Goal: Task Accomplishment & Management: Complete application form

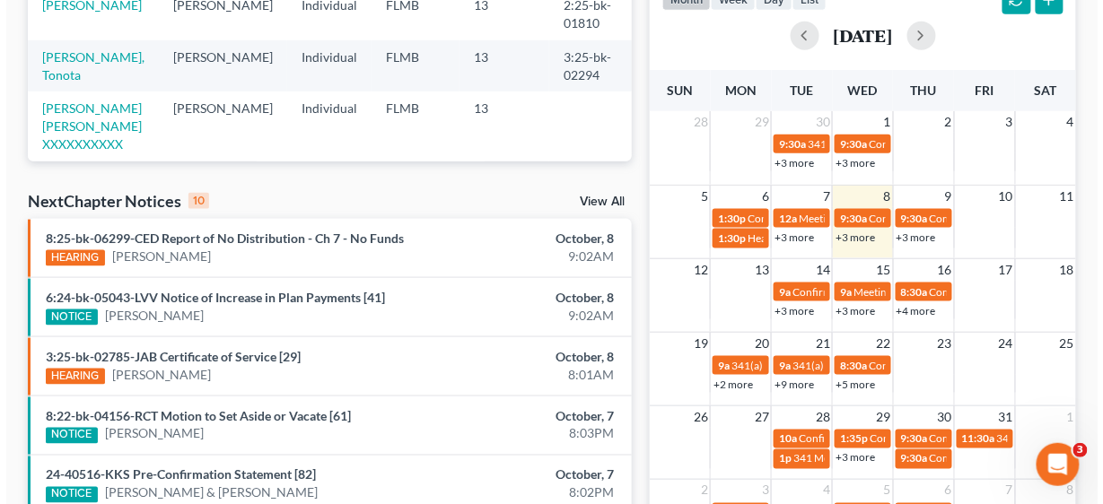
scroll to position [502, 0]
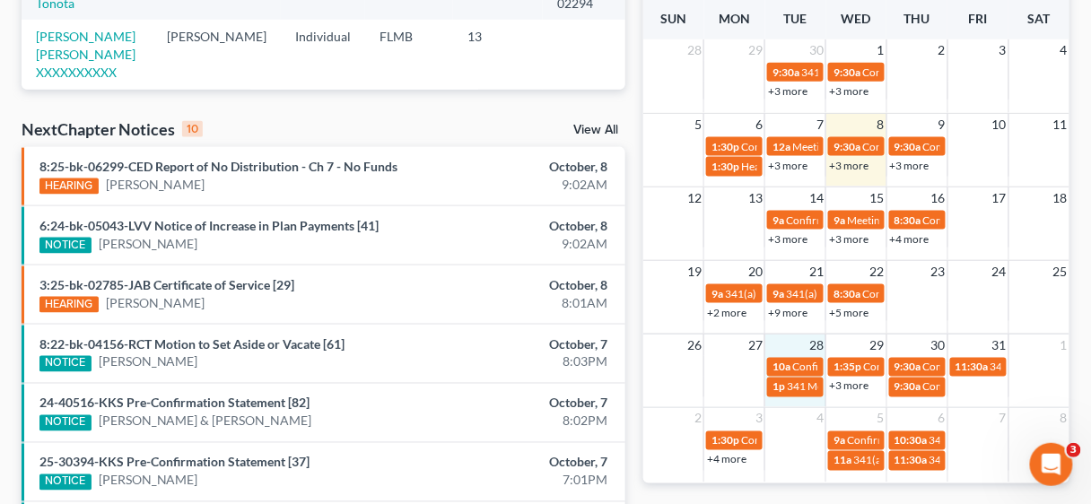
click at [808, 402] on div "26 27 28 29 30 31 1 10a Confirmation Hearing [PERSON_NAME] 1:35p Confirmation H…" at bounding box center [856, 371] width 426 height 74
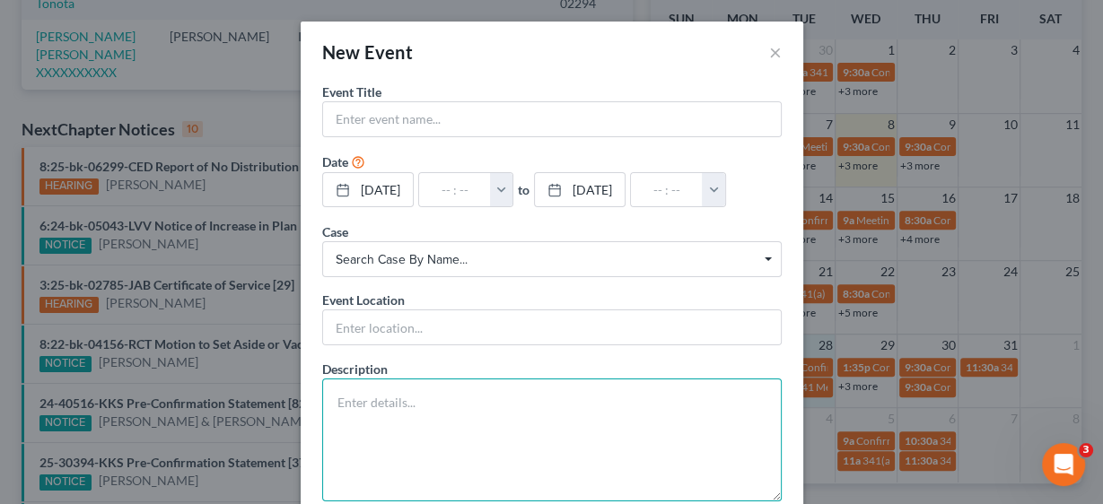
paste textarea "Notice of Chapter 13 Bankruptcy Case, Meeting of Creditors & Notice of Appointm…"
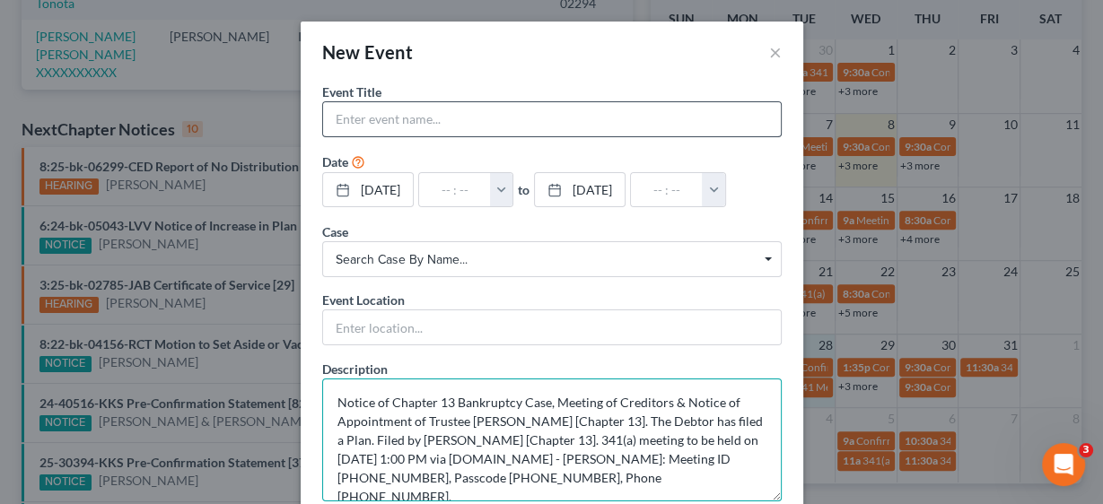
type textarea "Notice of Chapter 13 Bankruptcy Case, Meeting of Creditors & Notice of Appointm…"
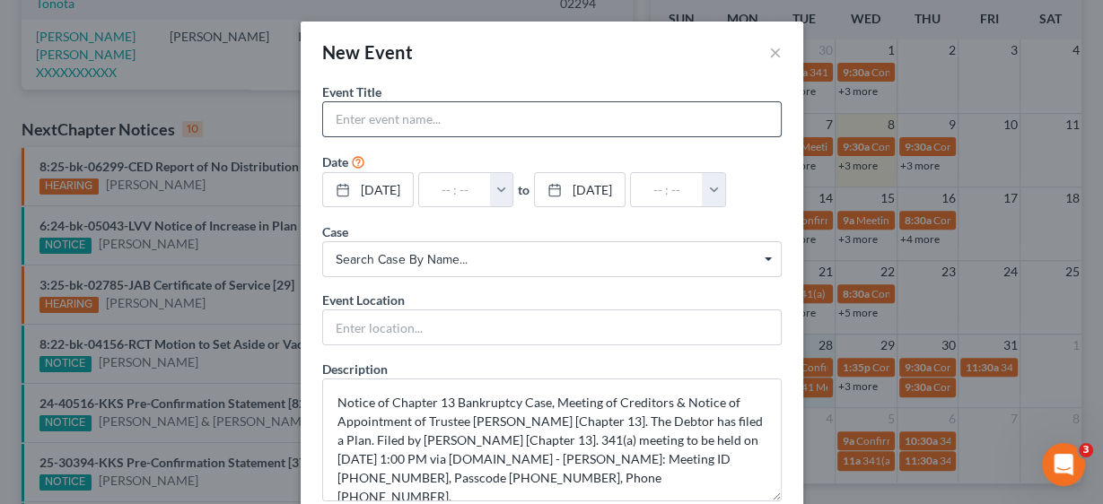
click at [356, 110] on input "text" at bounding box center [552, 119] width 458 height 34
type input "341 Meeting [PERSON_NAME]"
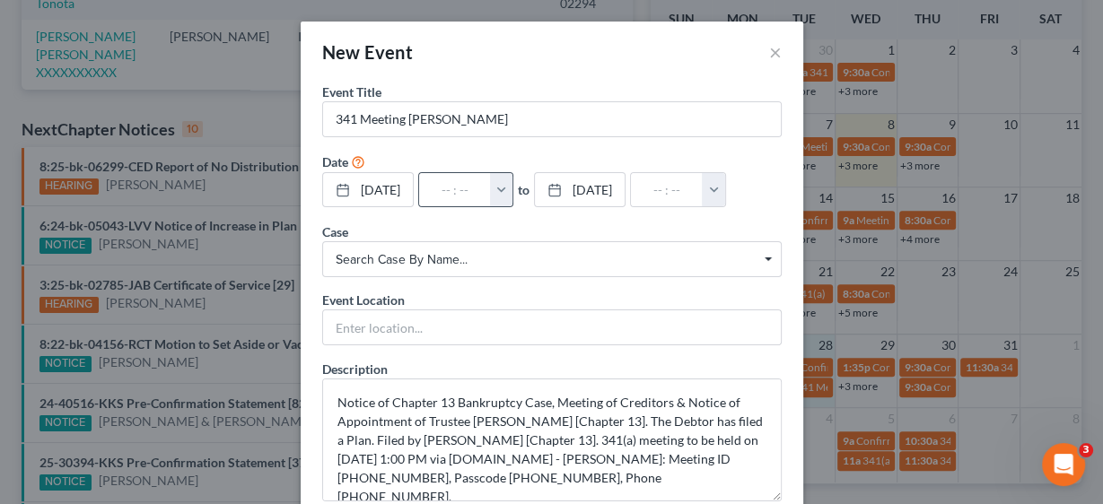
click at [513, 183] on button "button" at bounding box center [501, 190] width 23 height 34
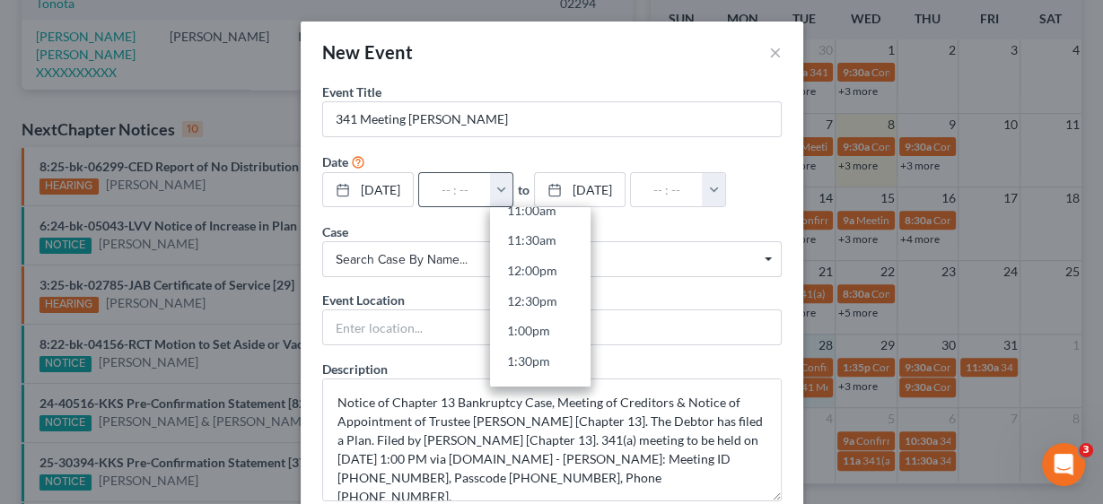
scroll to position [718, 0]
click at [546, 290] on link "1:00pm" at bounding box center [540, 295] width 100 height 31
type input "1:00pm"
type input "02:00pm"
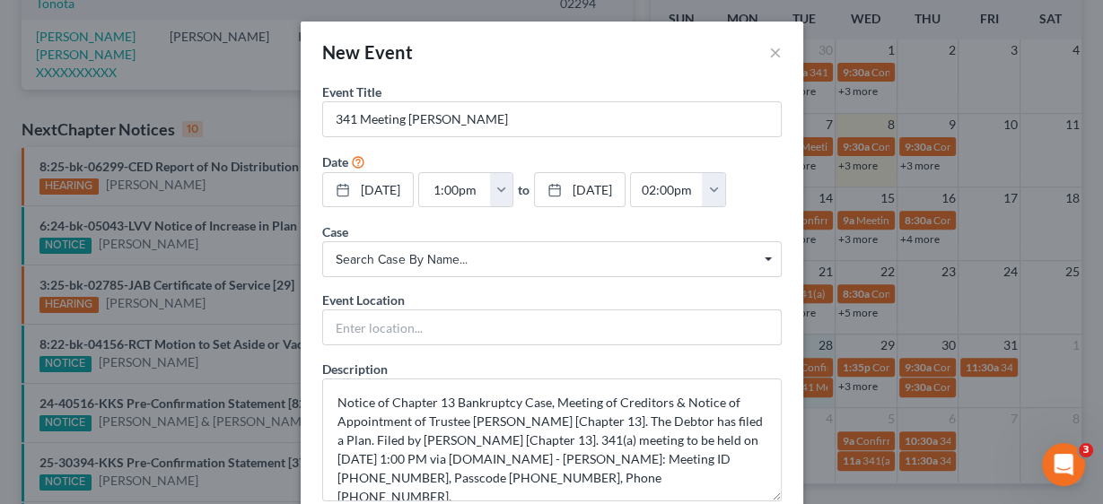
click at [442, 256] on span "Search case by name..." at bounding box center [552, 259] width 432 height 19
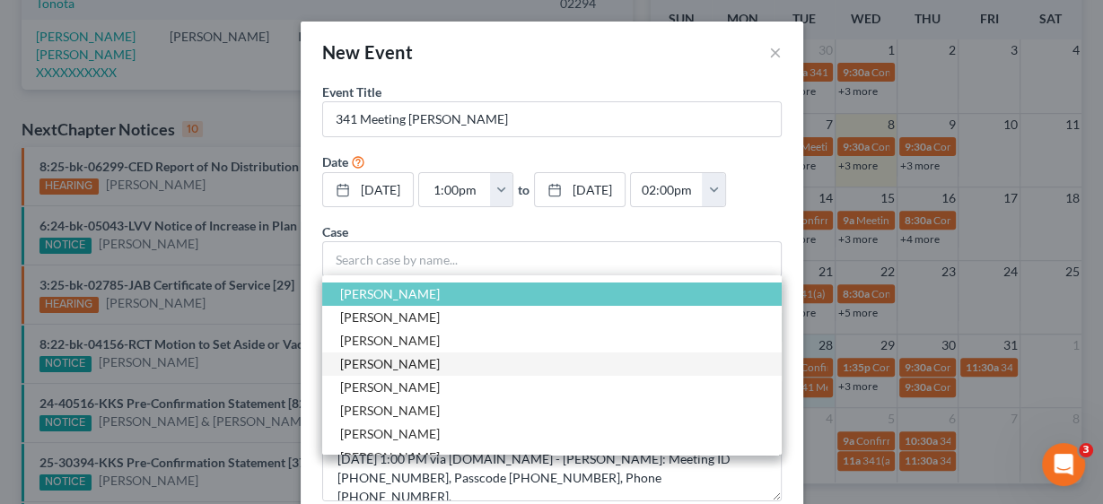
click at [374, 360] on span "[PERSON_NAME]" at bounding box center [390, 363] width 100 height 15
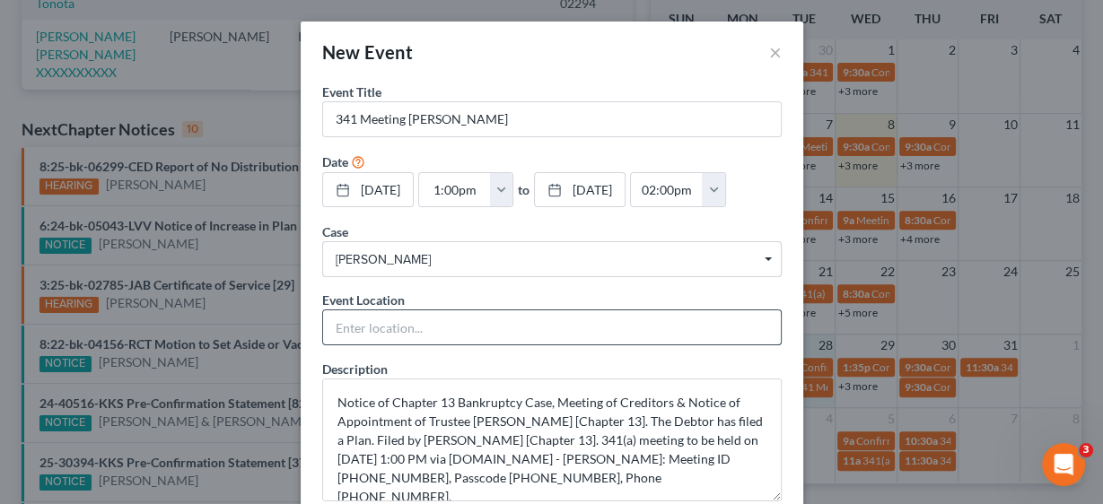
click at [388, 315] on input "text" at bounding box center [552, 327] width 458 height 34
type input "Zoom"
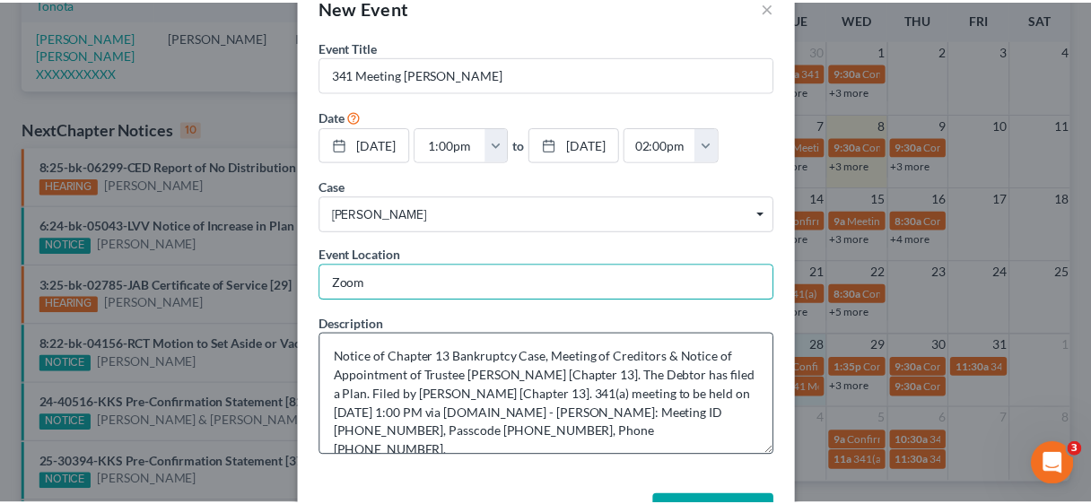
scroll to position [107, 0]
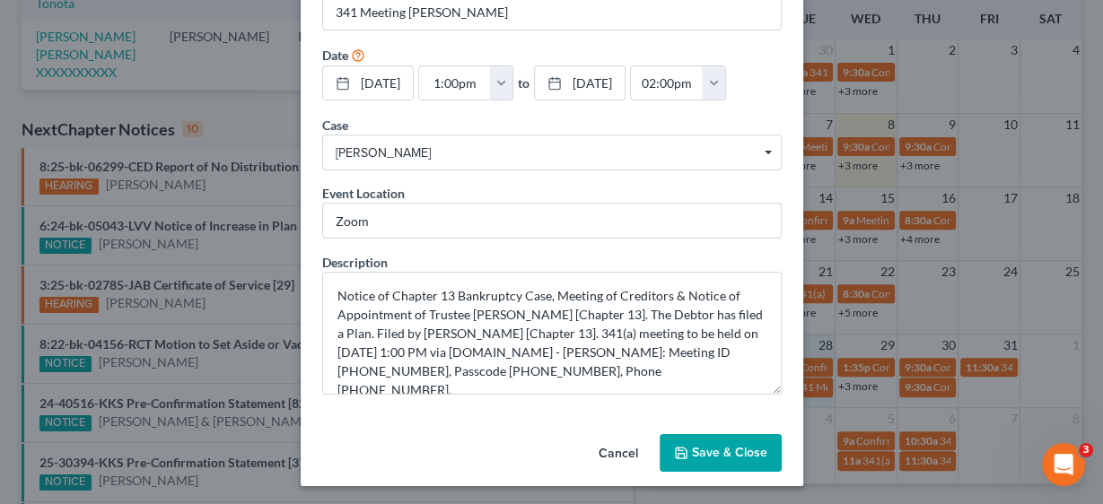
click at [725, 450] on button "Save & Close" at bounding box center [720, 453] width 122 height 38
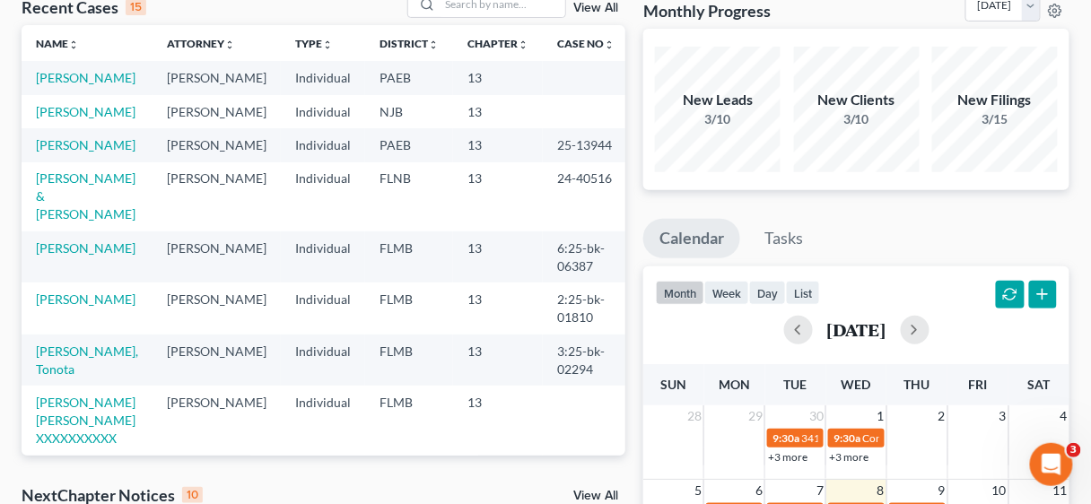
scroll to position [144, 0]
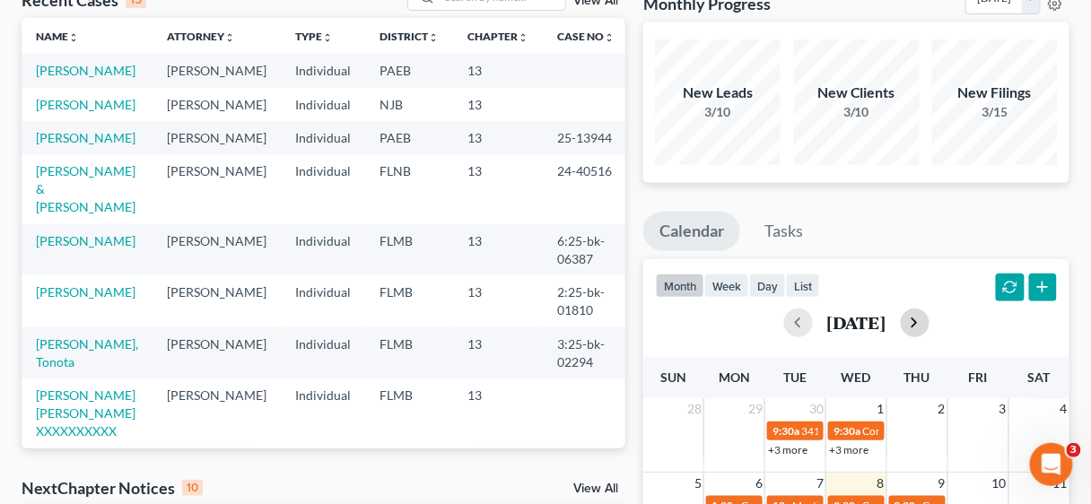
click at [930, 317] on button "button" at bounding box center [915, 323] width 29 height 29
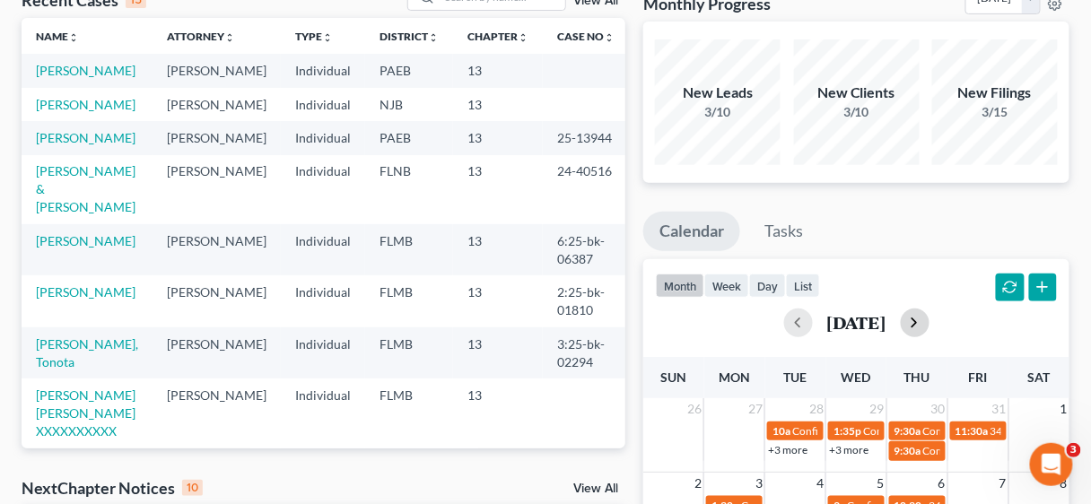
click at [930, 317] on button "button" at bounding box center [915, 323] width 29 height 29
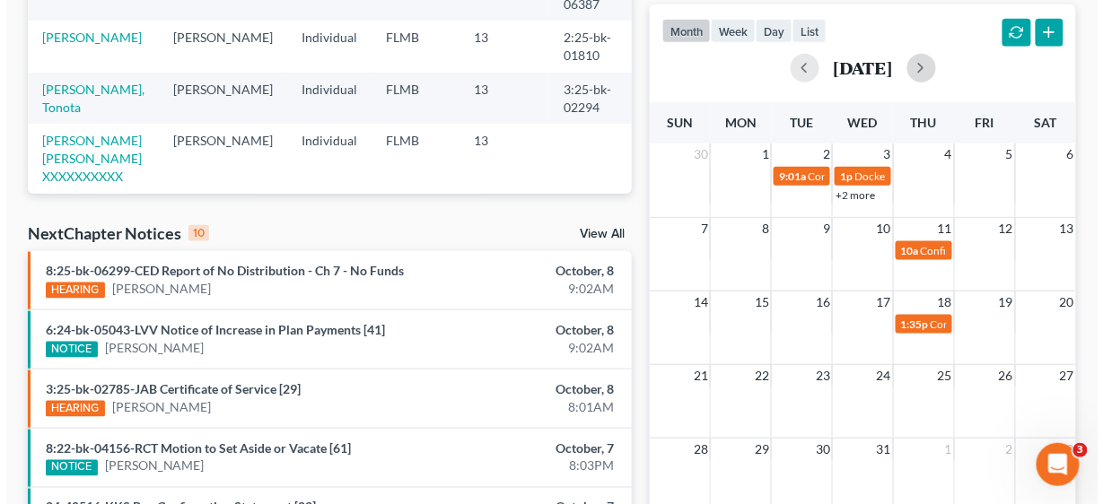
scroll to position [502, 0]
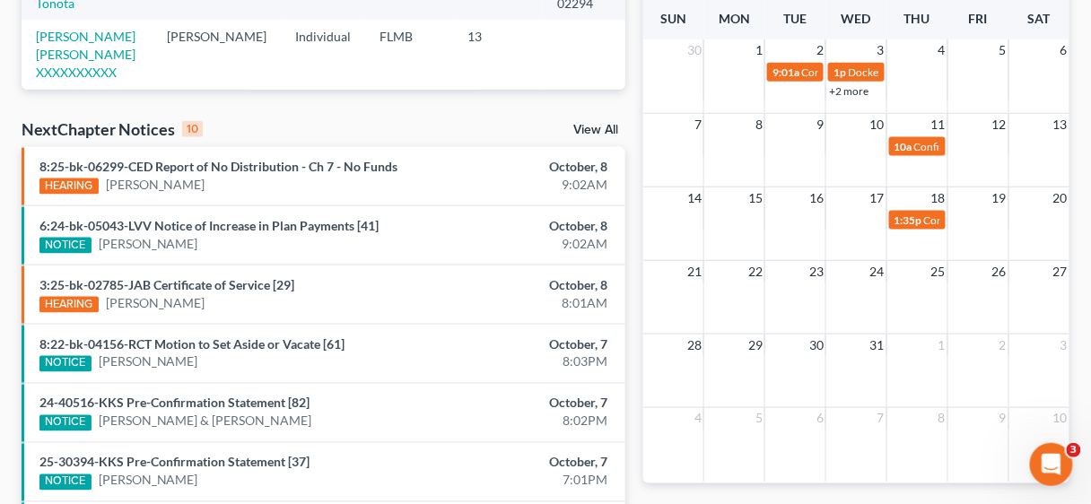
click at [920, 173] on div "7 8 9 10 11 12 13 10a Confirmation Hearing" at bounding box center [856, 150] width 426 height 74
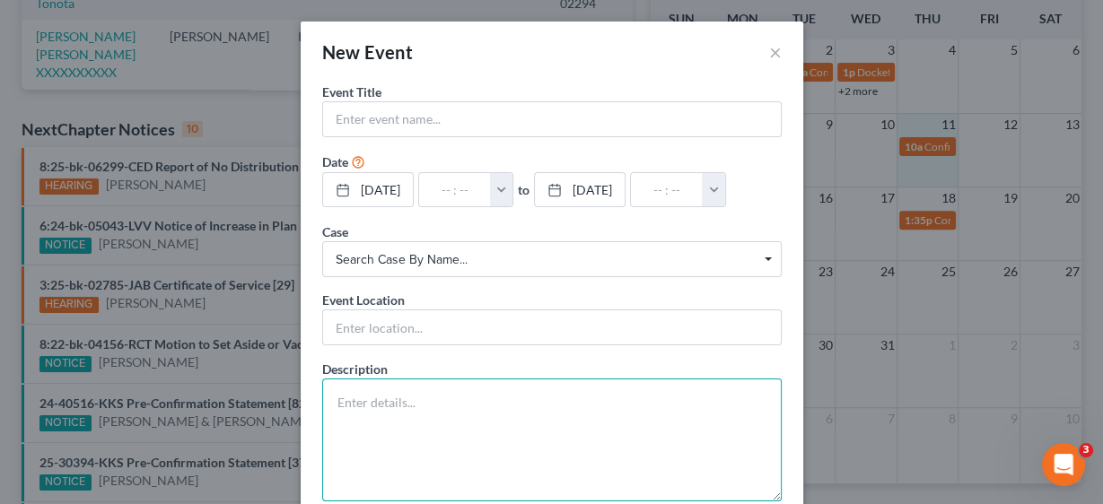
paste textarea "Confirmation Hearing scheduled [DATE] 10:00 AM at Zoom. For Zoom link, see the …"
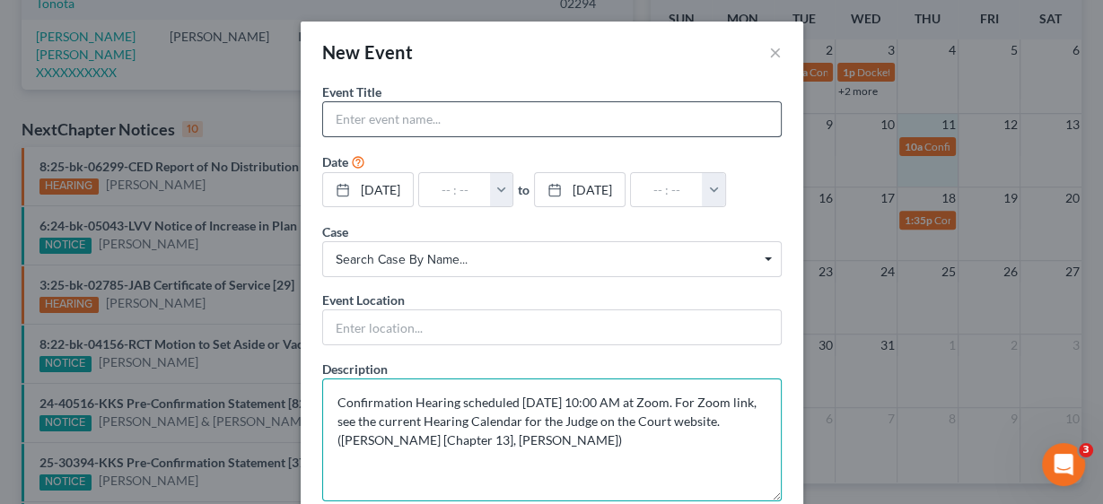
type textarea "Confirmation Hearing scheduled [DATE] 10:00 AM at Zoom. For Zoom link, see the …"
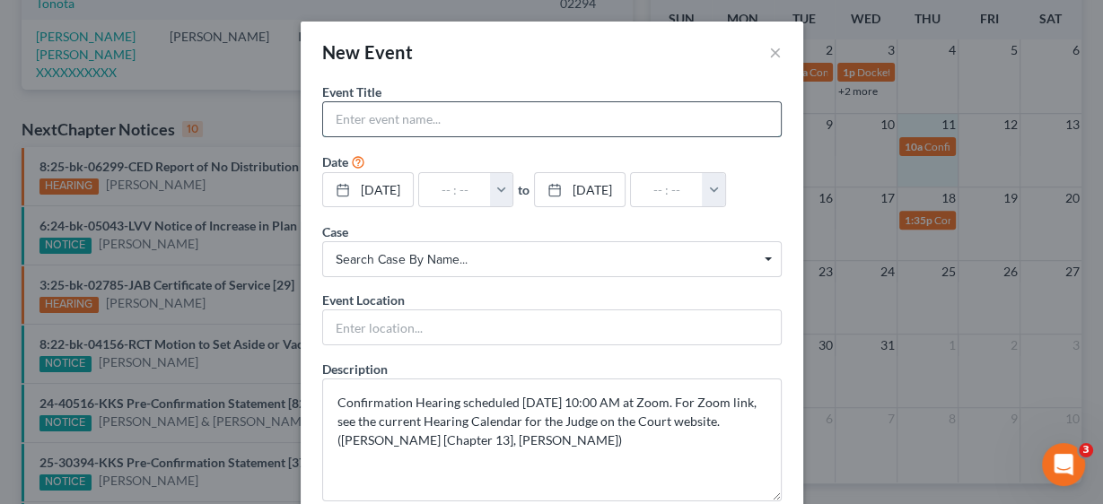
click at [423, 108] on input "text" at bounding box center [552, 119] width 458 height 34
type input "Confirmation Hearing [PERSON_NAME]"
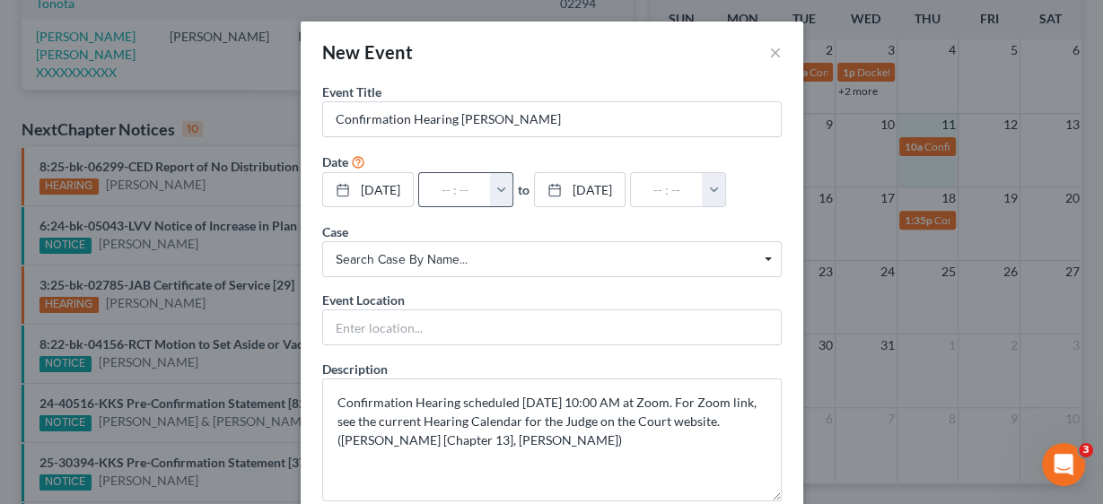
click at [513, 186] on button "button" at bounding box center [501, 190] width 23 height 34
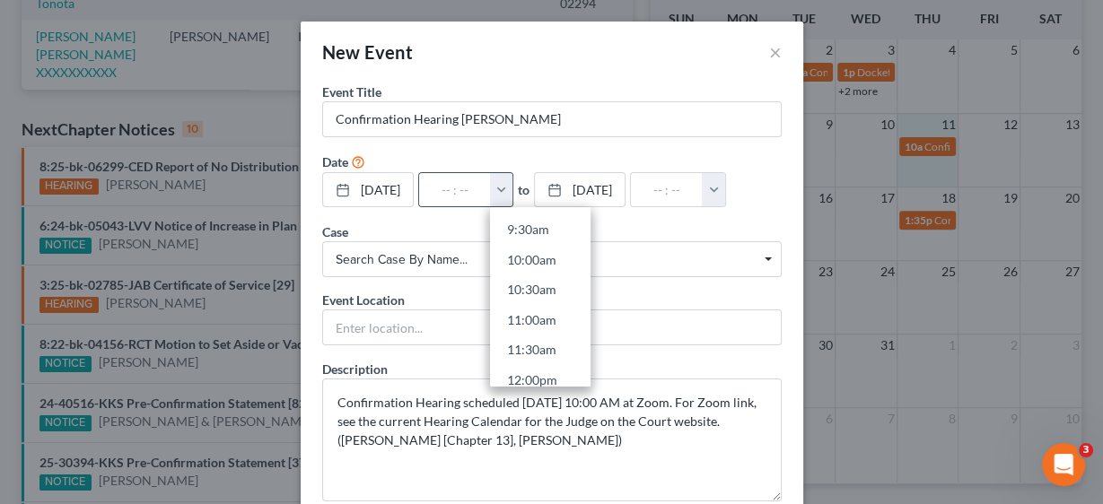
scroll to position [574, 0]
click at [565, 259] on link "10:00am" at bounding box center [540, 258] width 100 height 31
type input "10:00am"
type input "11:00am"
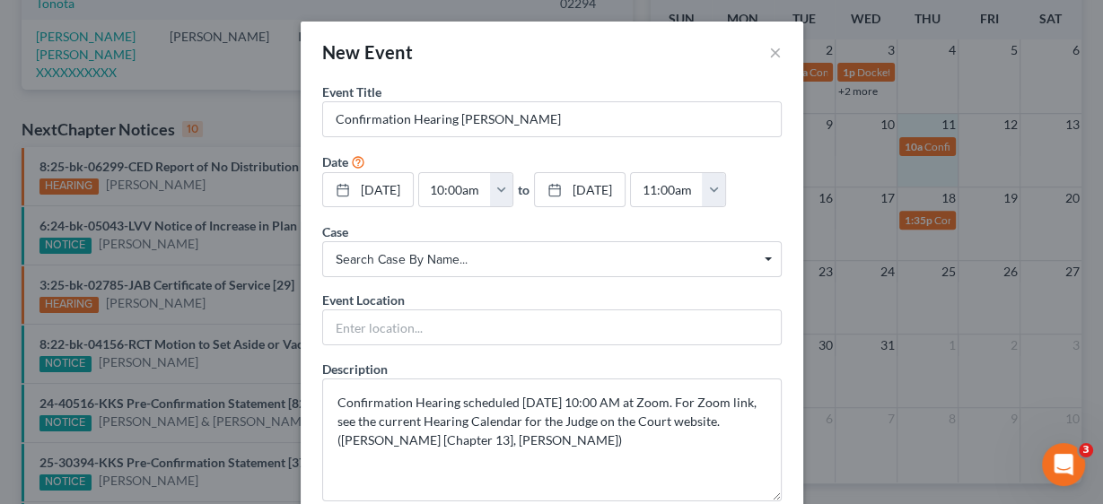
click at [457, 259] on span "Search case by name..." at bounding box center [552, 259] width 432 height 19
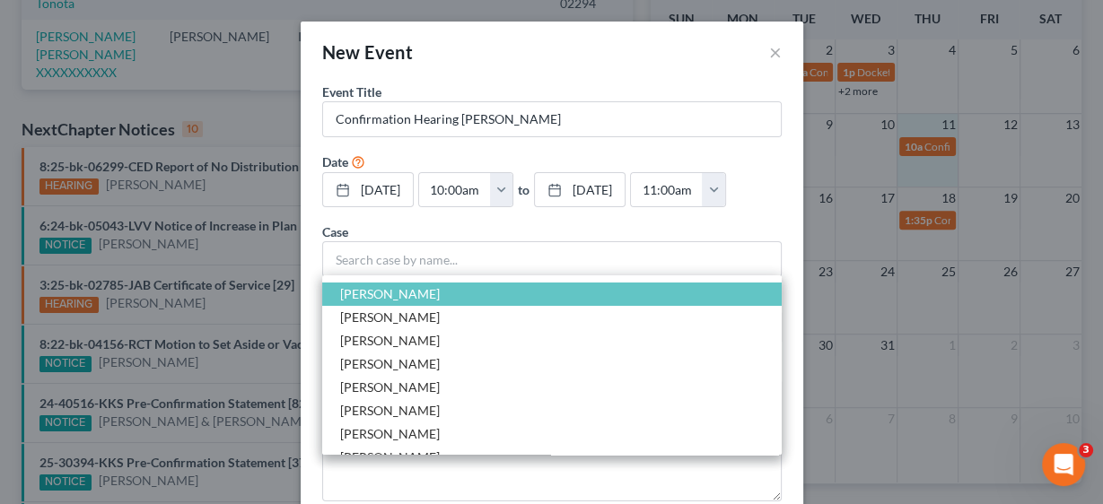
click at [425, 291] on span "[PERSON_NAME]" at bounding box center [390, 293] width 100 height 15
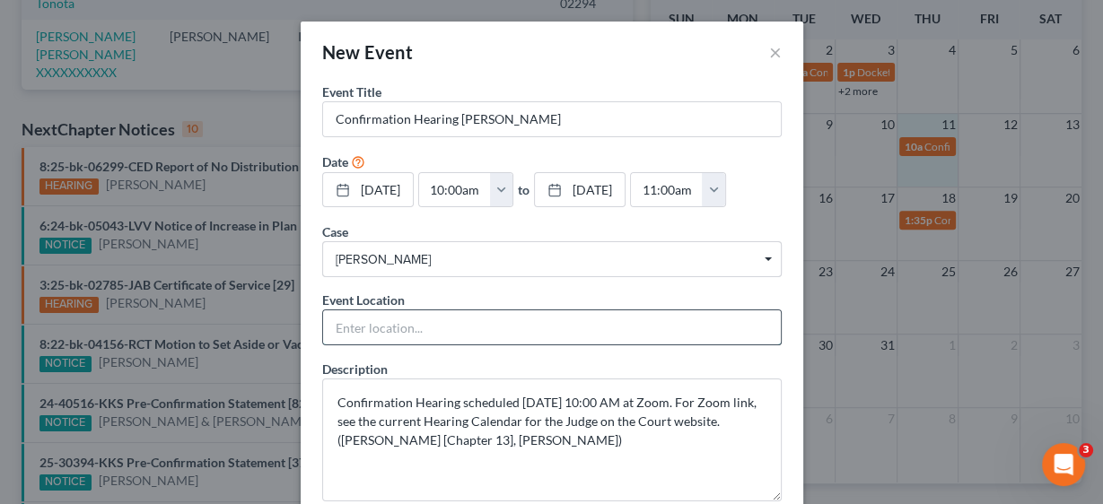
click at [411, 327] on input "text" at bounding box center [552, 327] width 458 height 34
type input "Zoom"
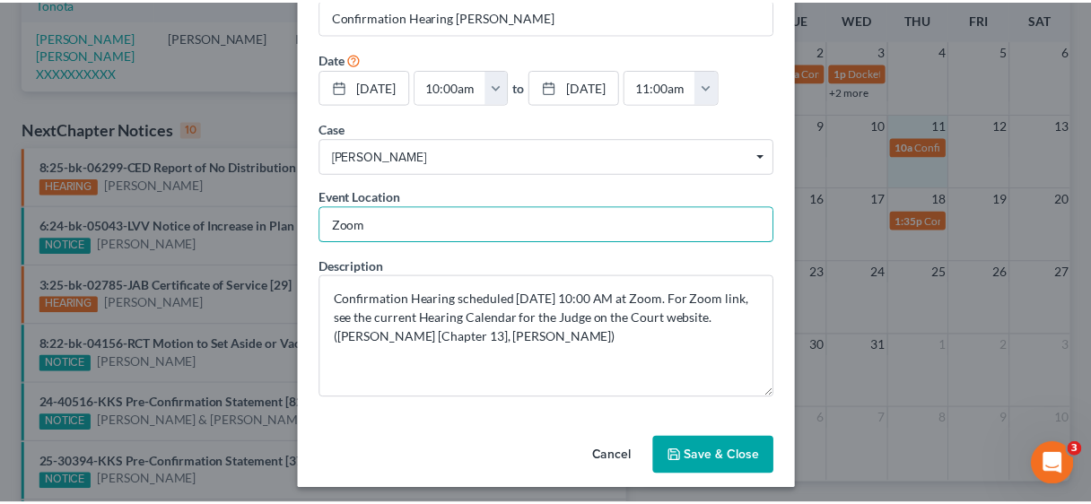
scroll to position [107, 0]
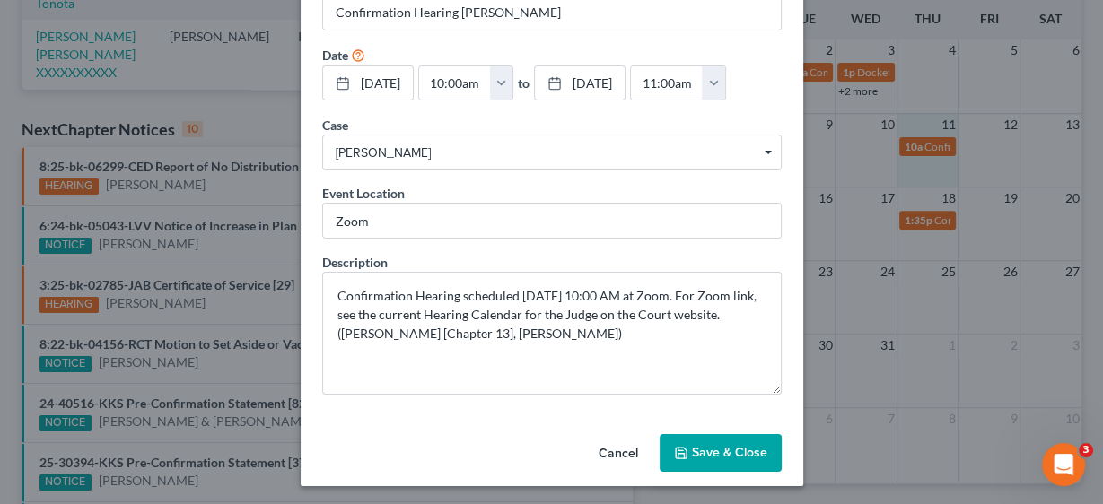
click at [727, 454] on button "Save & Close" at bounding box center [720, 453] width 122 height 38
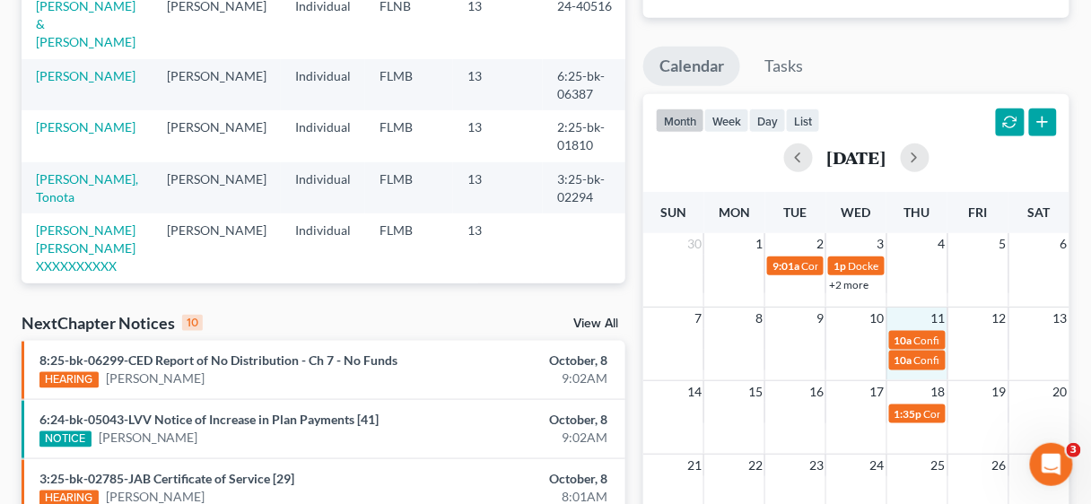
scroll to position [287, 0]
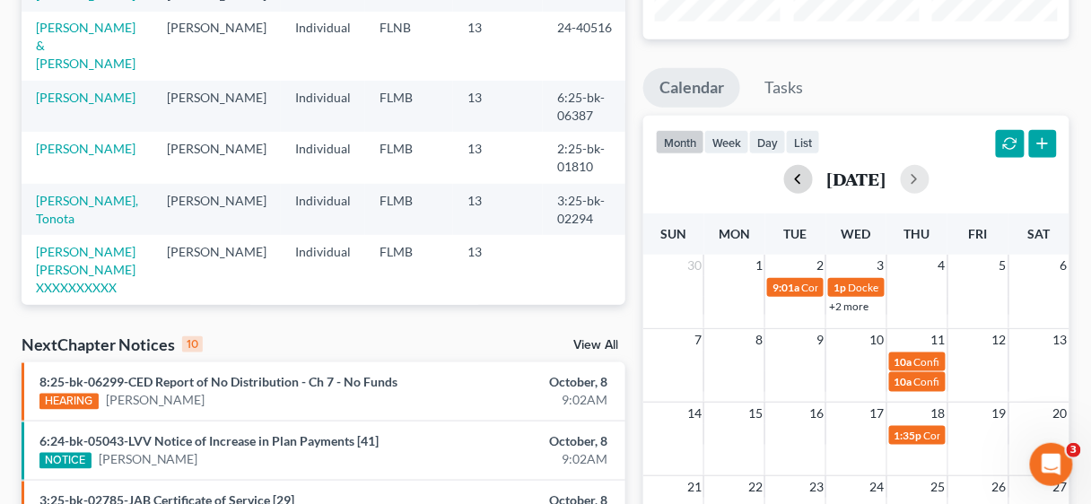
click at [784, 183] on button "button" at bounding box center [798, 179] width 29 height 29
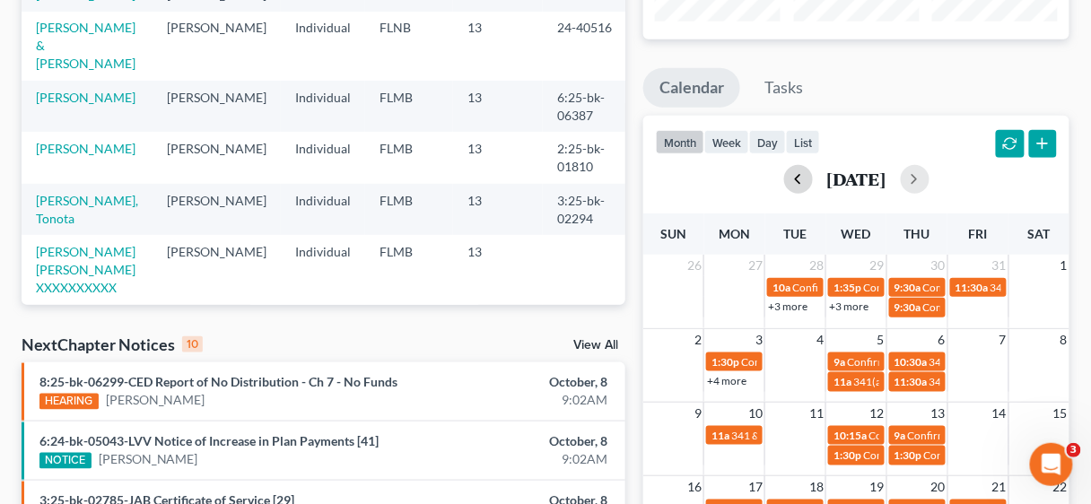
click at [784, 183] on button "button" at bounding box center [798, 179] width 29 height 29
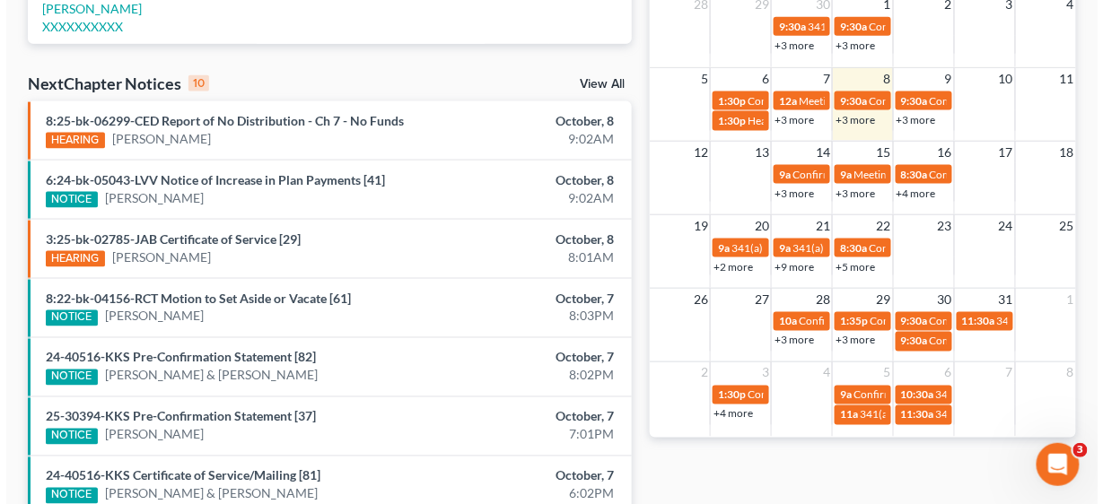
scroll to position [574, 0]
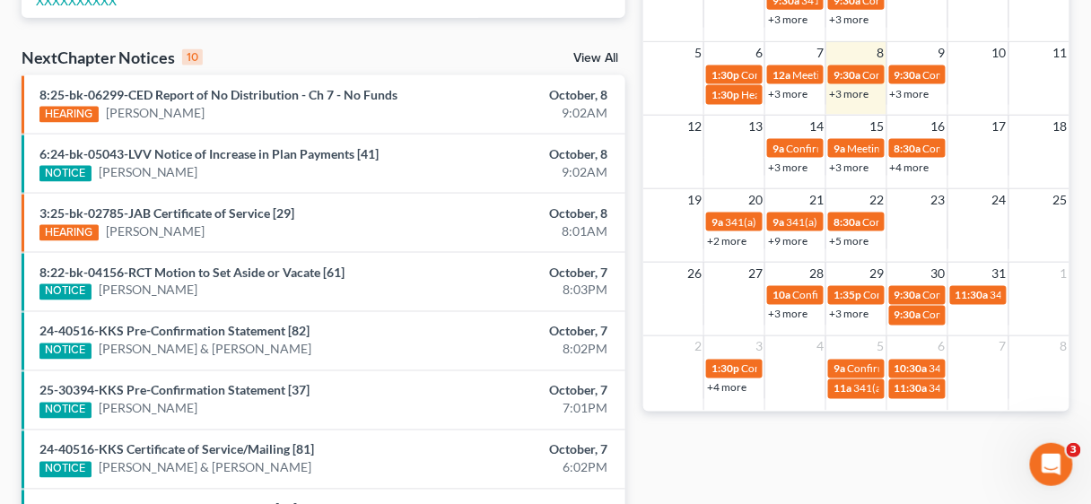
click at [983, 227] on td at bounding box center [977, 230] width 61 height 39
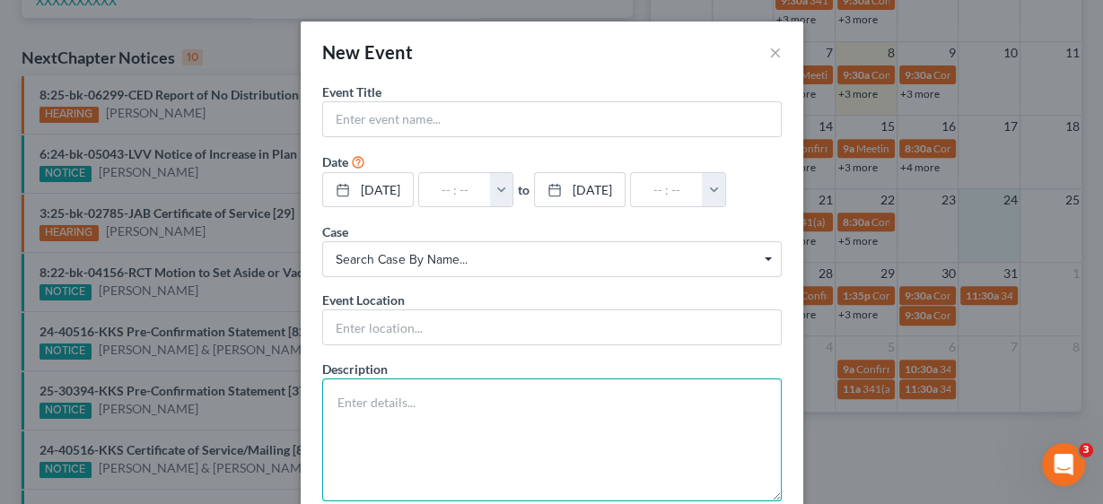
paste textarea "[DATE] 1:00."
type textarea "[DATE] 1:00."
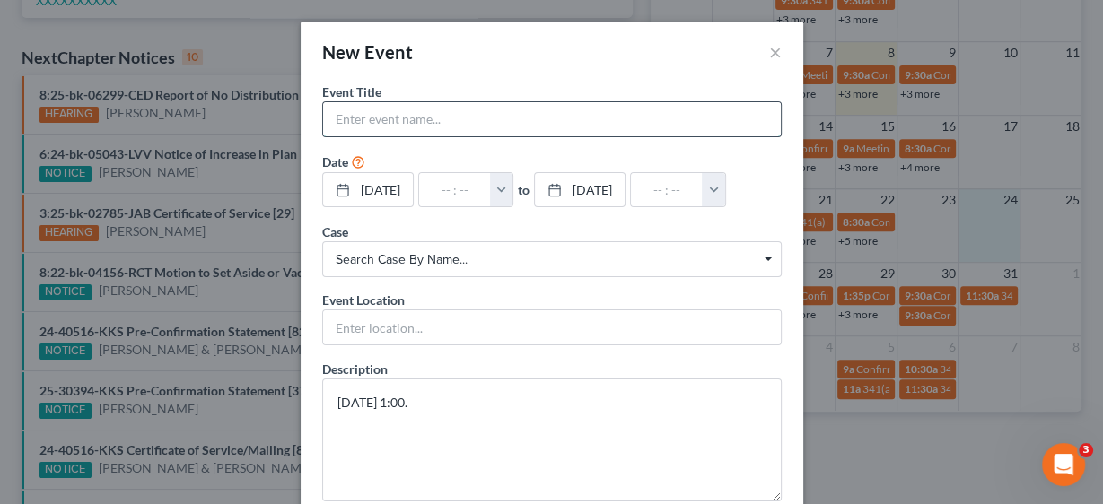
click at [373, 120] on input "text" at bounding box center [552, 119] width 458 height 34
type input "341 Meeting [PERSON_NAME] & [PERSON_NAME]"
click at [513, 195] on button "button" at bounding box center [501, 190] width 23 height 34
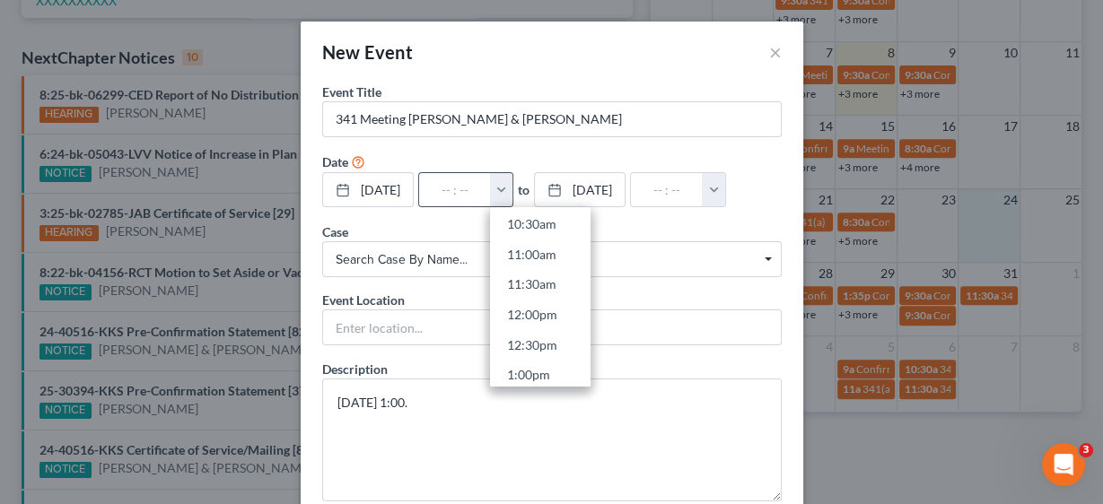
scroll to position [646, 0]
click at [561, 369] on link "1:00pm" at bounding box center [540, 367] width 100 height 31
type input "1:00pm"
type input "02:00pm"
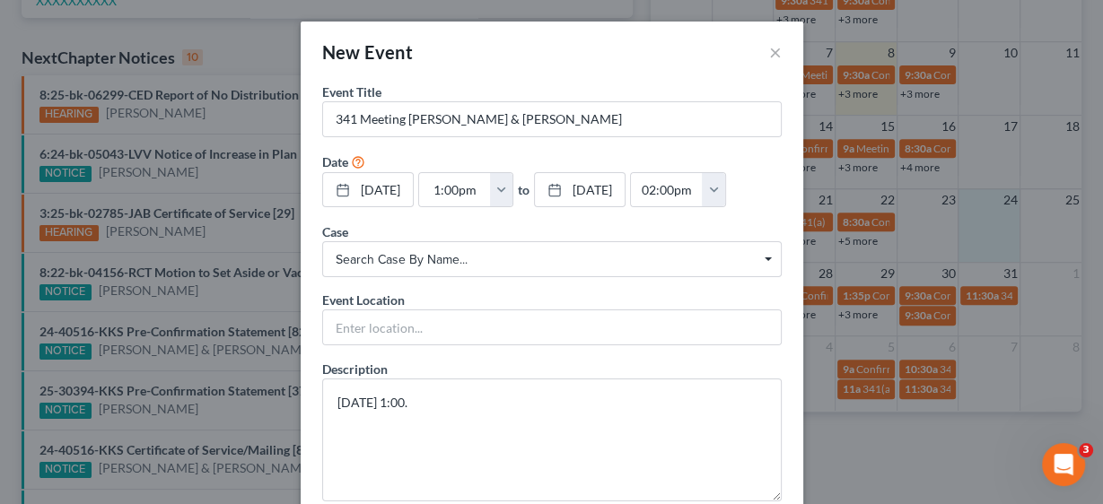
click at [432, 256] on span "Search case by name..." at bounding box center [552, 259] width 432 height 19
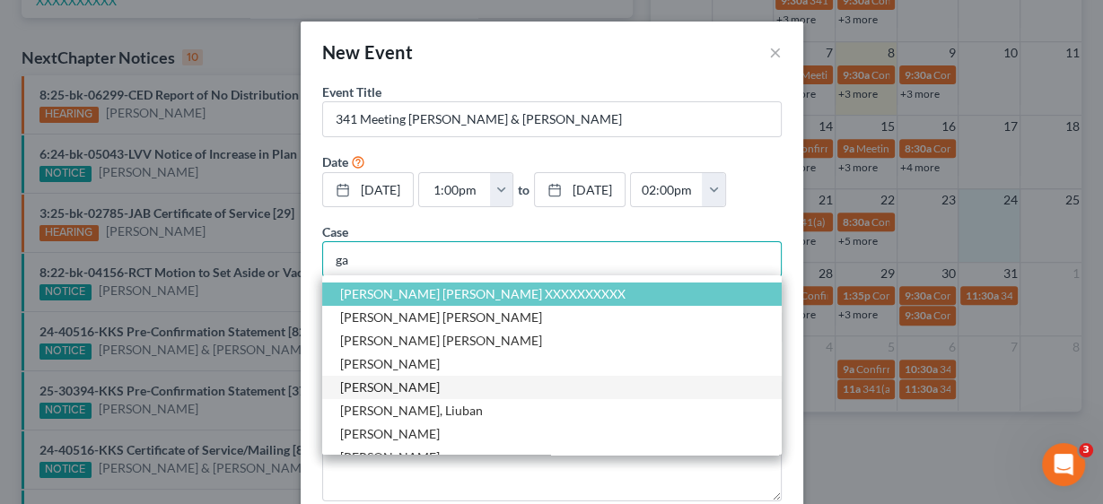
type input "ga"
click at [408, 381] on span "[PERSON_NAME]" at bounding box center [390, 387] width 100 height 15
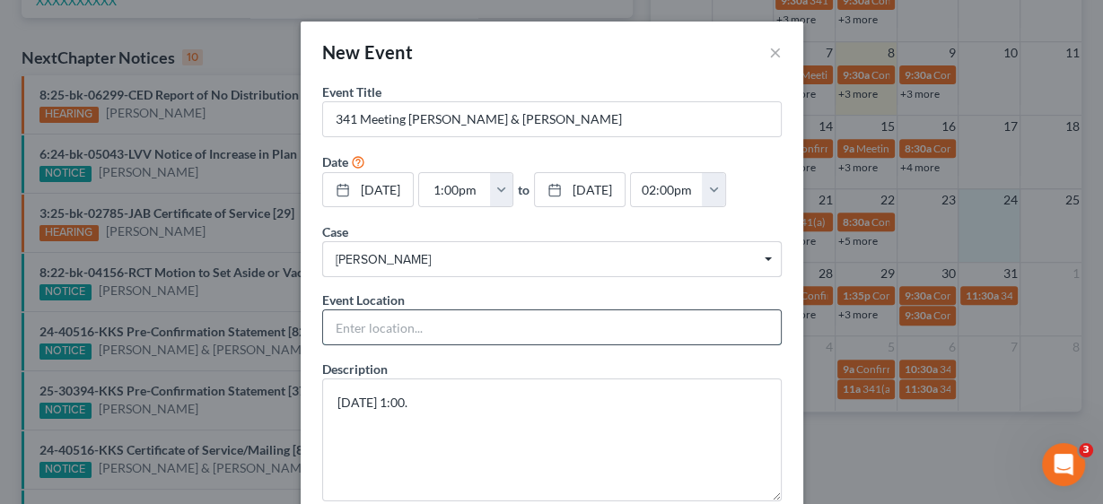
click at [411, 320] on input "text" at bounding box center [552, 327] width 458 height 34
type input "Zoom"
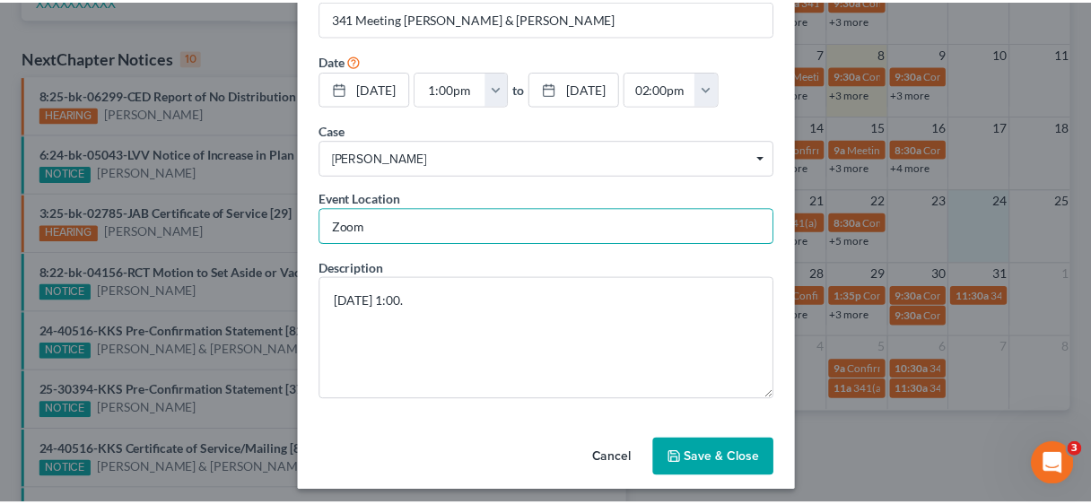
scroll to position [107, 0]
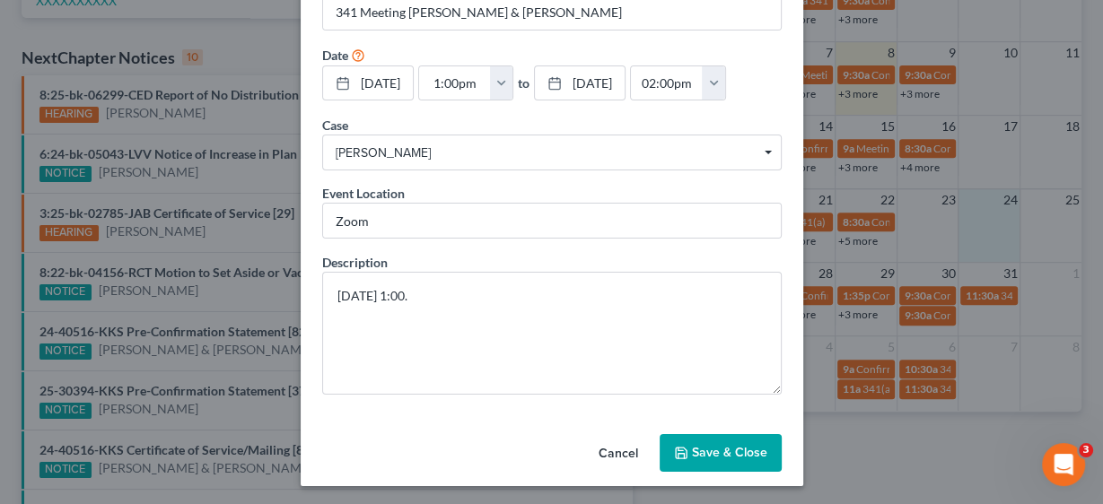
click at [717, 451] on button "Save & Close" at bounding box center [720, 453] width 122 height 38
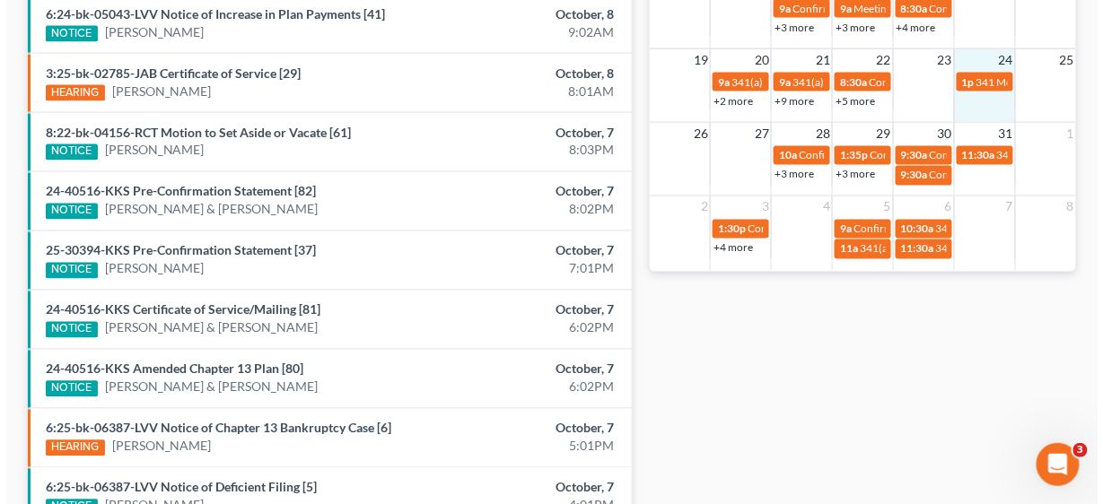
scroll to position [718, 0]
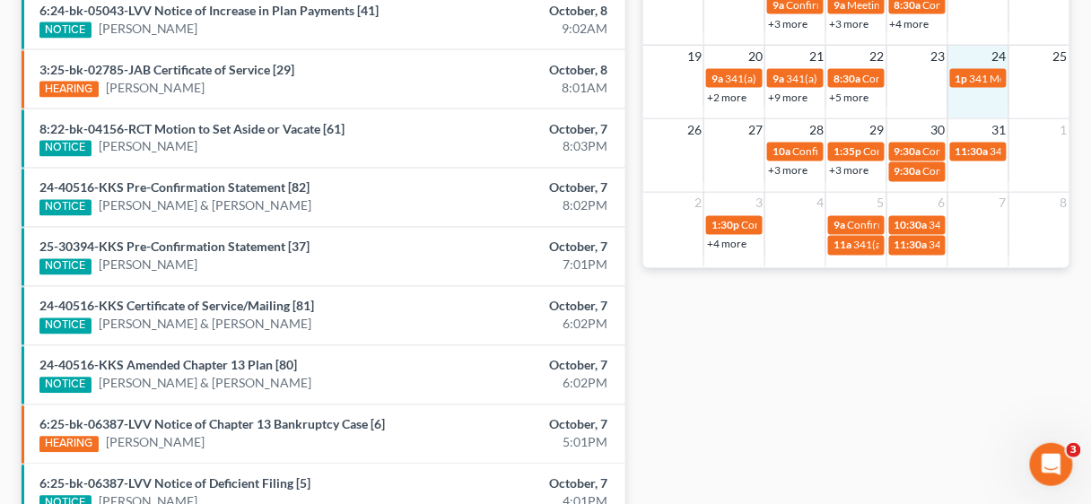
click at [982, 100] on td "1p 341 Meeting [PERSON_NAME] & [PERSON_NAME]" at bounding box center [977, 86] width 61 height 39
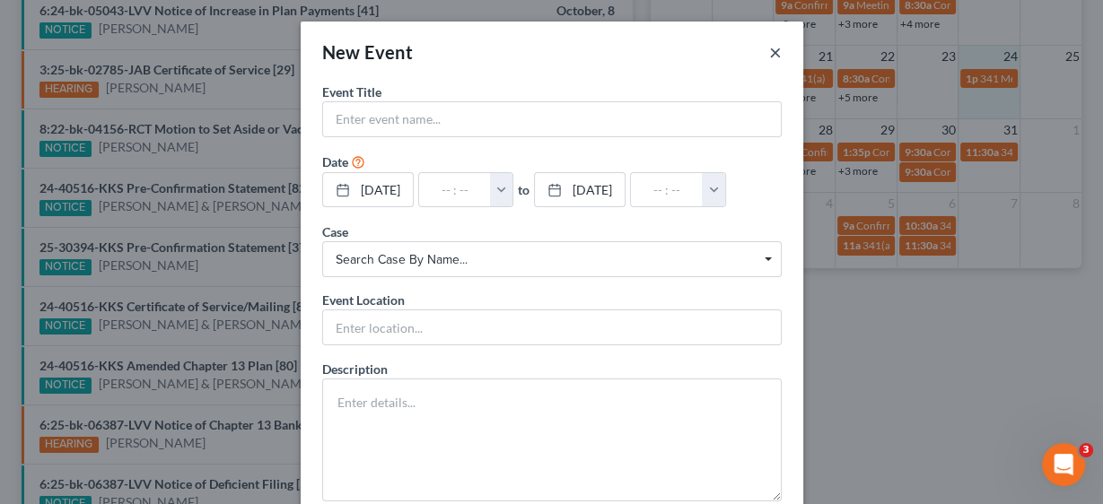
click at [772, 47] on button "×" at bounding box center [775, 52] width 13 height 22
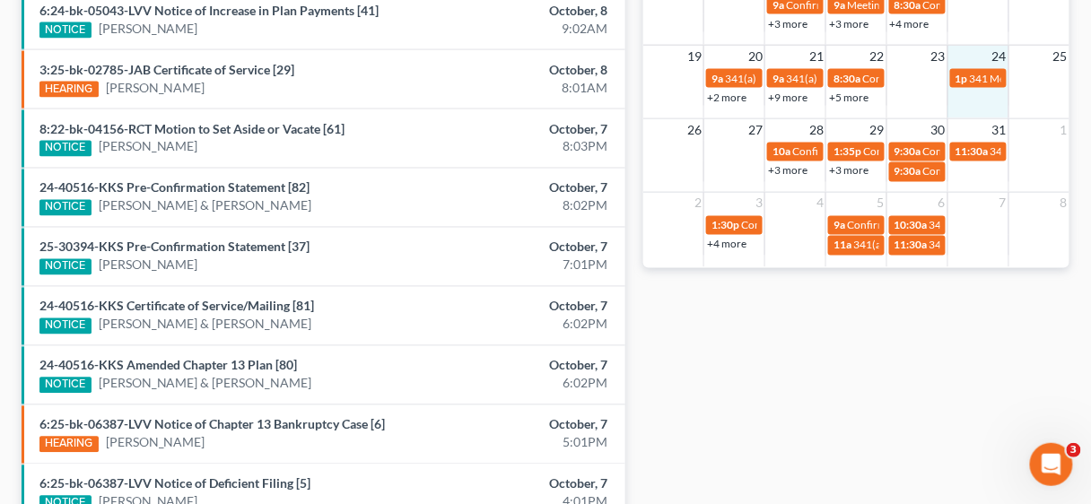
click at [792, 169] on link "+3 more" at bounding box center [787, 170] width 39 height 13
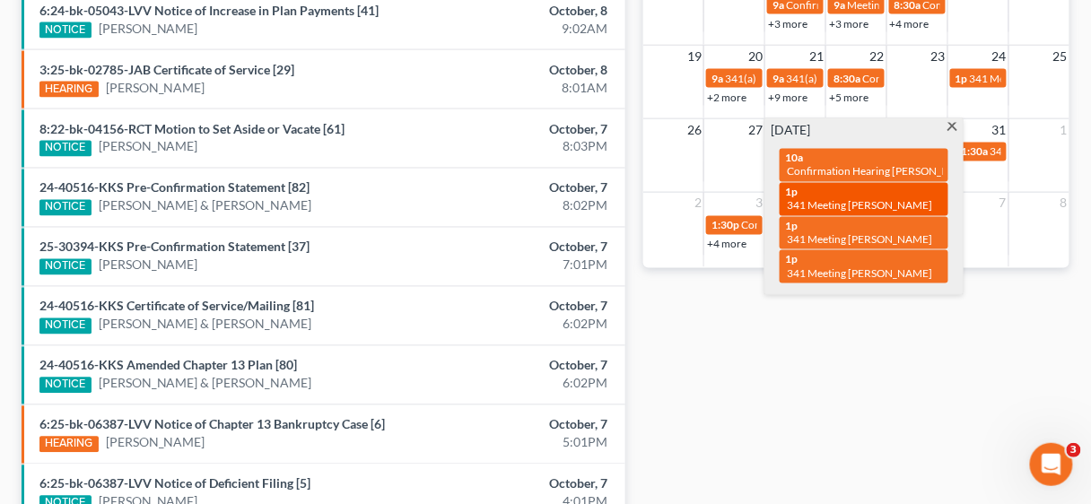
click at [921, 194] on div "1p 341 Meeting [PERSON_NAME]" at bounding box center [864, 200] width 158 height 28
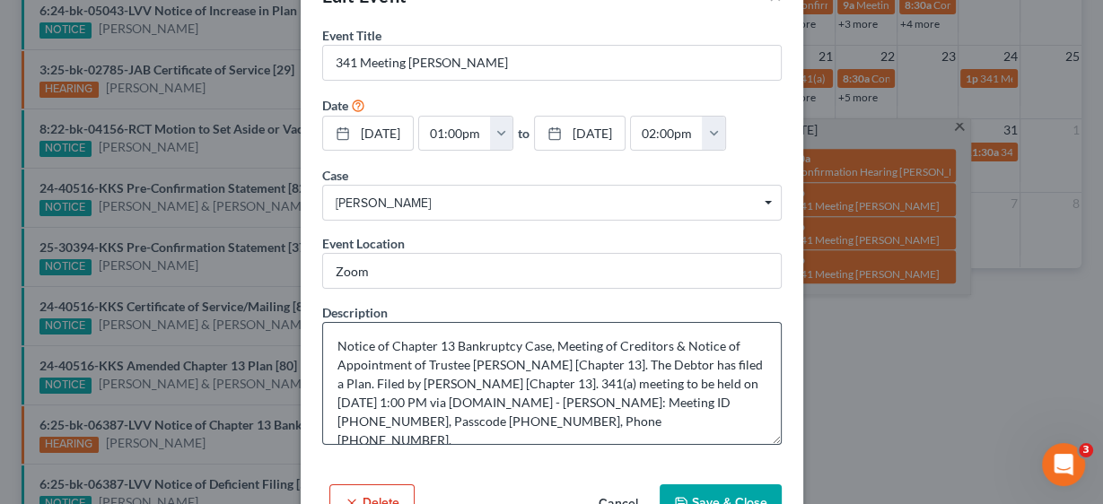
scroll to position [107, 0]
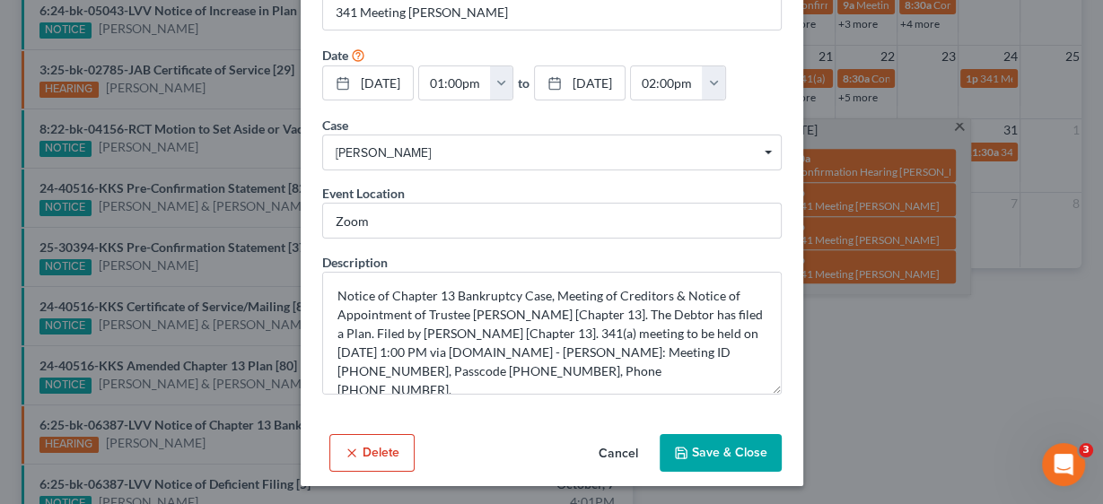
click at [375, 449] on button "Delete" at bounding box center [371, 453] width 85 height 38
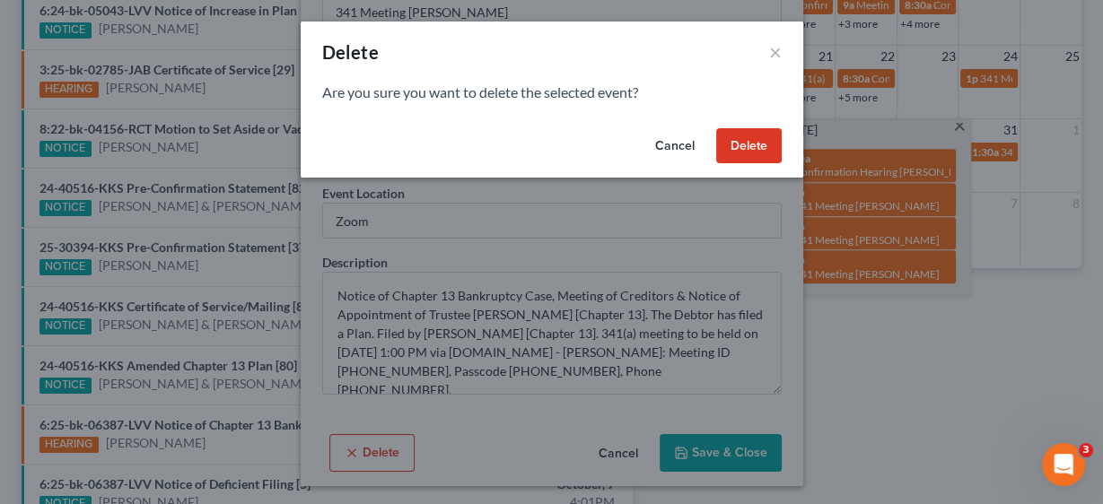
click at [756, 143] on button "Delete" at bounding box center [748, 146] width 65 height 36
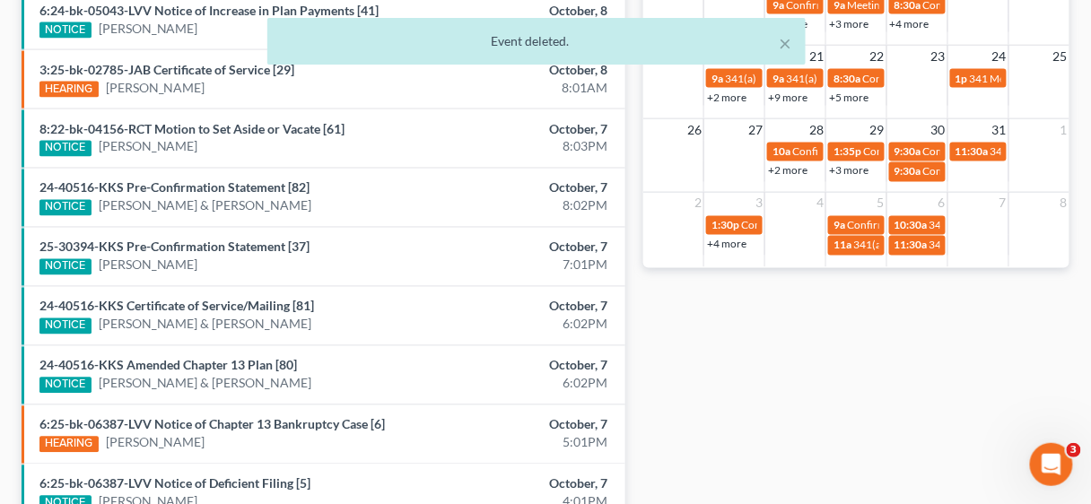
click at [792, 172] on link "+2 more" at bounding box center [787, 170] width 39 height 13
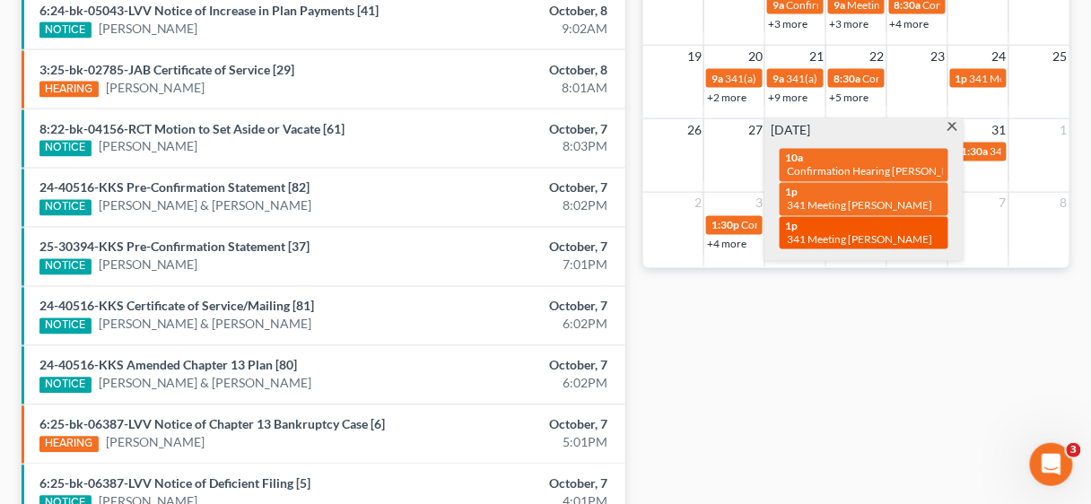
click at [899, 225] on div "1p 341 Meeting [PERSON_NAME]" at bounding box center [864, 234] width 158 height 28
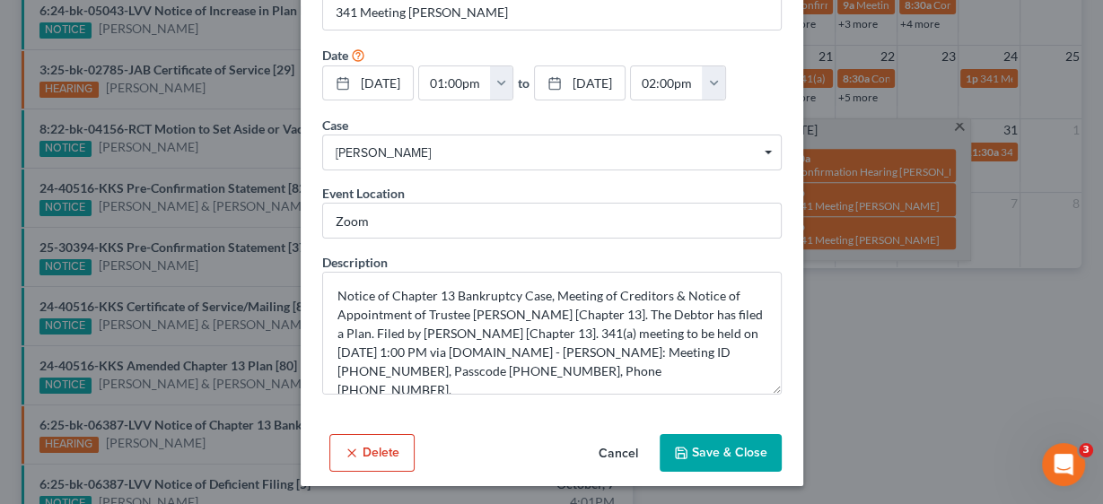
click at [720, 449] on button "Save & Close" at bounding box center [720, 453] width 122 height 38
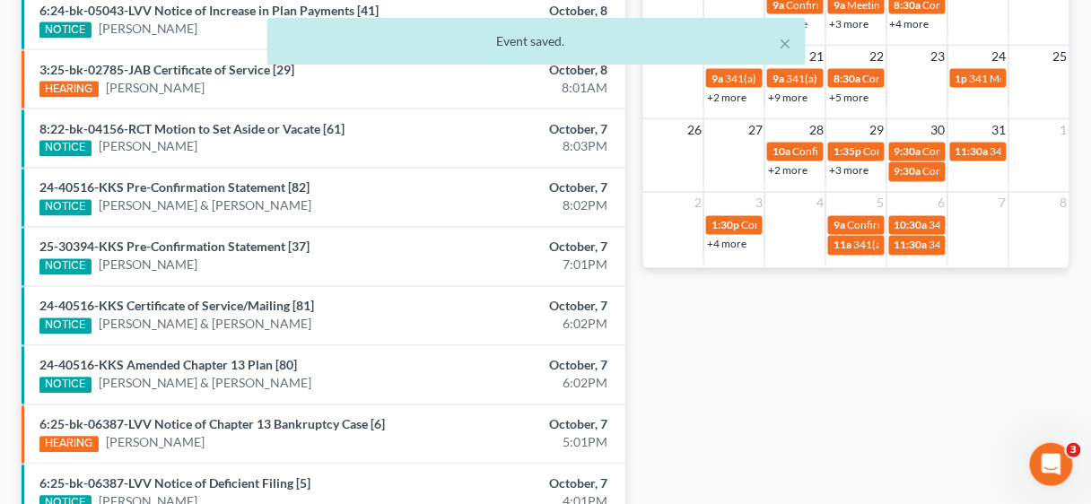
click at [788, 168] on link "+2 more" at bounding box center [787, 170] width 39 height 13
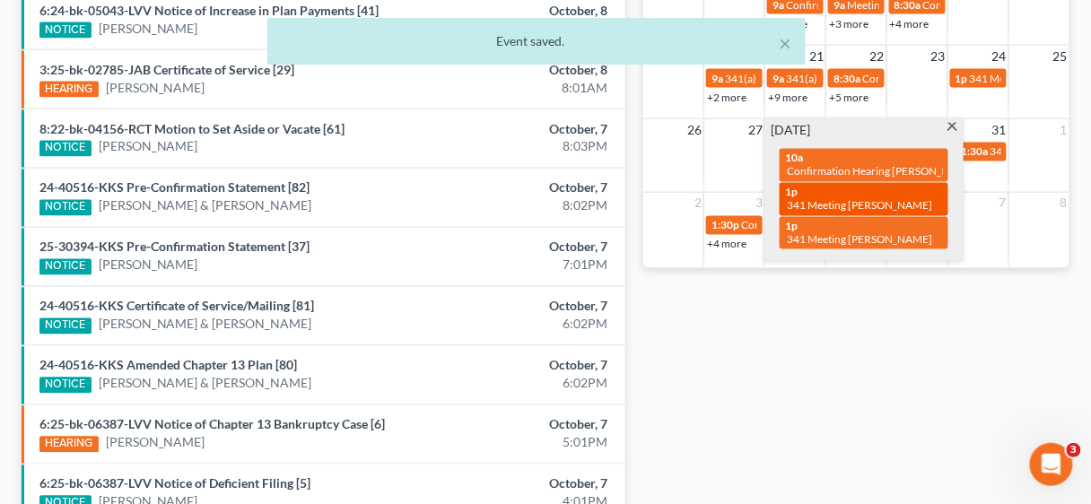
click at [839, 187] on div "1p 341 Meeting [PERSON_NAME]" at bounding box center [864, 200] width 158 height 28
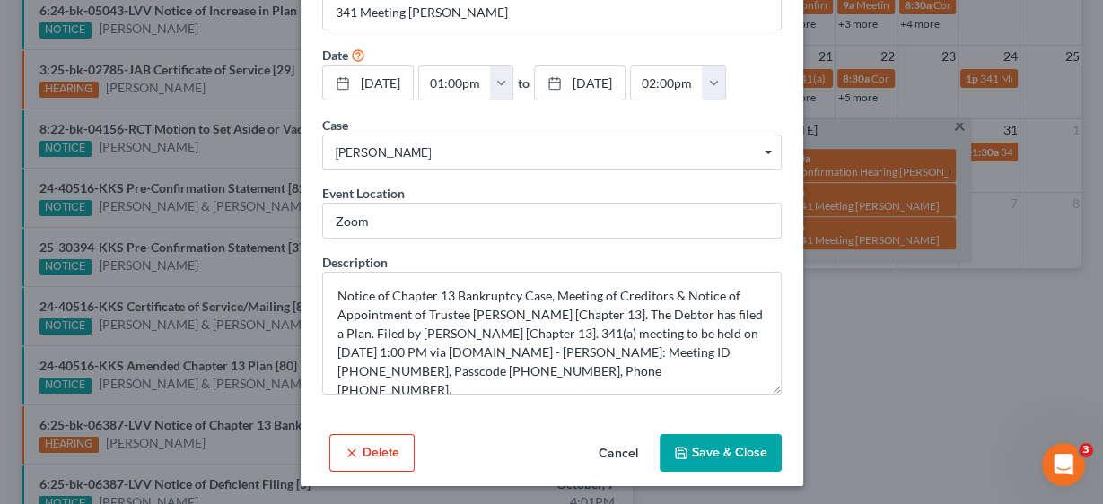
click at [383, 457] on button "Delete" at bounding box center [371, 453] width 85 height 38
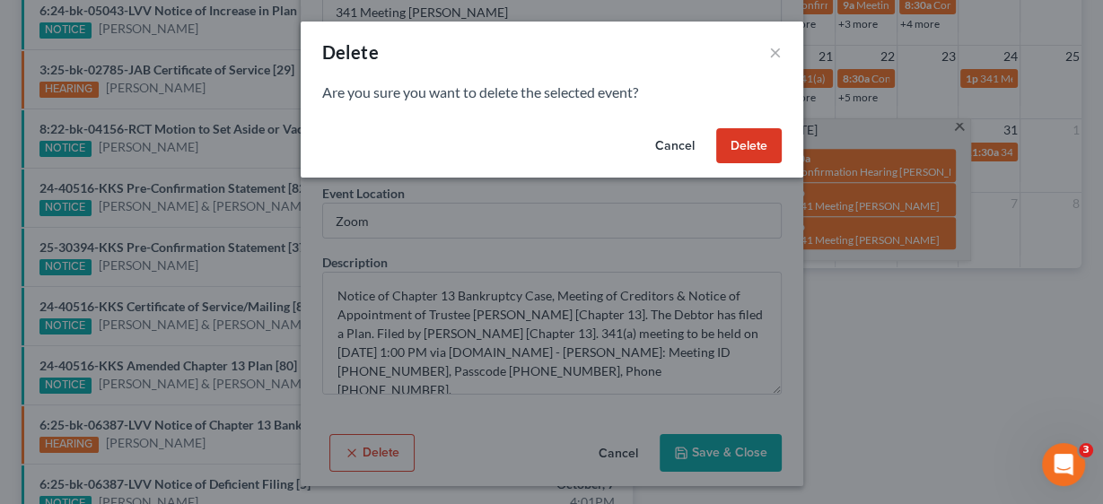
click at [764, 141] on button "Delete" at bounding box center [748, 146] width 65 height 36
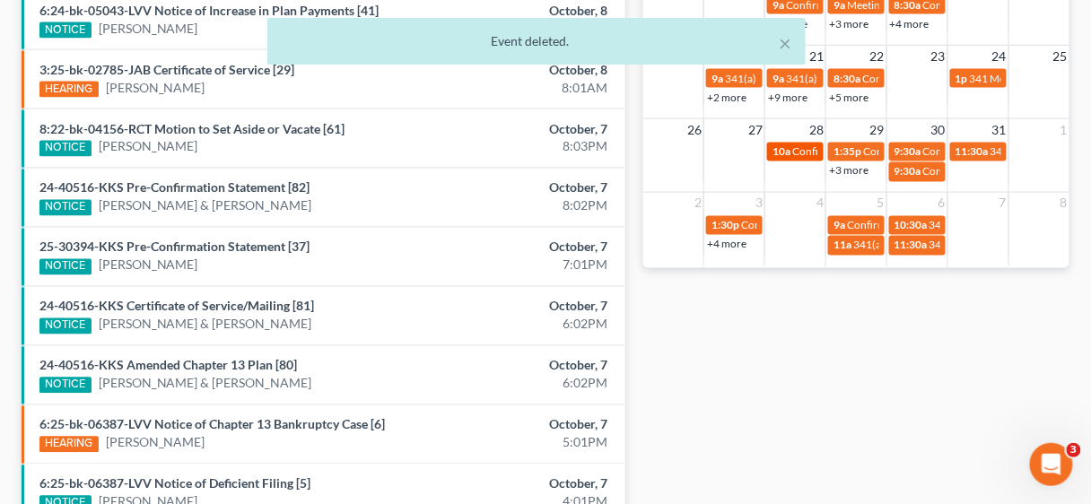
click at [801, 154] on span "Confirmation Hearing [PERSON_NAME]" at bounding box center [886, 151] width 189 height 13
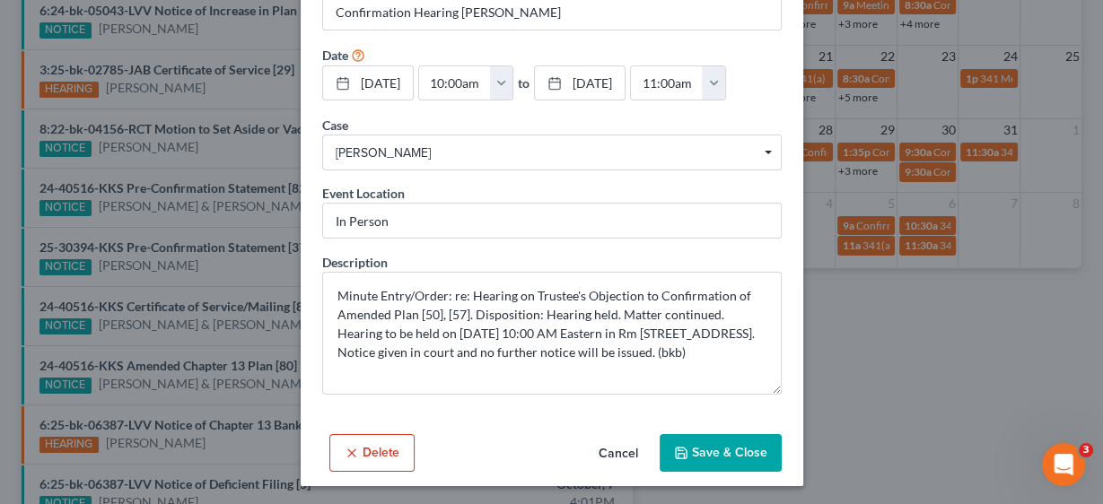
click at [736, 453] on button "Save & Close" at bounding box center [720, 453] width 122 height 38
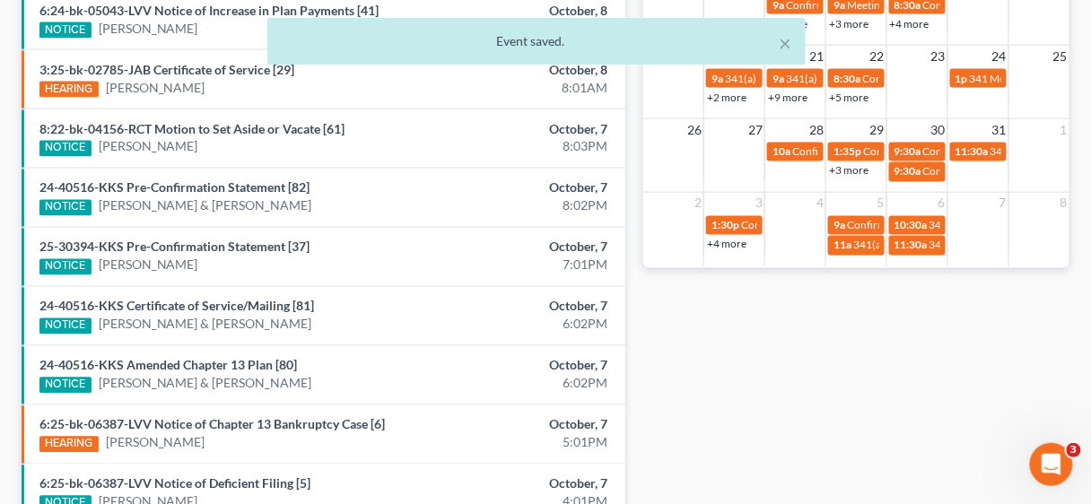
click at [798, 92] on link "+9 more" at bounding box center [787, 97] width 39 height 13
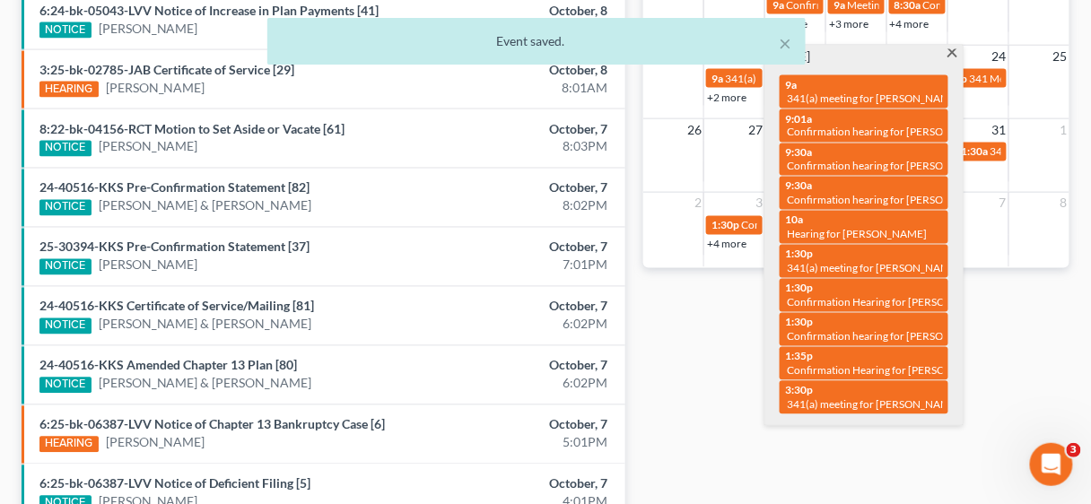
click at [757, 144] on td at bounding box center [734, 161] width 61 height 41
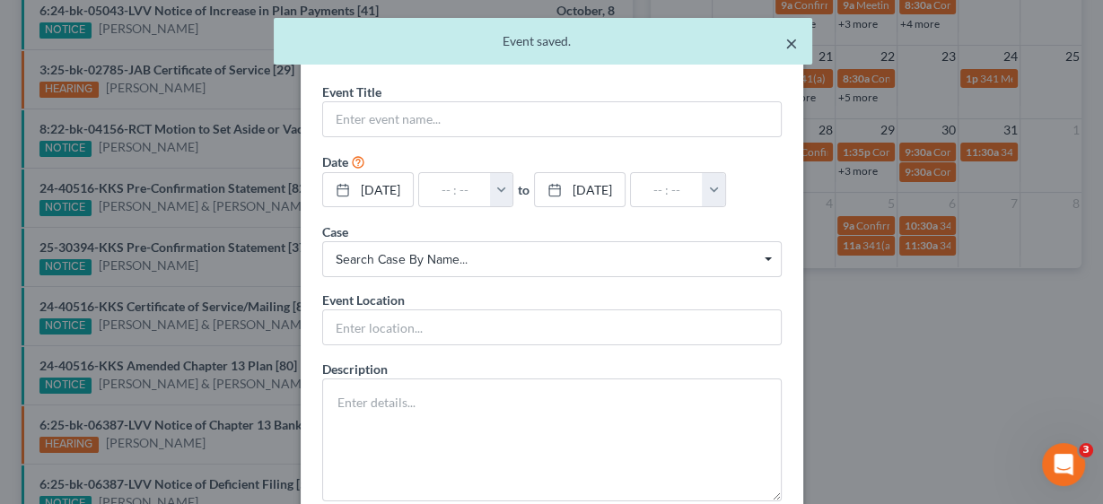
click at [794, 33] on button "×" at bounding box center [791, 43] width 13 height 22
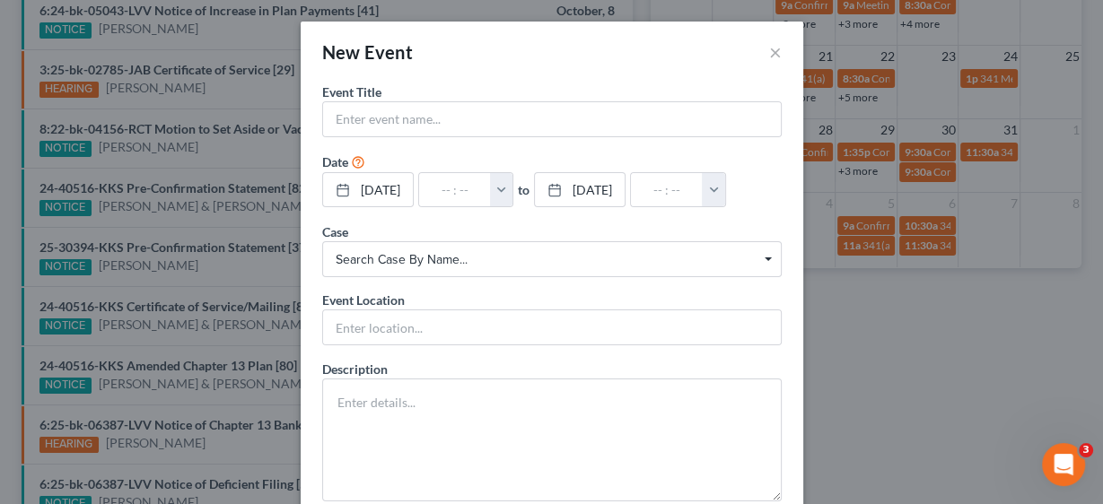
click at [761, 53] on div "New Event ×" at bounding box center [552, 52] width 502 height 61
click at [772, 47] on button "×" at bounding box center [775, 52] width 13 height 22
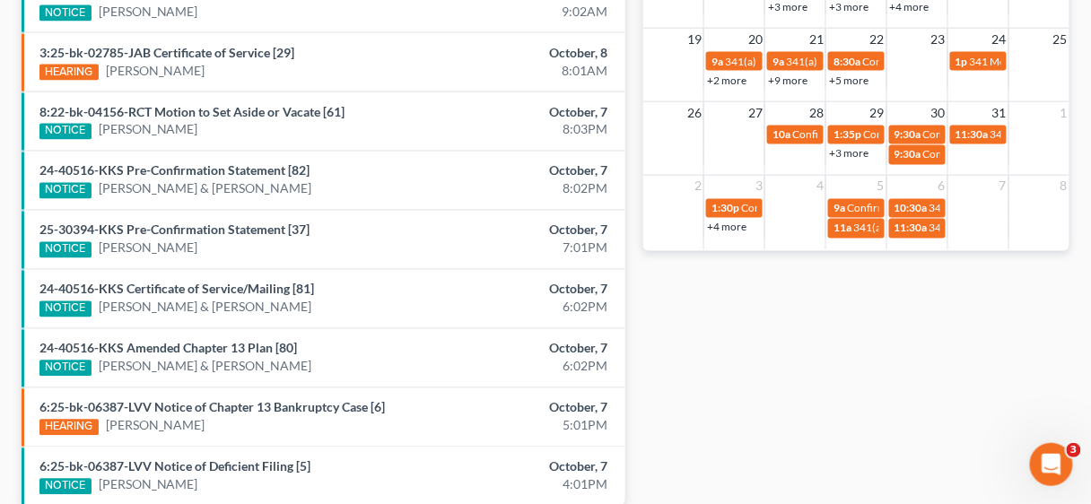
scroll to position [667, 0]
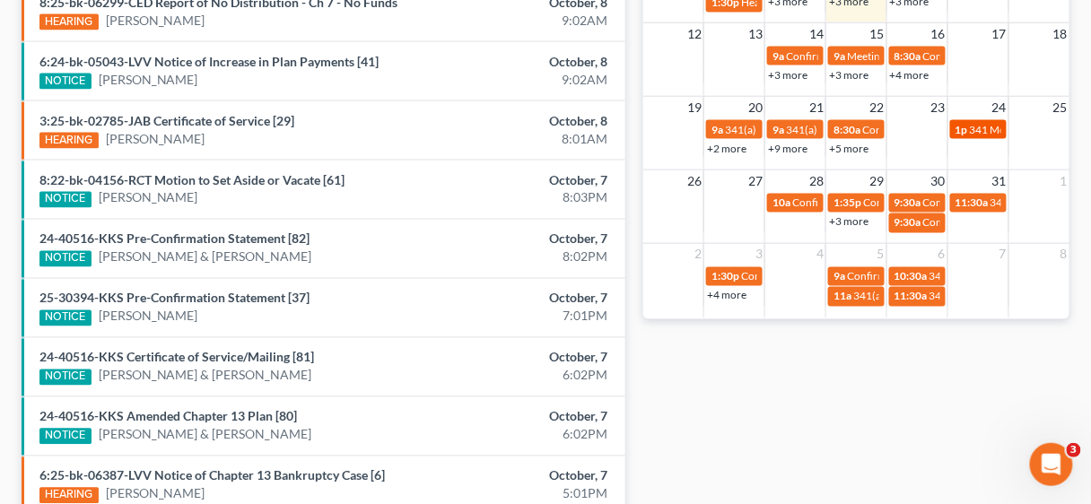
click at [989, 127] on span "341 Meeting [PERSON_NAME] & [PERSON_NAME]" at bounding box center [1090, 129] width 240 height 13
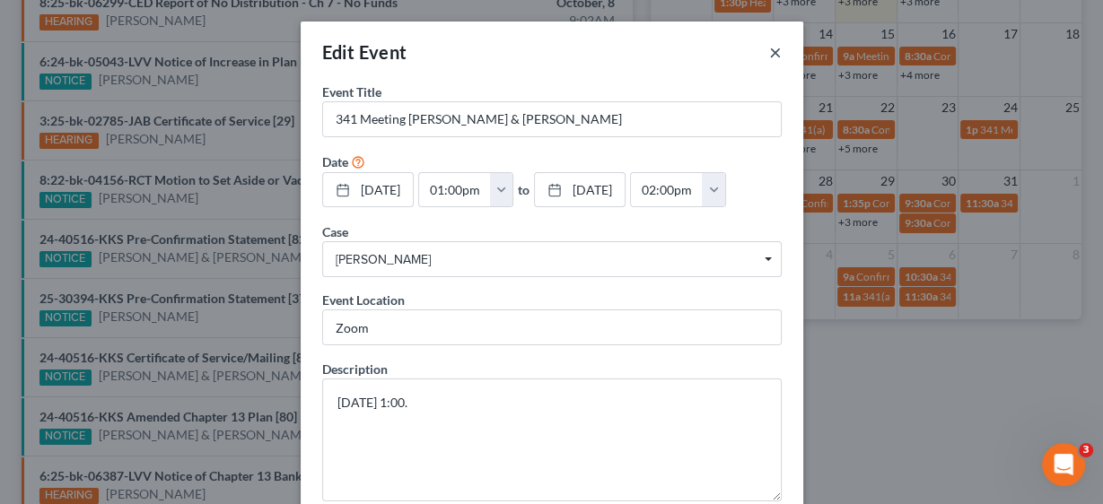
click at [769, 52] on button "×" at bounding box center [775, 52] width 13 height 22
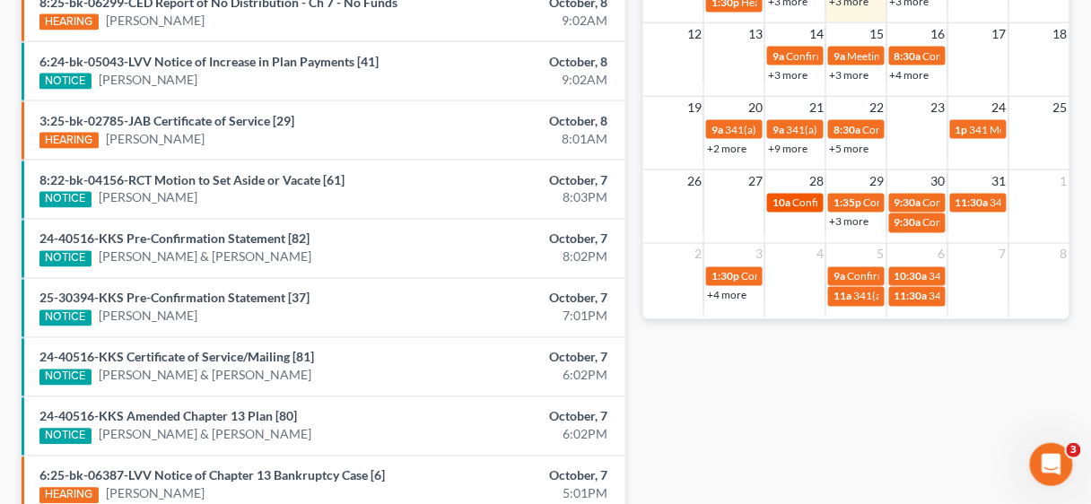
click at [798, 199] on span "Confirmation Hearing [PERSON_NAME]" at bounding box center [886, 202] width 189 height 13
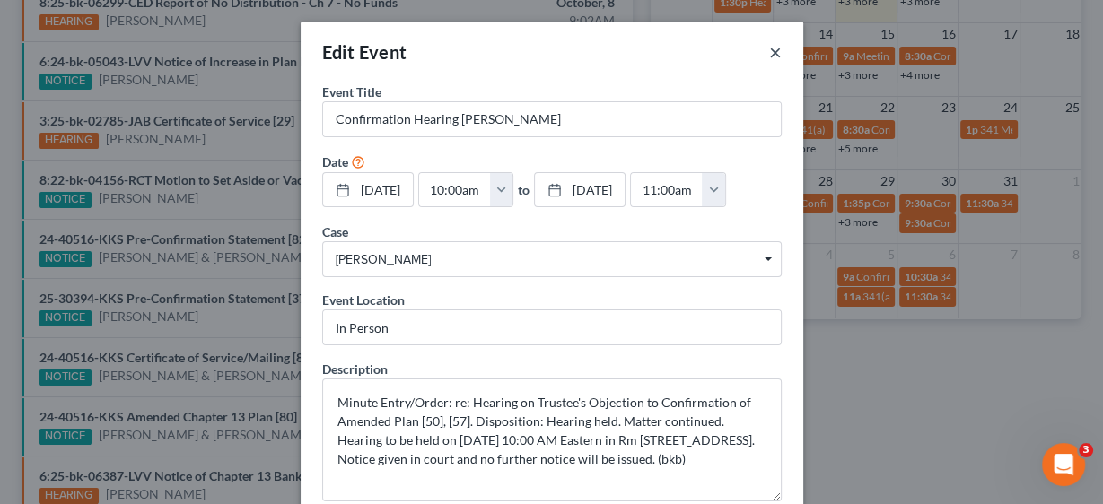
click at [769, 52] on button "×" at bounding box center [775, 52] width 13 height 22
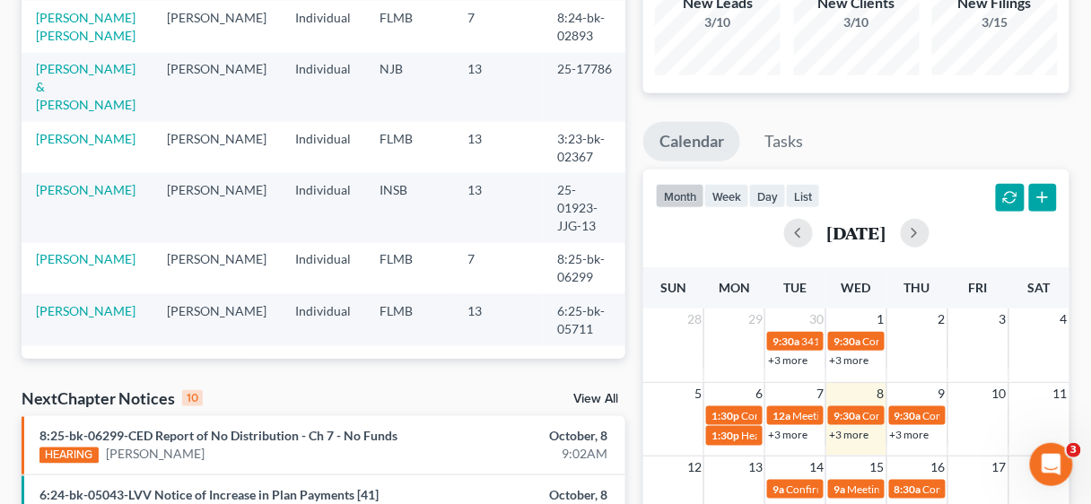
scroll to position [0, 0]
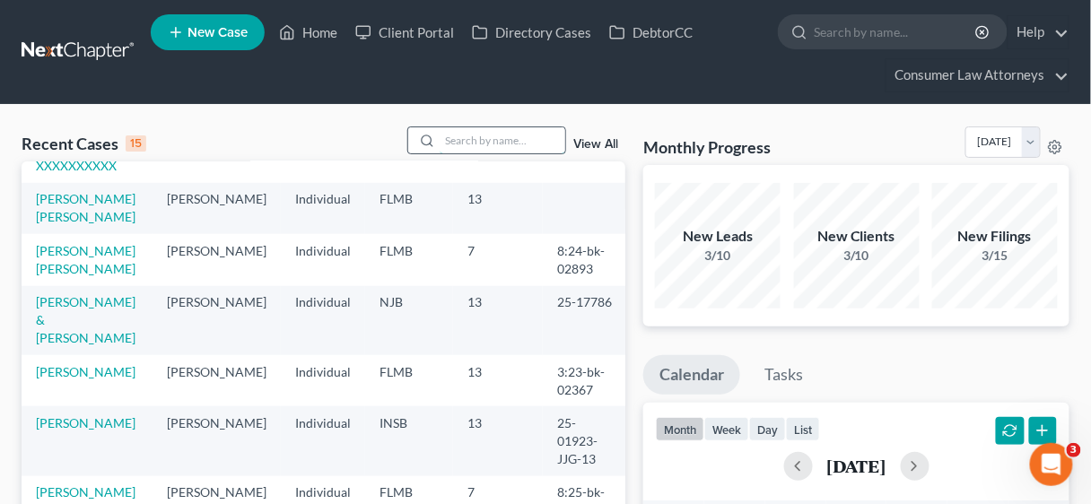
click at [467, 137] on input "search" at bounding box center [503, 140] width 126 height 26
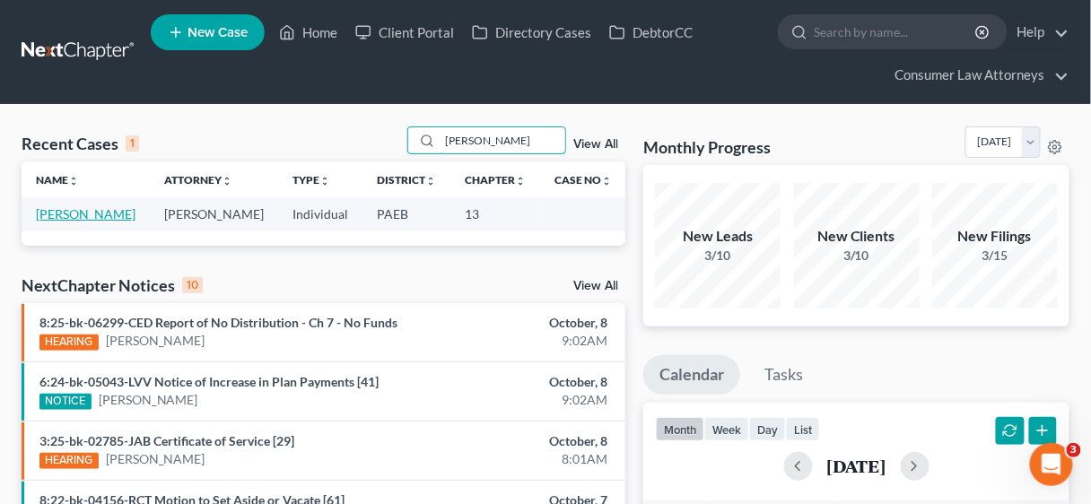
type input "[PERSON_NAME]"
click at [74, 214] on link "[PERSON_NAME]" at bounding box center [86, 213] width 100 height 15
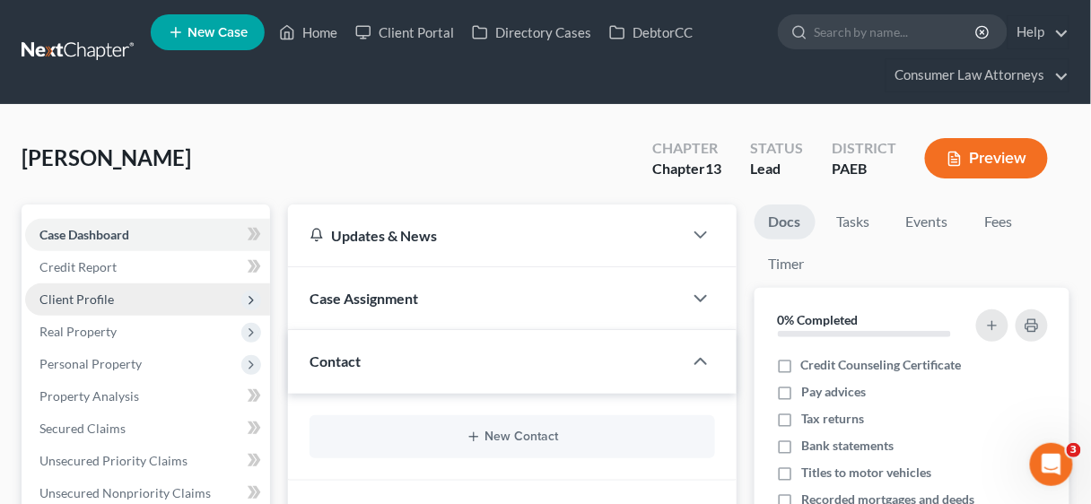
click at [93, 293] on span "Client Profile" at bounding box center [76, 299] width 74 height 15
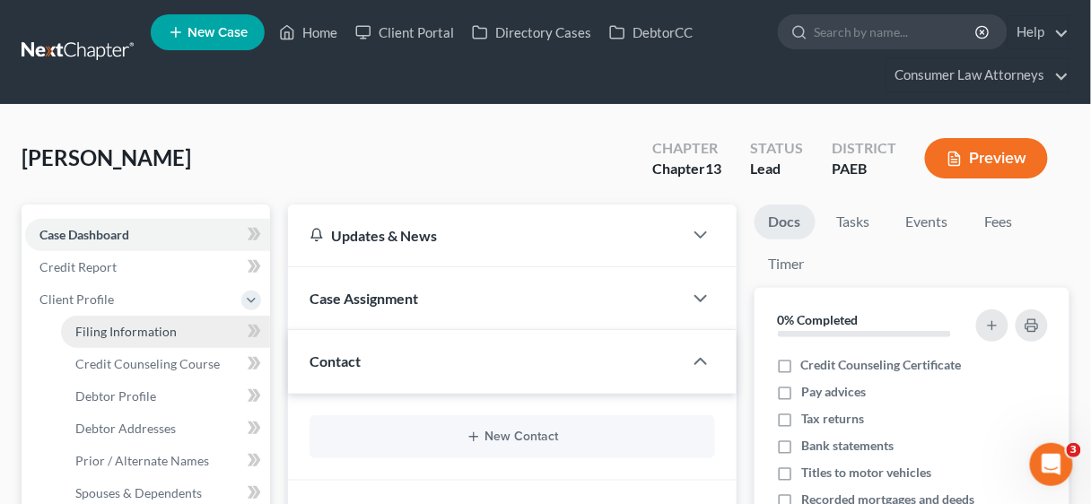
click at [115, 327] on span "Filing Information" at bounding box center [125, 331] width 101 height 15
select select "1"
select select "0"
select select "3"
select select "18"
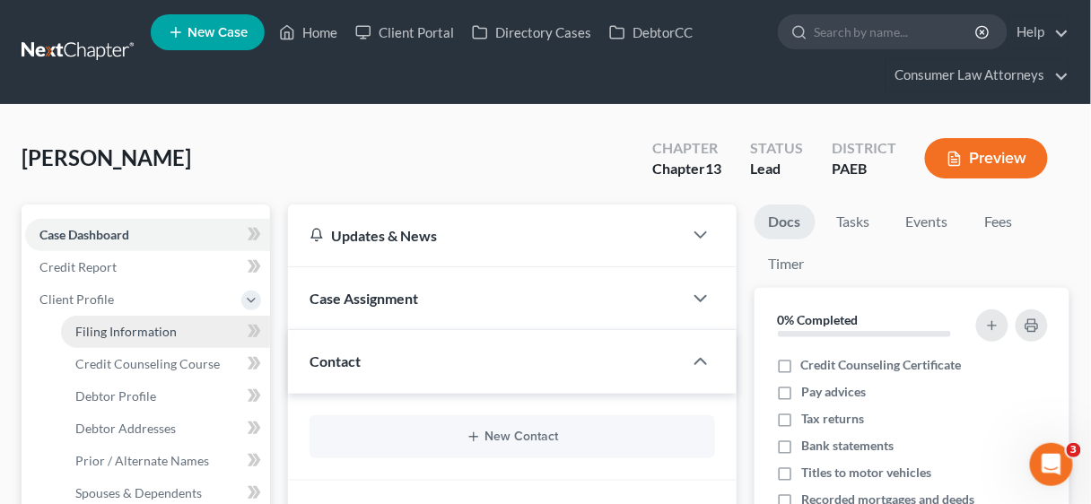
select select "9"
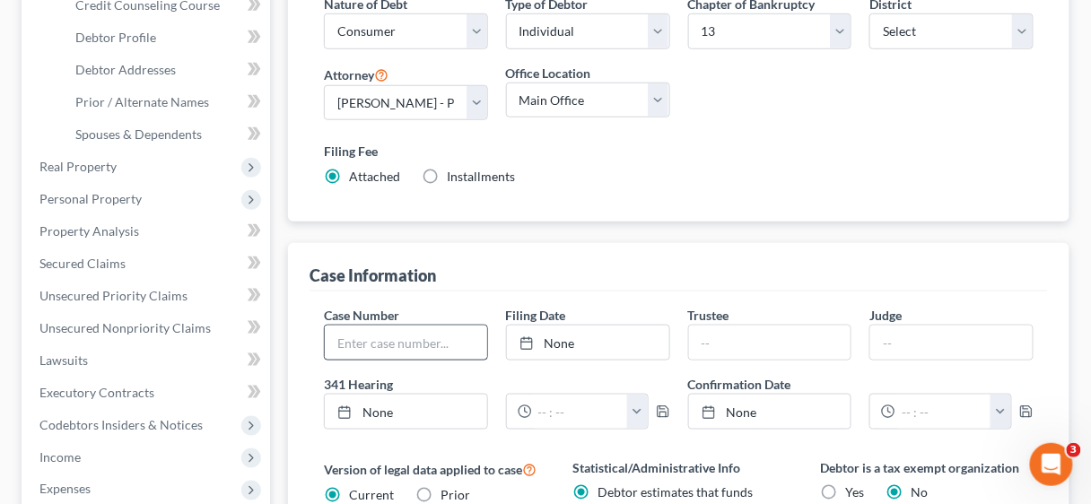
scroll to position [431, 0]
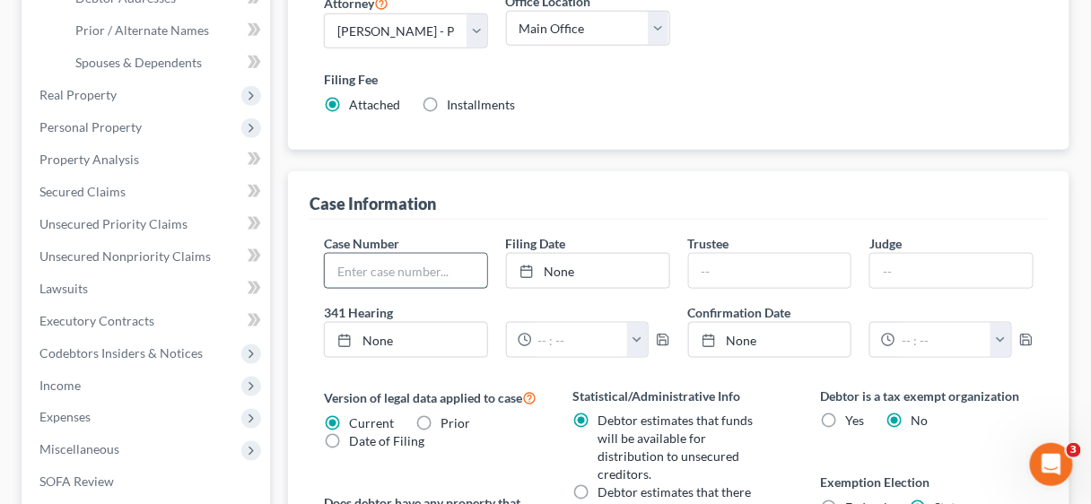
click at [403, 264] on input "text" at bounding box center [406, 271] width 162 height 34
click at [421, 272] on input "text" at bounding box center [406, 271] width 162 height 34
type input "25-14073"
click at [550, 266] on link "None" at bounding box center [588, 271] width 162 height 34
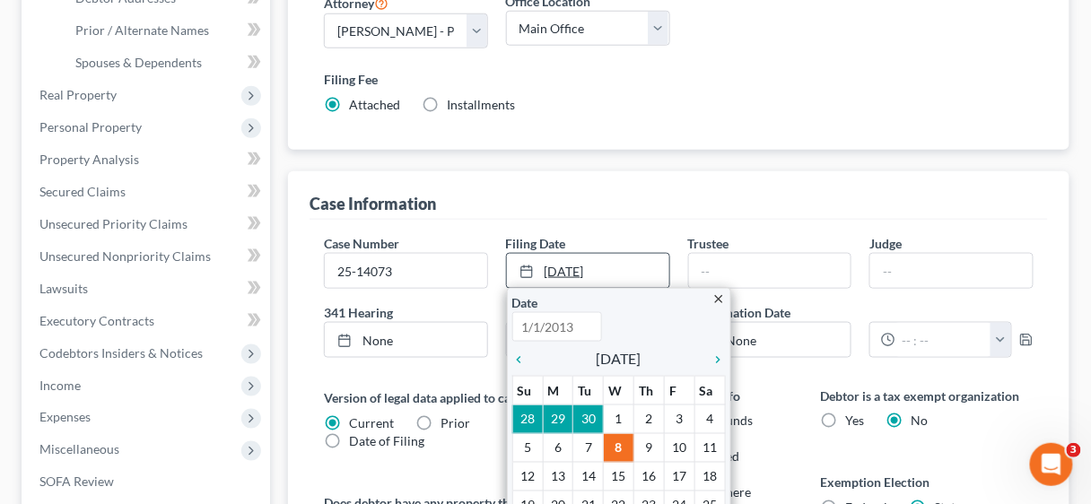
type input "[DATE]"
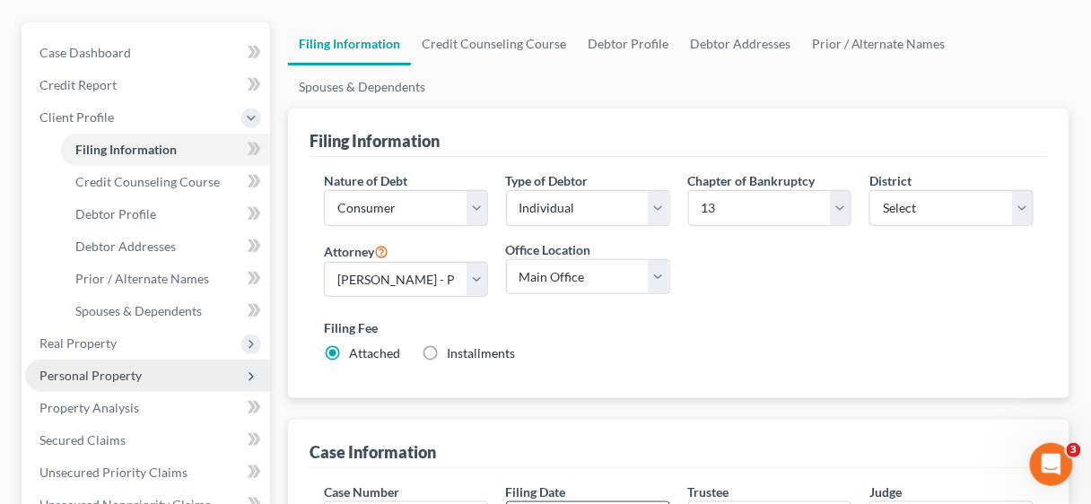
scroll to position [215, 0]
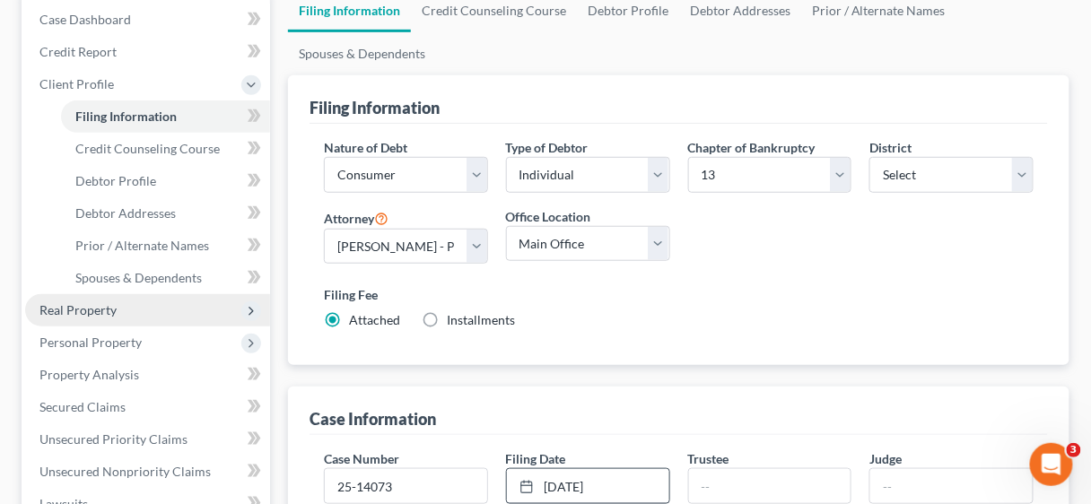
click at [87, 309] on span "Real Property" at bounding box center [77, 309] width 77 height 15
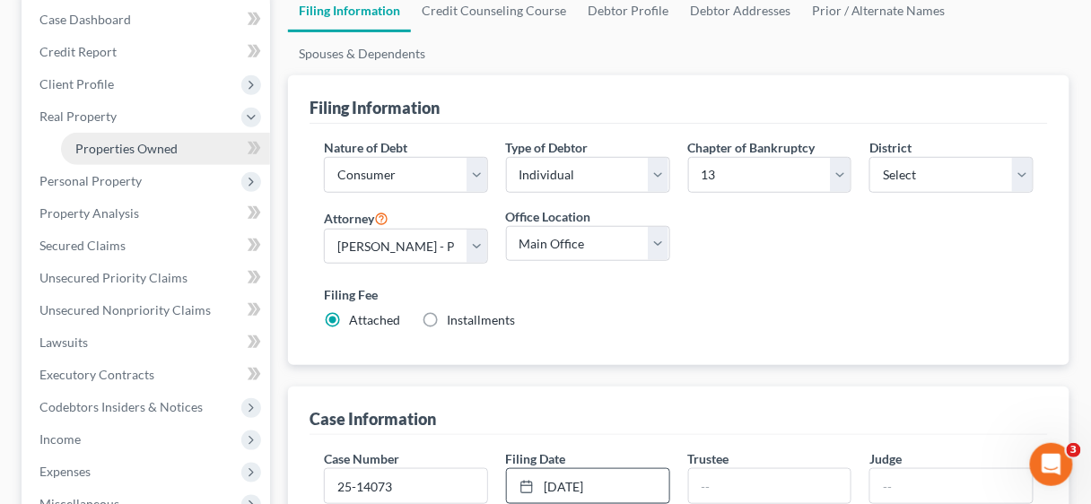
click at [120, 147] on span "Properties Owned" at bounding box center [126, 148] width 102 height 15
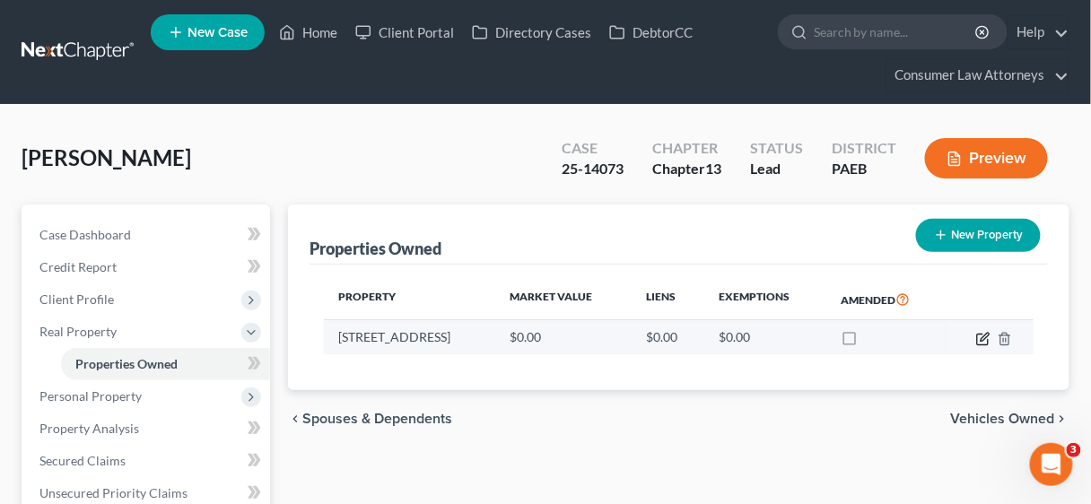
click at [976, 333] on icon "button" at bounding box center [983, 339] width 14 height 14
select select "39"
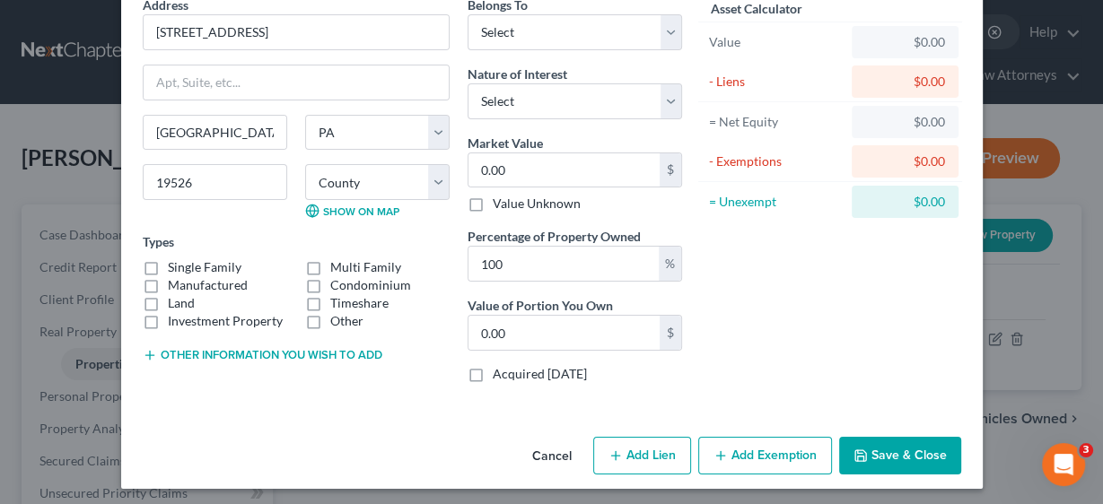
scroll to position [89, 0]
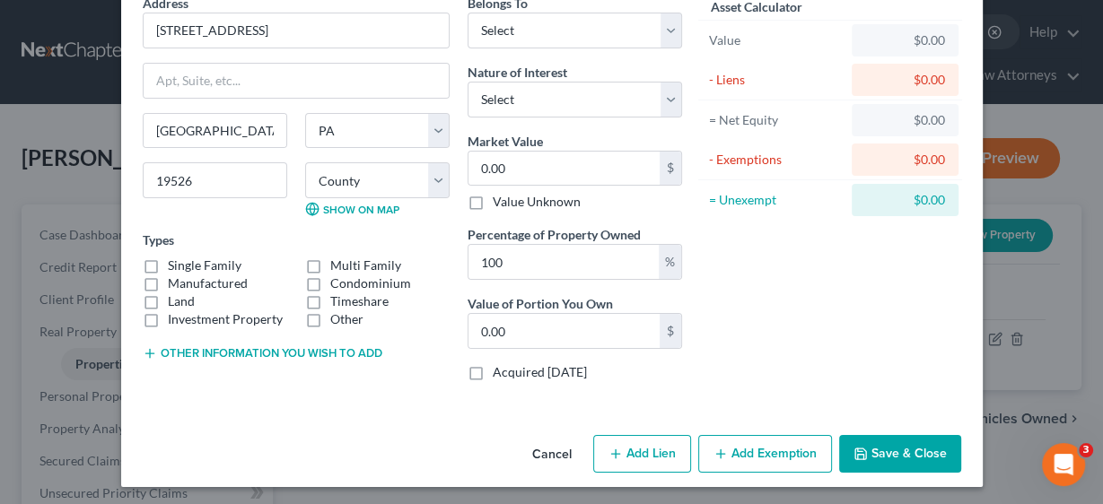
click at [893, 449] on button "Save & Close" at bounding box center [900, 454] width 122 height 38
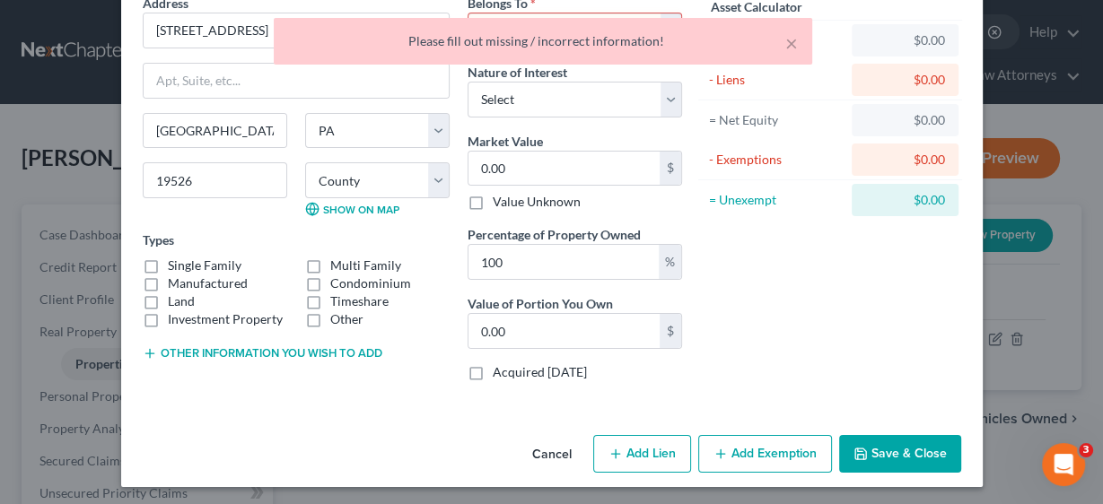
scroll to position [0, 0]
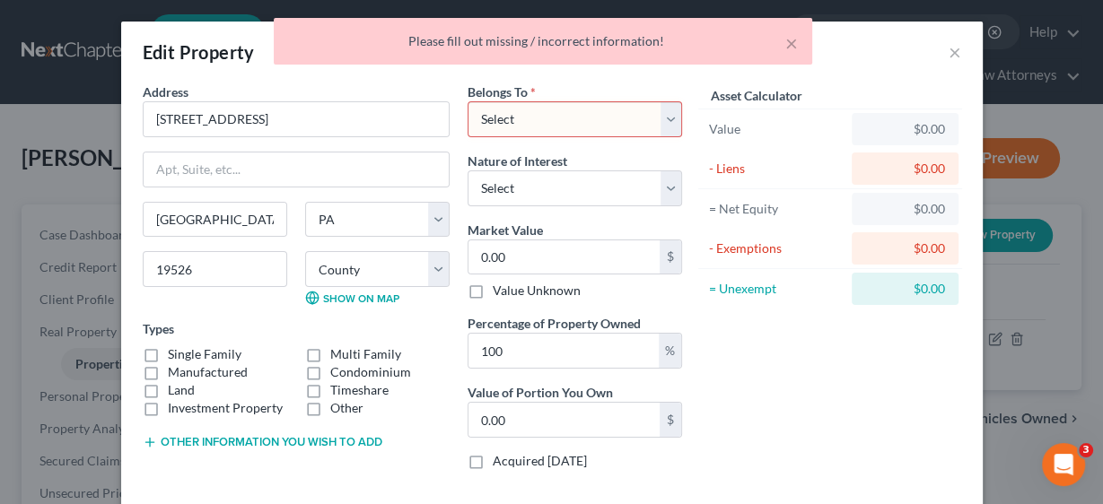
click at [664, 118] on select "Select Debtor 1 Only Debtor 2 Only Debtor 1 And Debtor 2 Only At Least One Of T…" at bounding box center [574, 119] width 214 height 36
select select "0"
click at [467, 101] on select "Select Debtor 1 Only Debtor 2 Only Debtor 1 And Debtor 2 Only At Least One Of T…" at bounding box center [574, 119] width 214 height 36
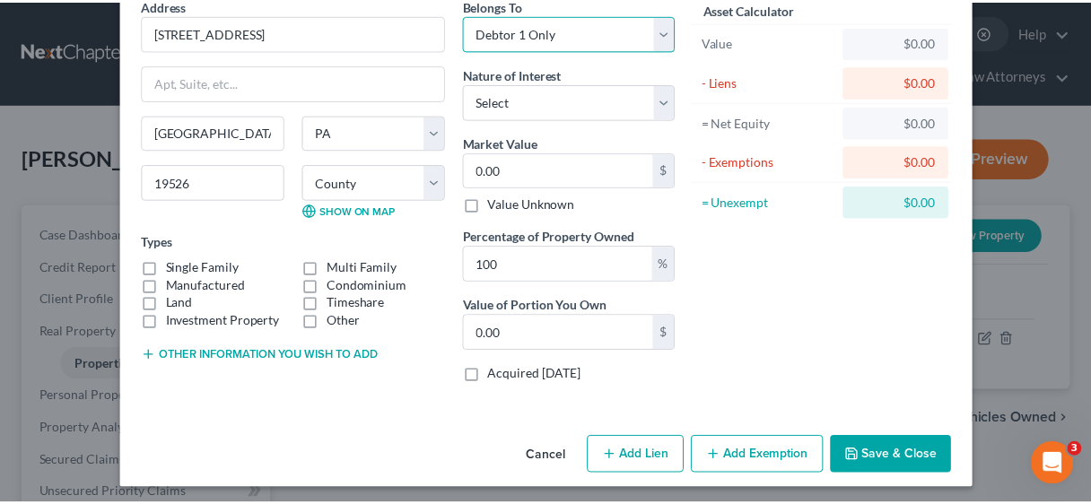
scroll to position [89, 0]
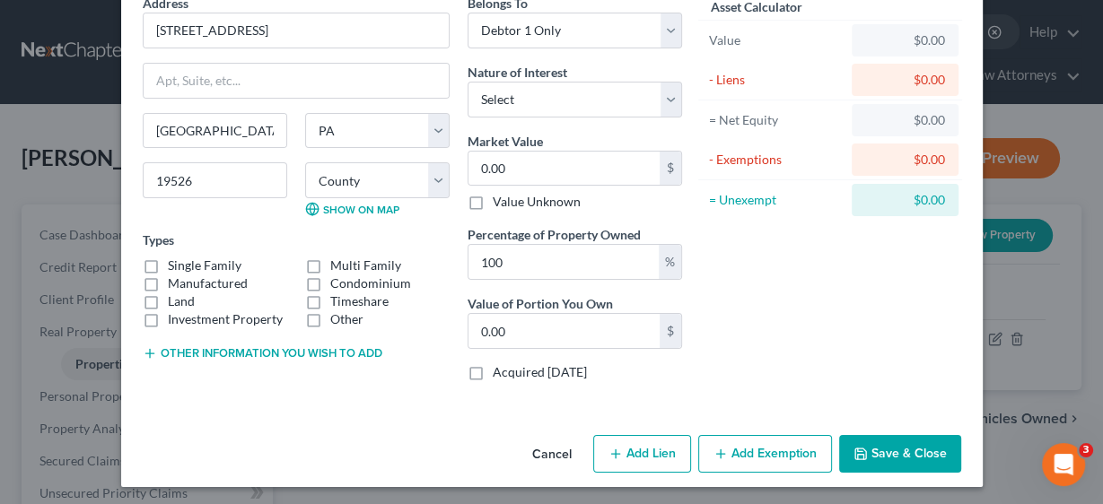
click at [905, 457] on button "Save & Close" at bounding box center [900, 454] width 122 height 38
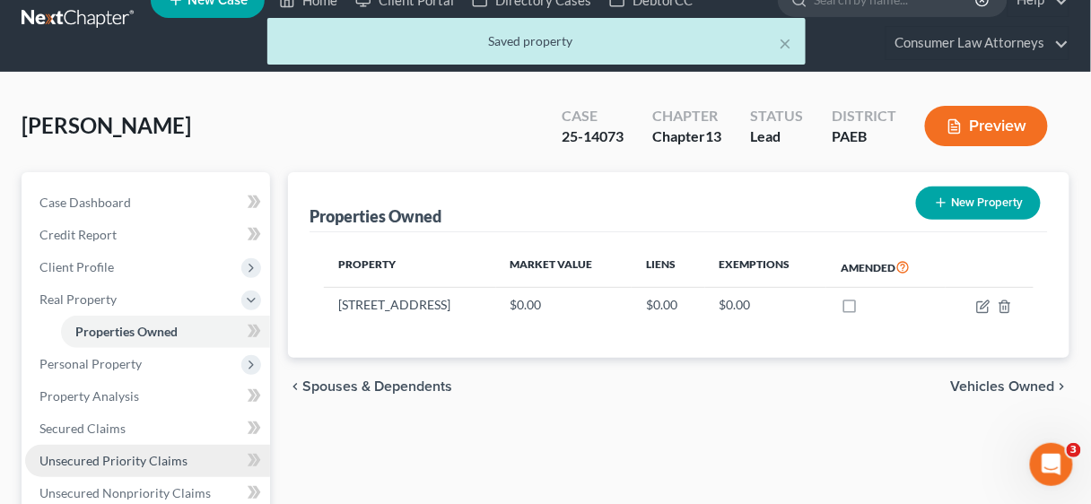
scroll to position [72, 0]
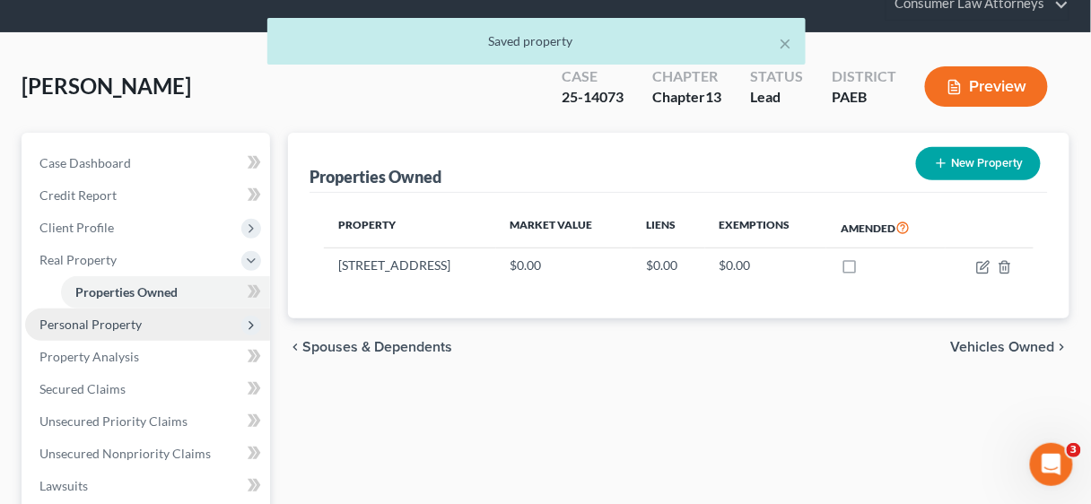
click at [75, 318] on span "Personal Property" at bounding box center [90, 324] width 102 height 15
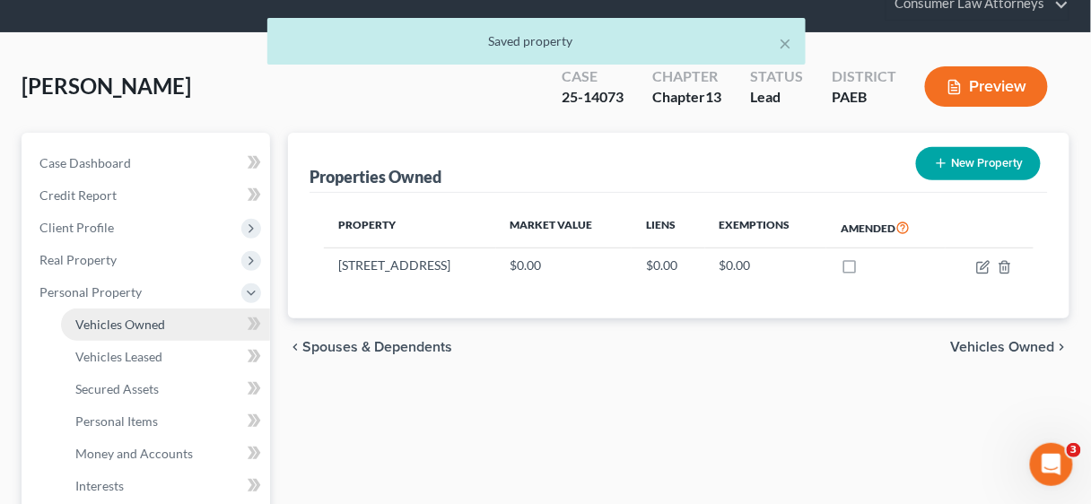
click at [107, 319] on span "Vehicles Owned" at bounding box center [120, 324] width 90 height 15
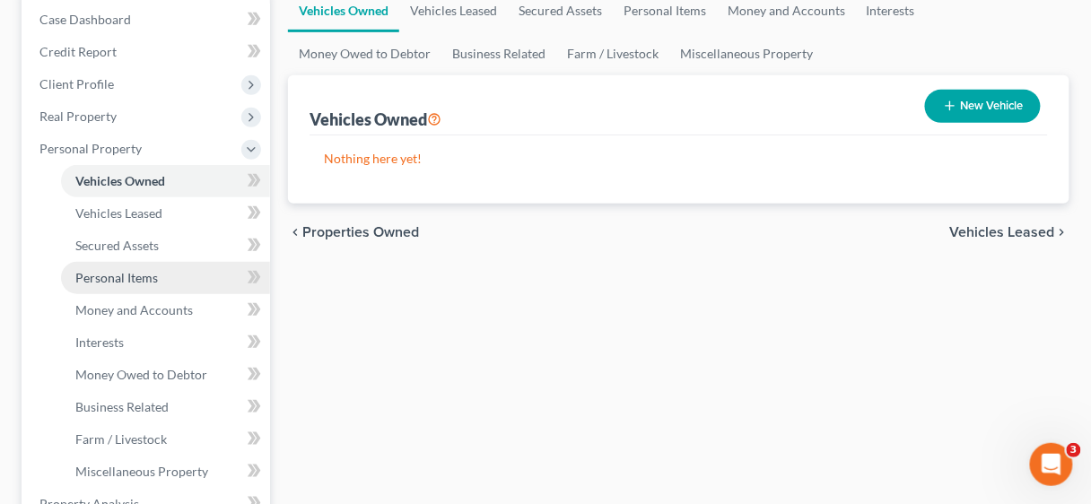
click at [130, 271] on span "Personal Items" at bounding box center [116, 277] width 83 height 15
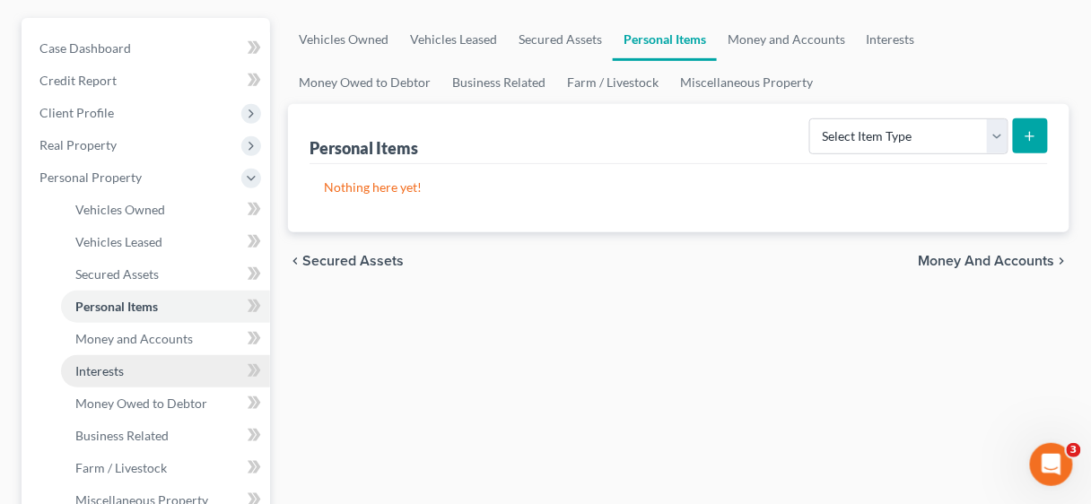
scroll to position [215, 0]
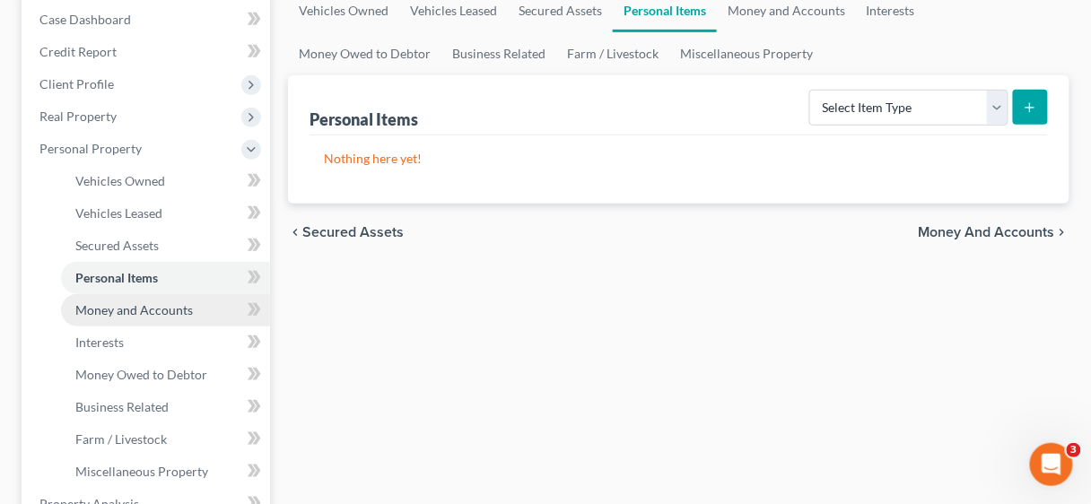
click at [145, 310] on span "Money and Accounts" at bounding box center [134, 309] width 118 height 15
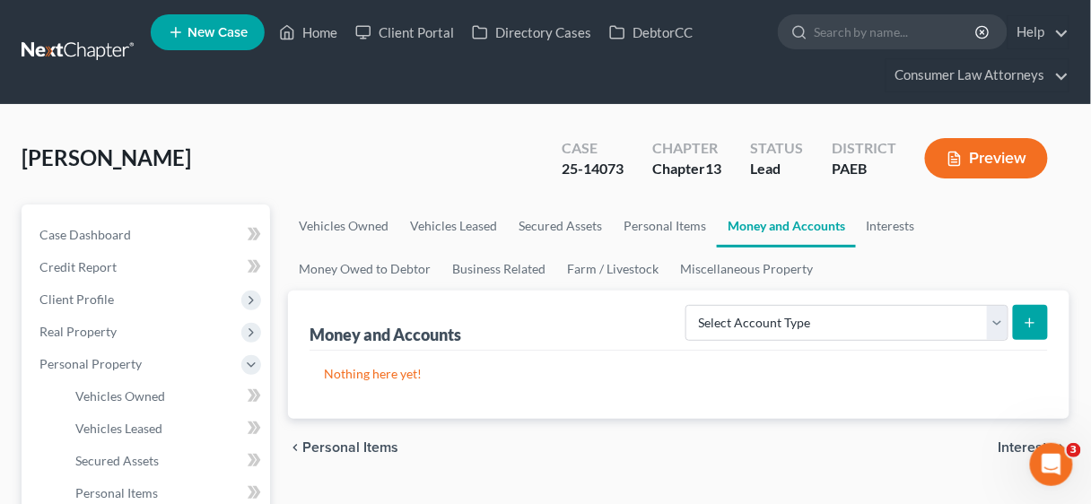
click at [1006, 420] on div "chevron_left Personal Items Interests chevron_right" at bounding box center [678, 447] width 781 height 57
click at [315, 32] on link "Home" at bounding box center [308, 32] width 76 height 32
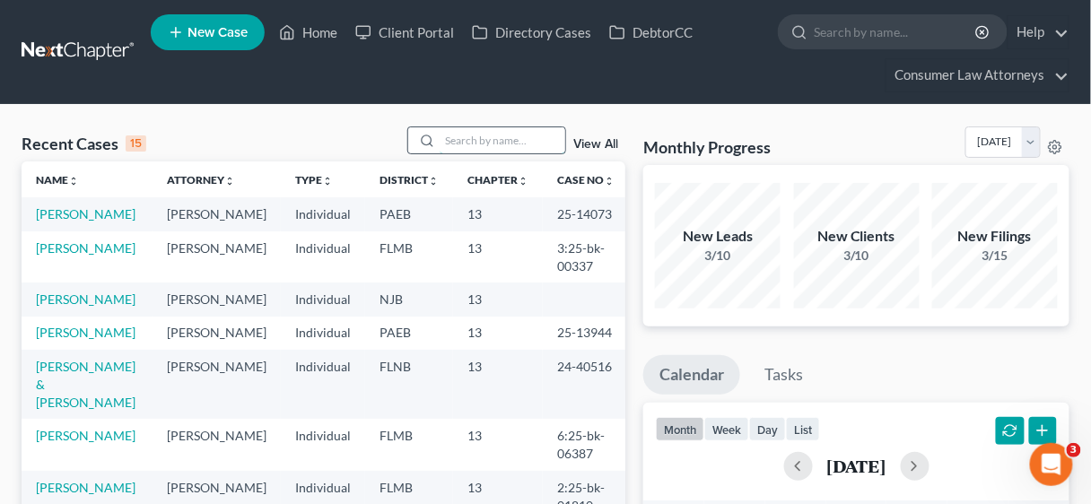
click at [482, 143] on input "search" at bounding box center [503, 140] width 126 height 26
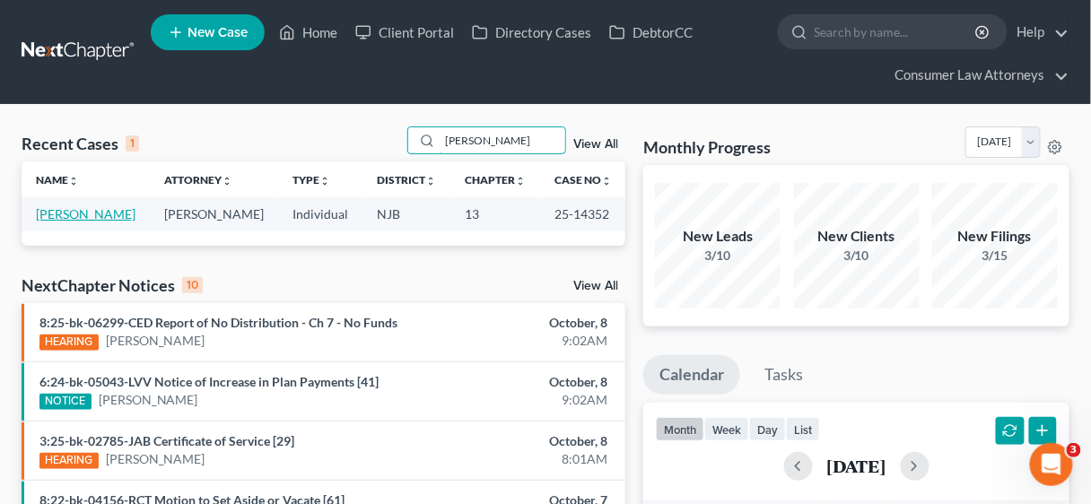
type input "[PERSON_NAME]"
click at [67, 214] on link "[PERSON_NAME]" at bounding box center [86, 213] width 100 height 15
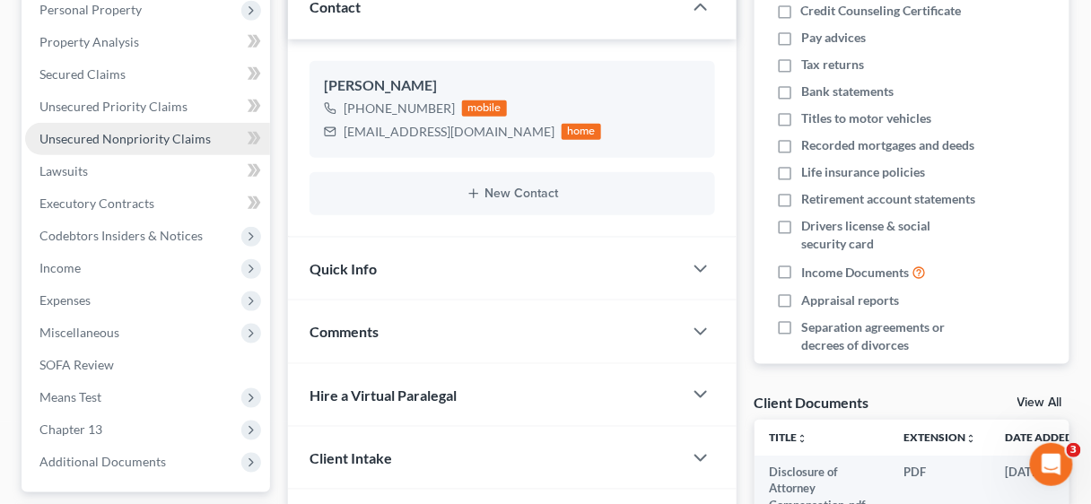
scroll to position [359, 0]
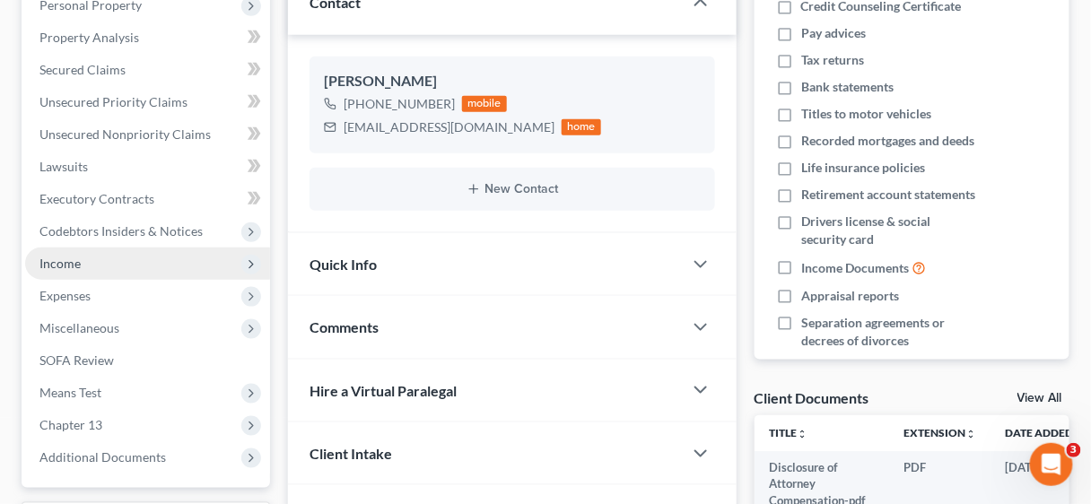
click at [72, 265] on span "Income" at bounding box center [59, 263] width 41 height 15
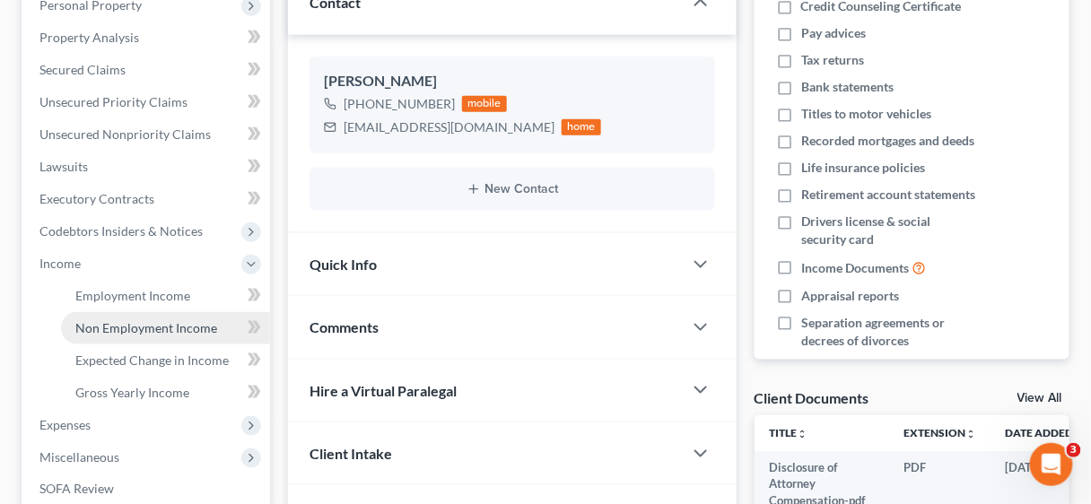
click at [141, 325] on span "Non Employment Income" at bounding box center [146, 327] width 142 height 15
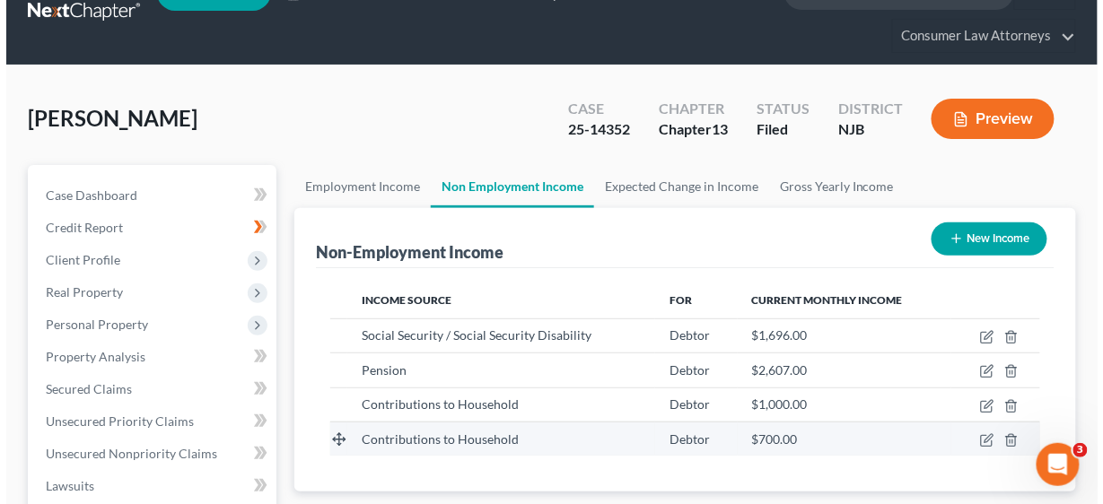
scroll to position [144, 0]
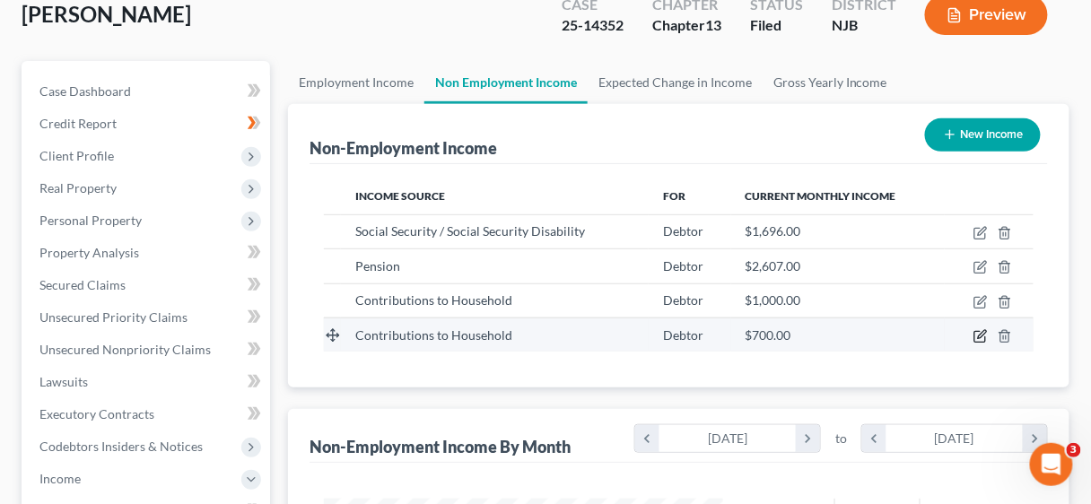
click at [981, 330] on icon "button" at bounding box center [980, 336] width 14 height 14
select select "8"
select select "0"
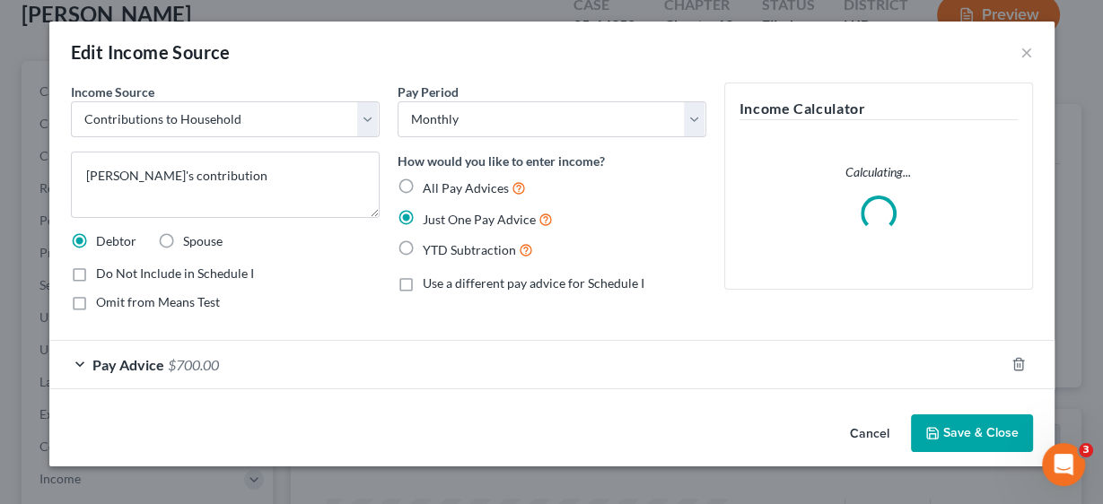
scroll to position [319, 440]
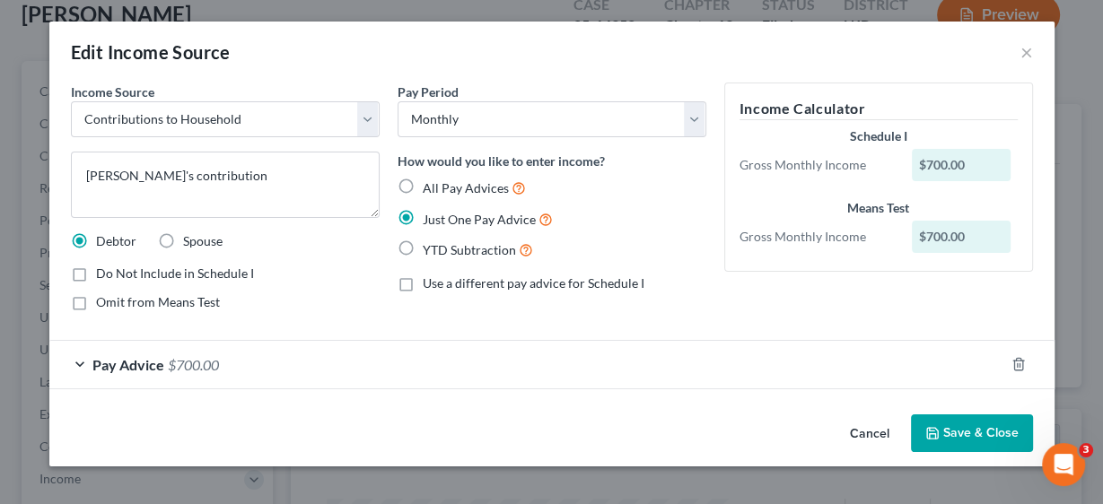
click at [157, 362] on span "Pay Advice" at bounding box center [128, 364] width 72 height 17
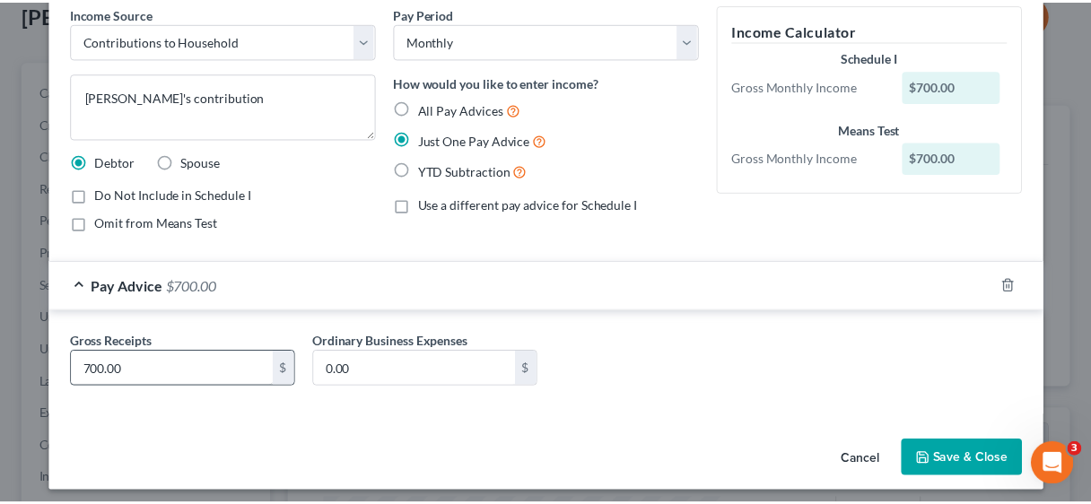
scroll to position [85, 0]
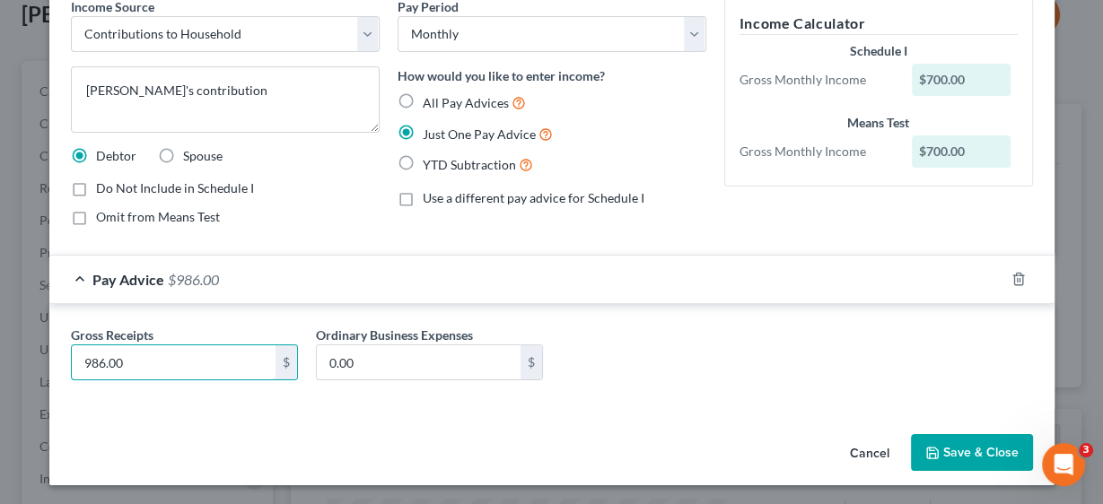
type input "986.00"
click at [967, 444] on button "Save & Close" at bounding box center [972, 453] width 122 height 38
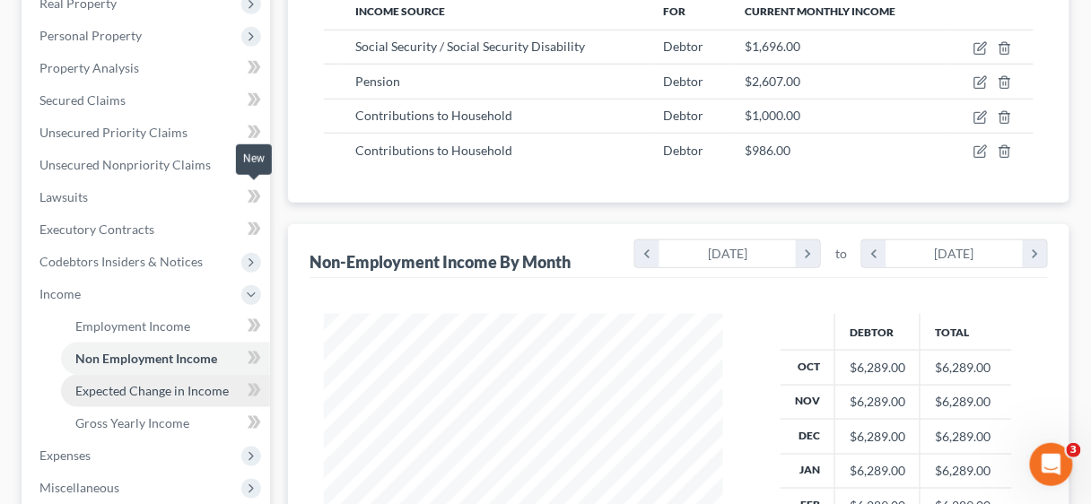
scroll to position [359, 0]
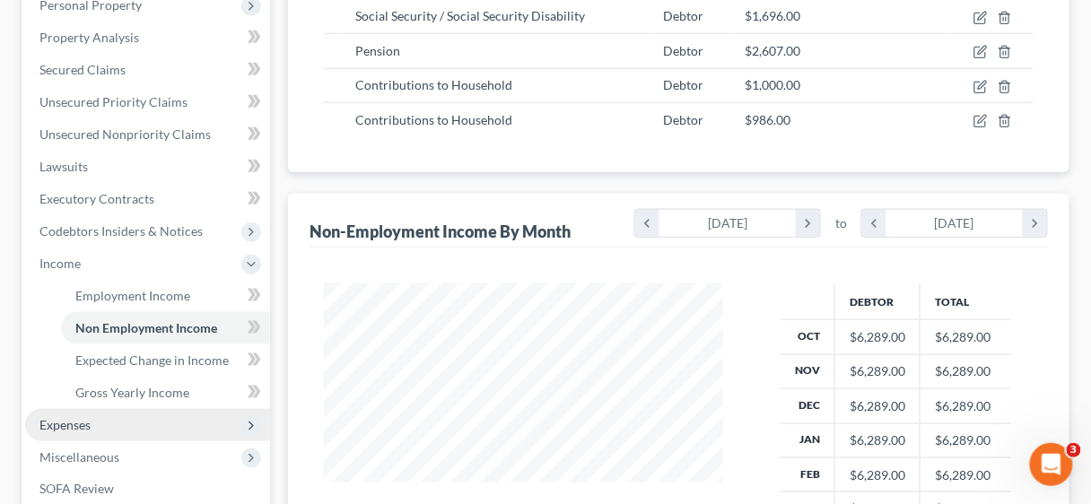
click at [57, 417] on span "Expenses" at bounding box center [64, 424] width 51 height 15
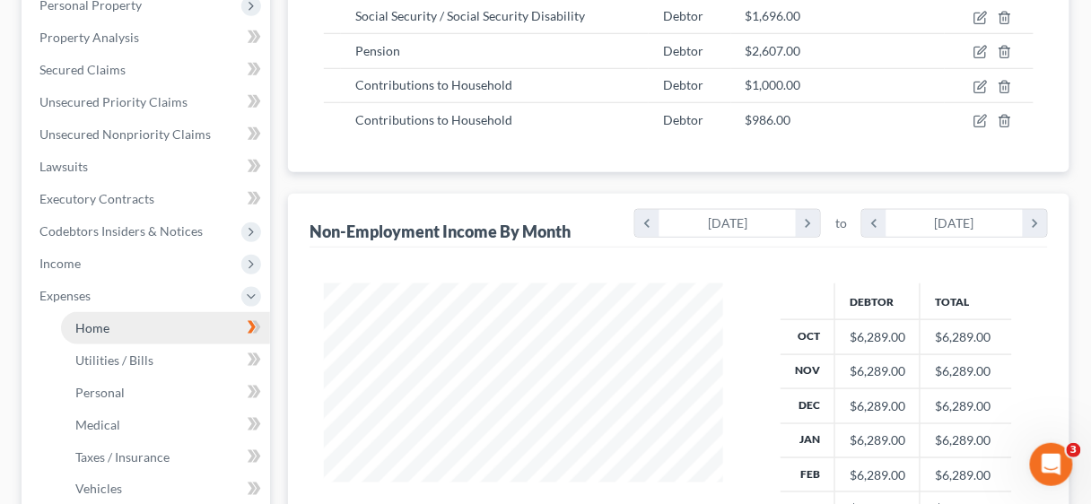
click at [83, 327] on span "Home" at bounding box center [92, 327] width 34 height 15
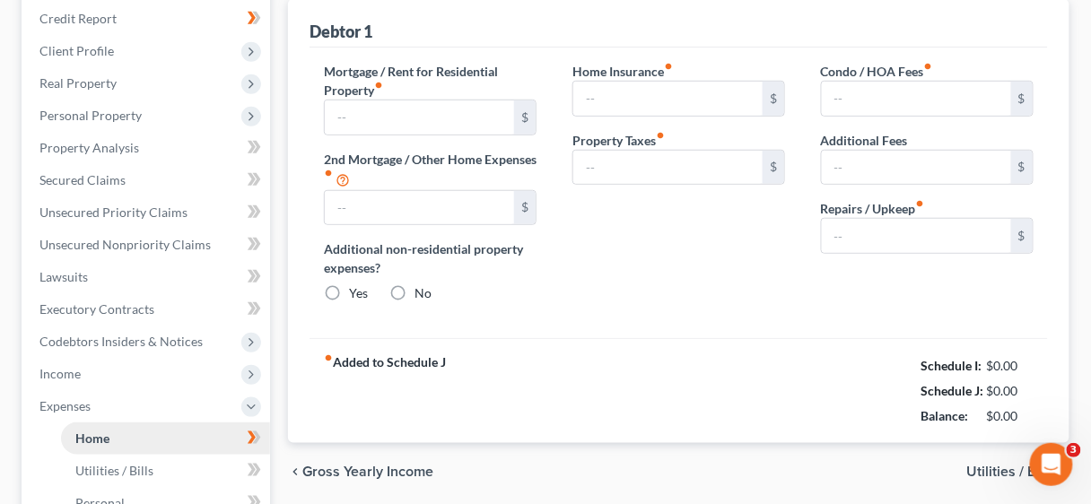
type input "941.03"
radio input "true"
type input "300.00"
type input "675.00"
type input "0.00"
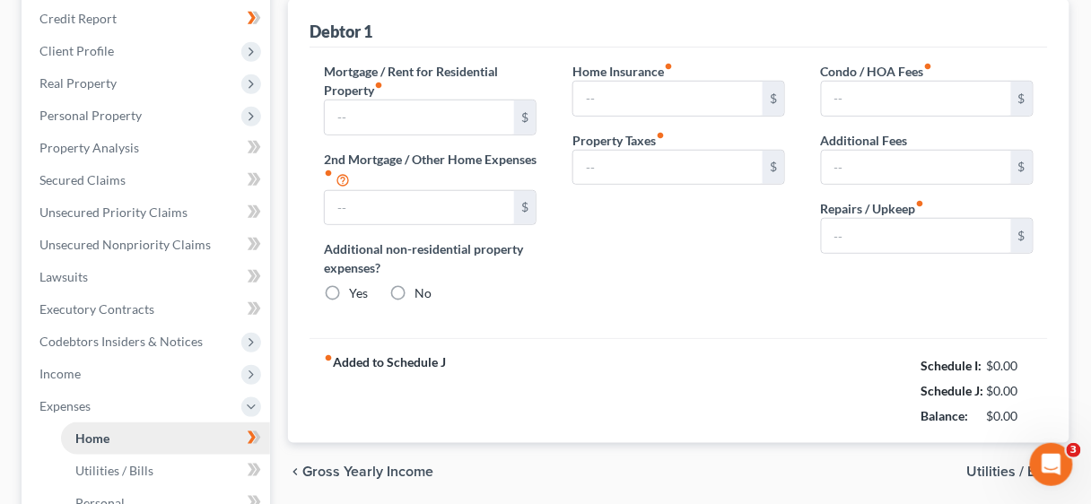
type input "0.00"
type input "150.00"
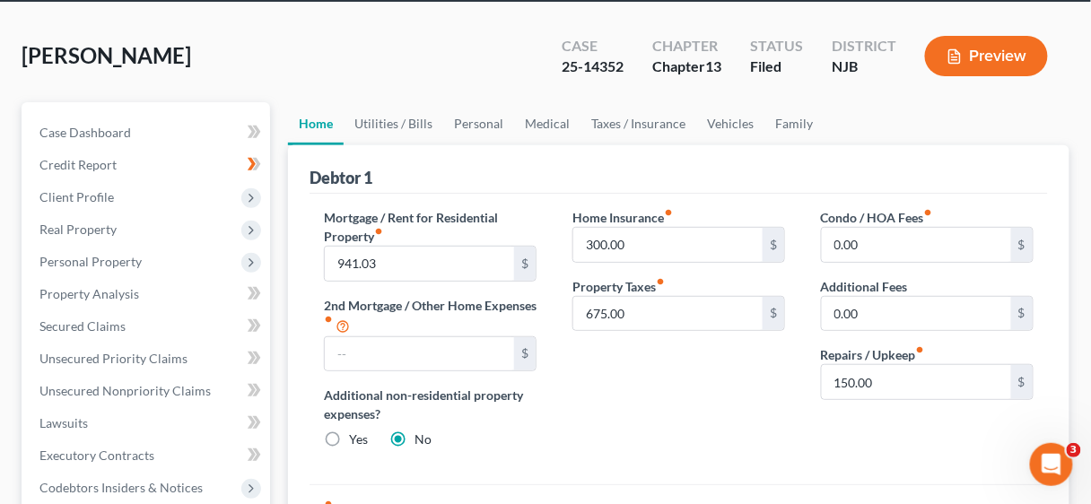
scroll to position [72, 0]
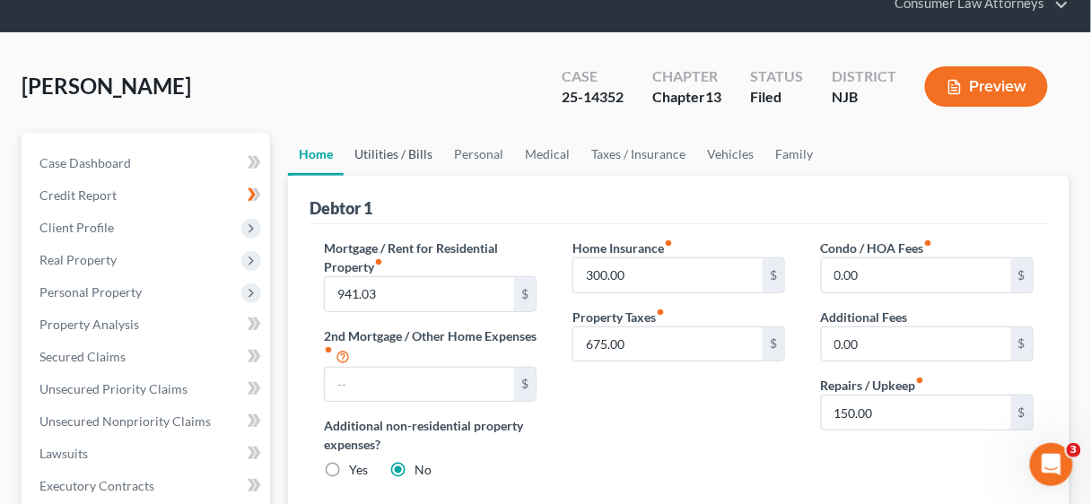
click at [374, 154] on link "Utilities / Bills" at bounding box center [394, 154] width 100 height 43
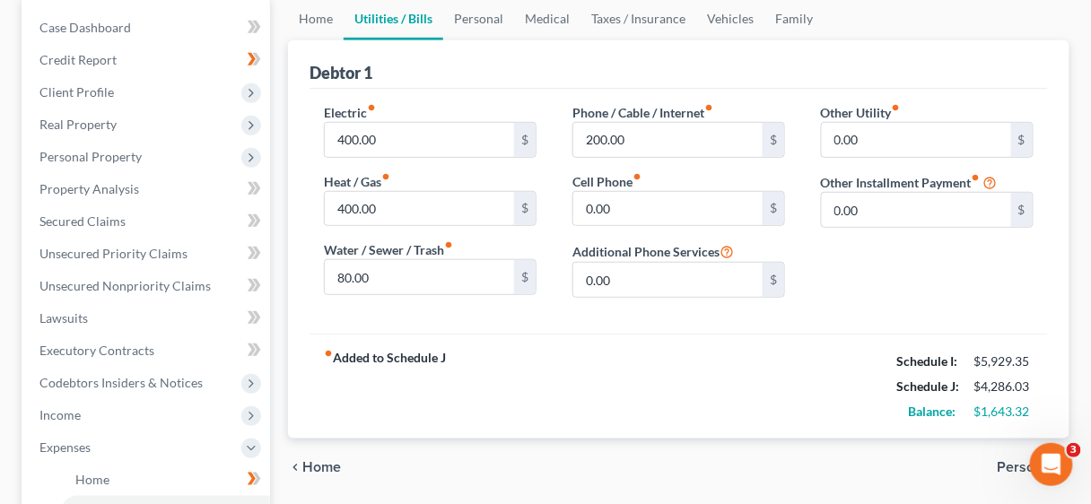
scroll to position [215, 0]
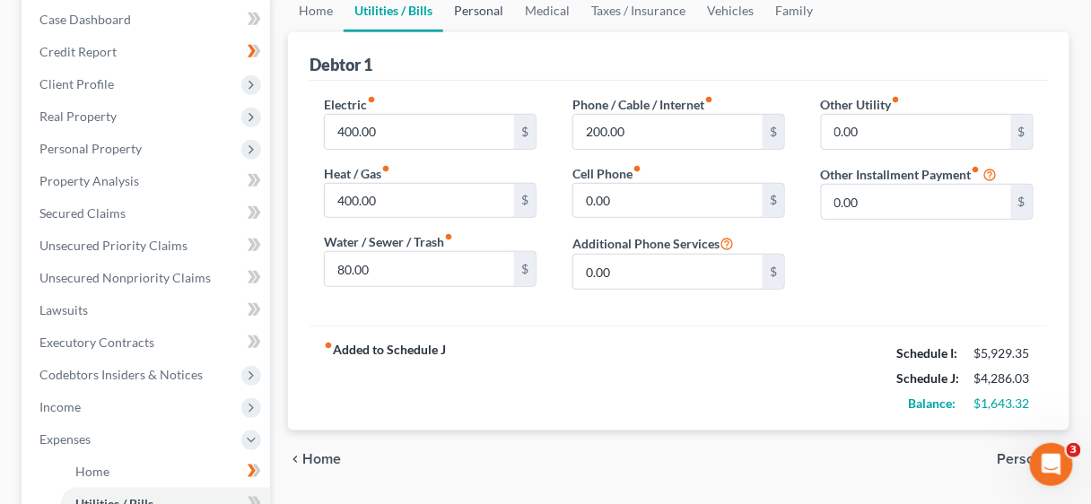
click at [477, 11] on link "Personal" at bounding box center [478, 10] width 71 height 43
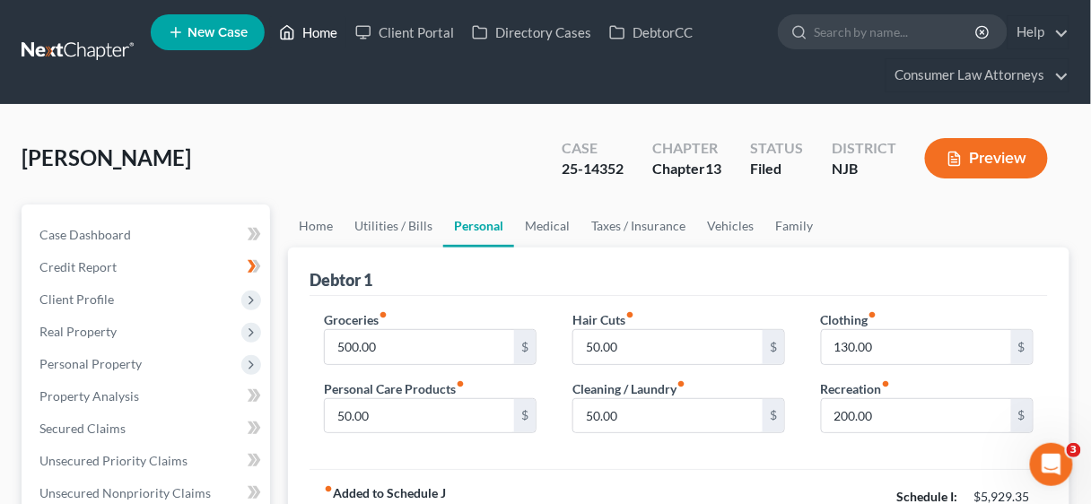
click at [328, 30] on link "Home" at bounding box center [308, 32] width 76 height 32
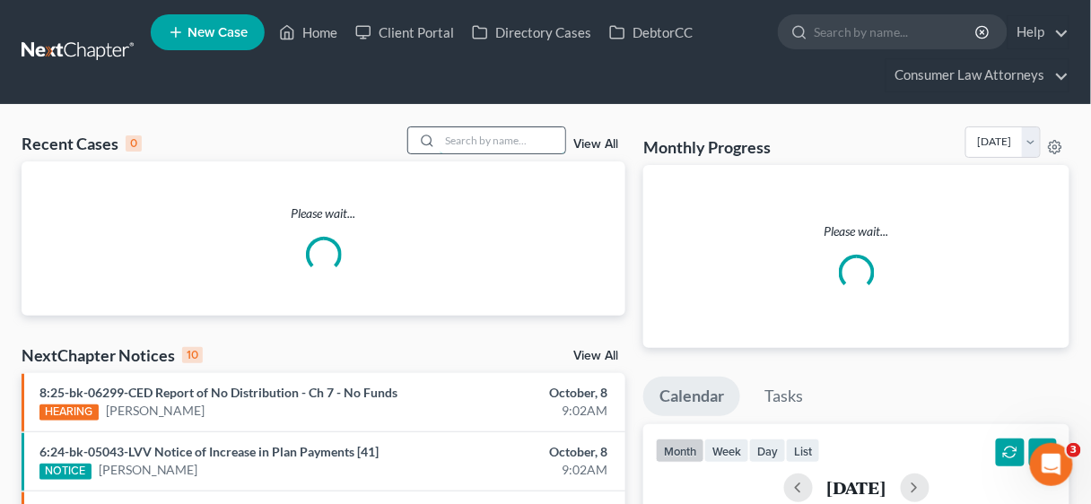
click at [476, 142] on input "search" at bounding box center [503, 140] width 126 height 26
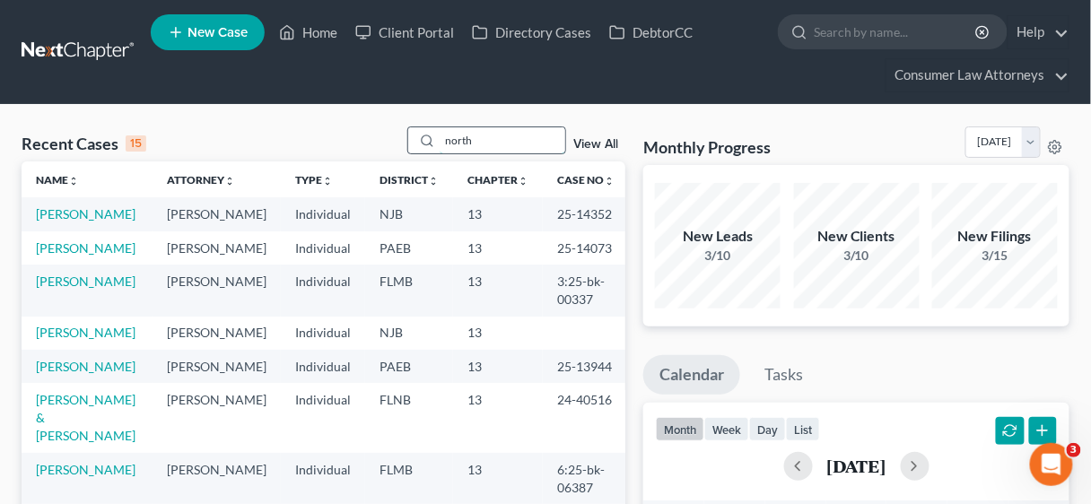
type input "north"
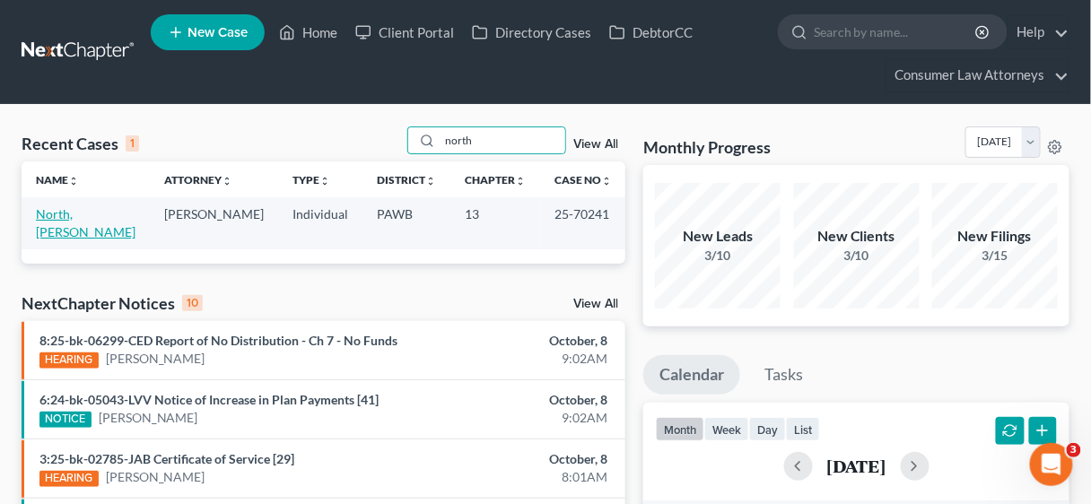
click at [76, 213] on link "North, [PERSON_NAME]" at bounding box center [86, 222] width 100 height 33
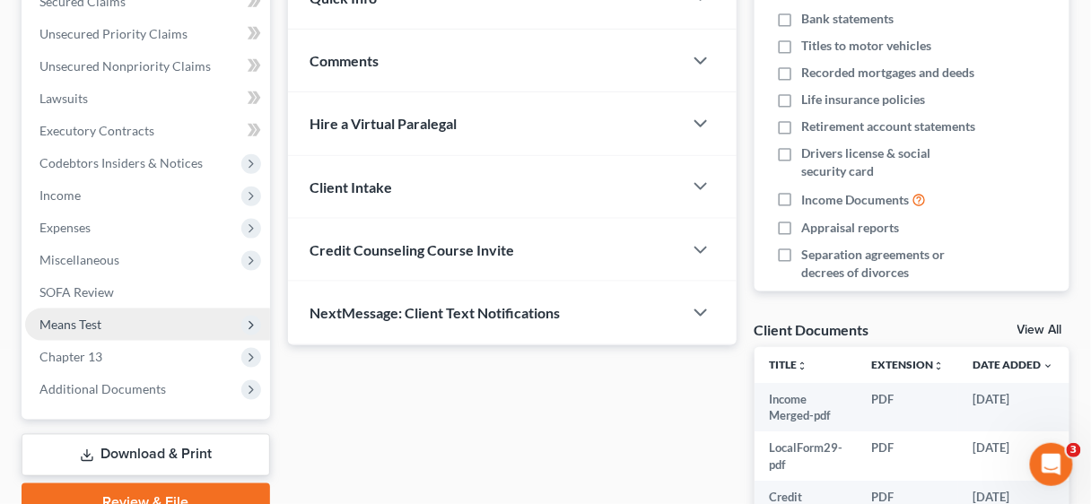
scroll to position [431, 0]
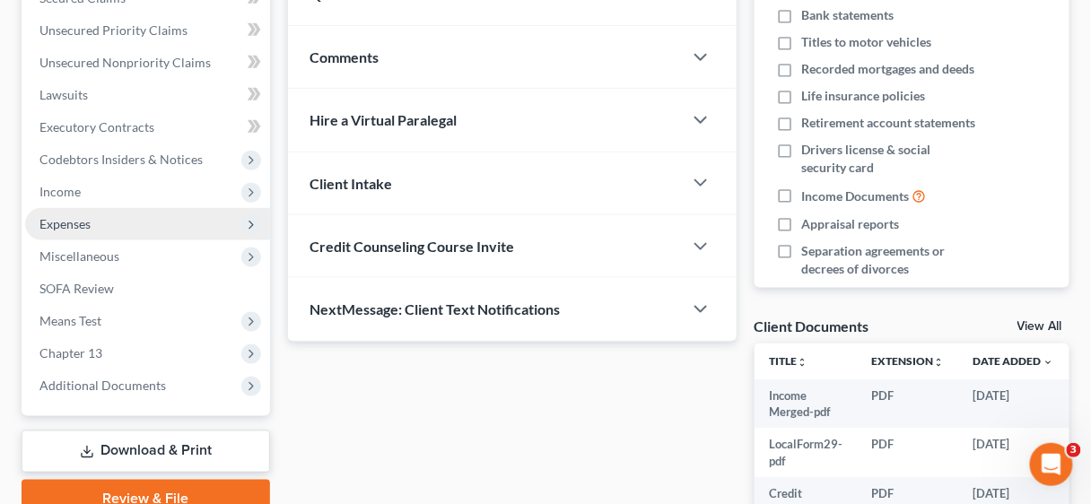
click at [71, 224] on span "Expenses" at bounding box center [64, 223] width 51 height 15
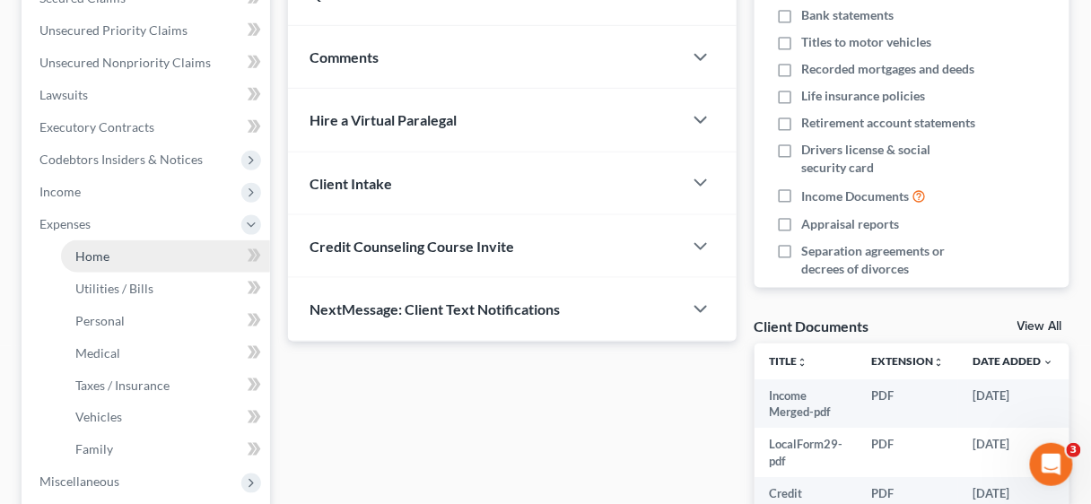
click at [92, 256] on span "Home" at bounding box center [92, 256] width 34 height 15
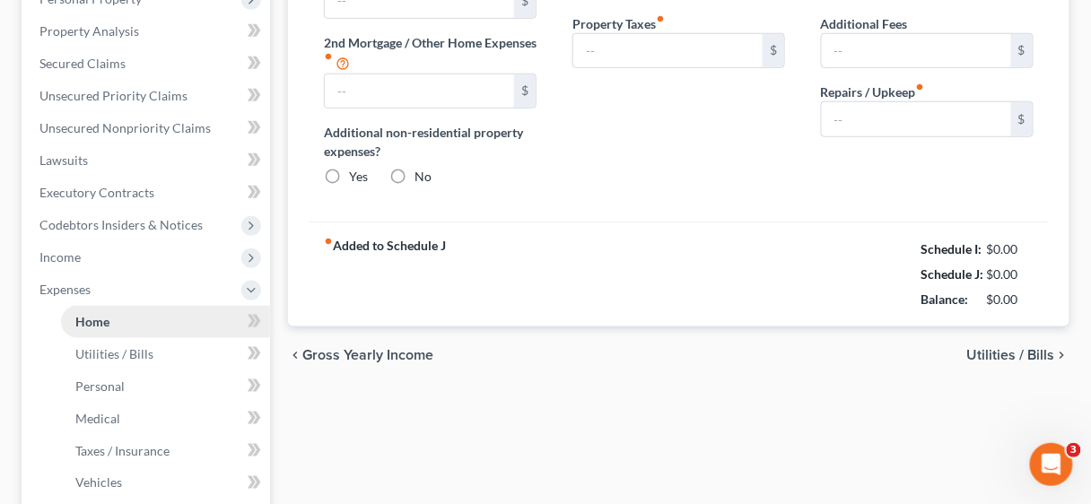
type input "0.00"
radio input "true"
type input "149.00"
type input "62.00"
type input "0.00"
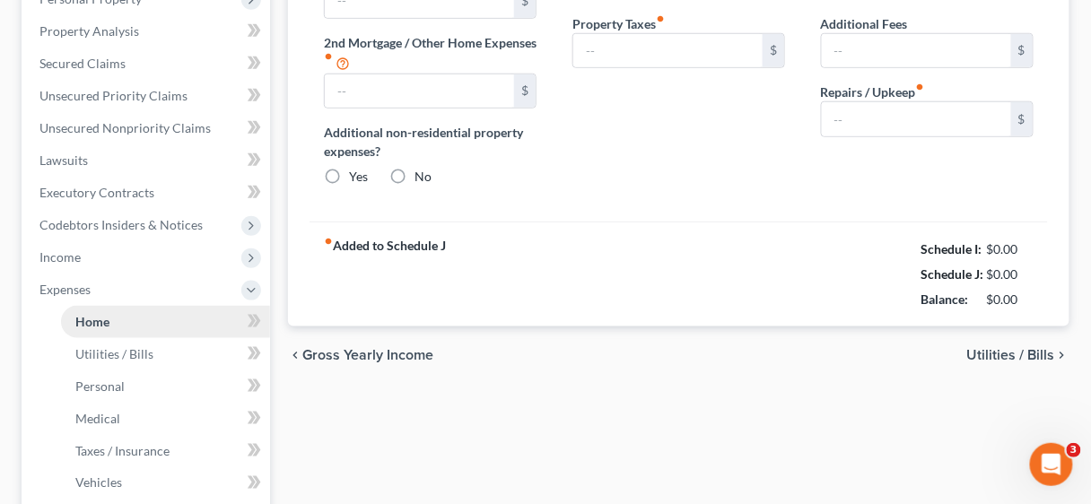
type input "0.00"
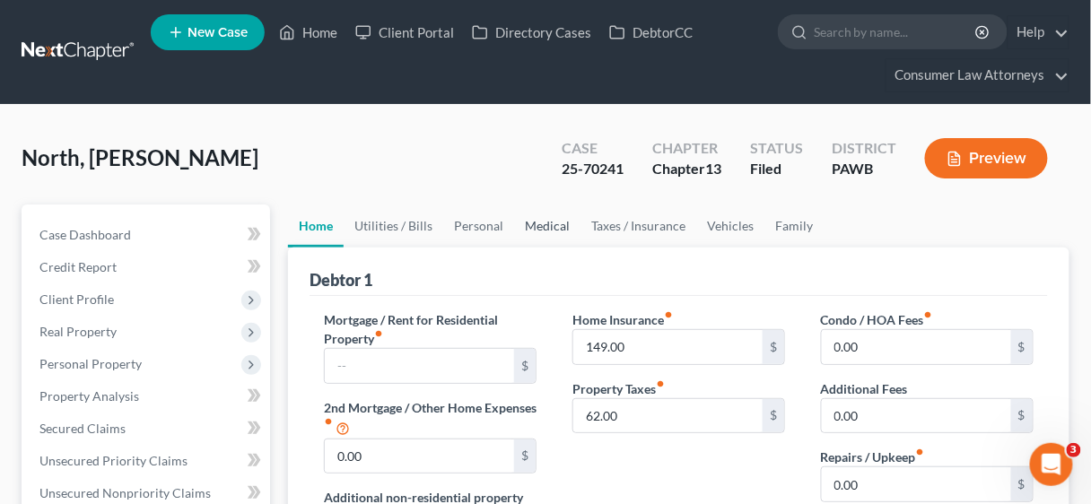
click at [546, 222] on link "Medical" at bounding box center [547, 226] width 66 height 43
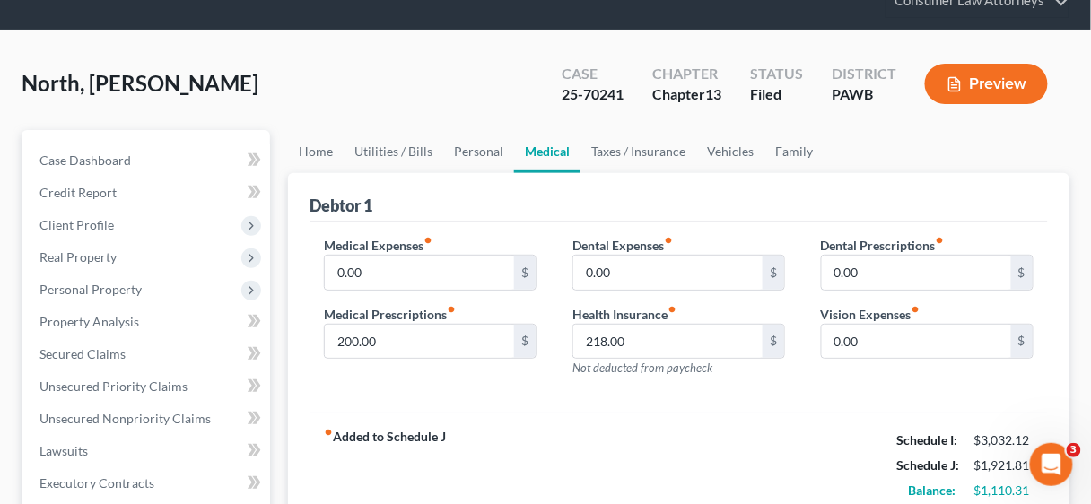
scroll to position [144, 0]
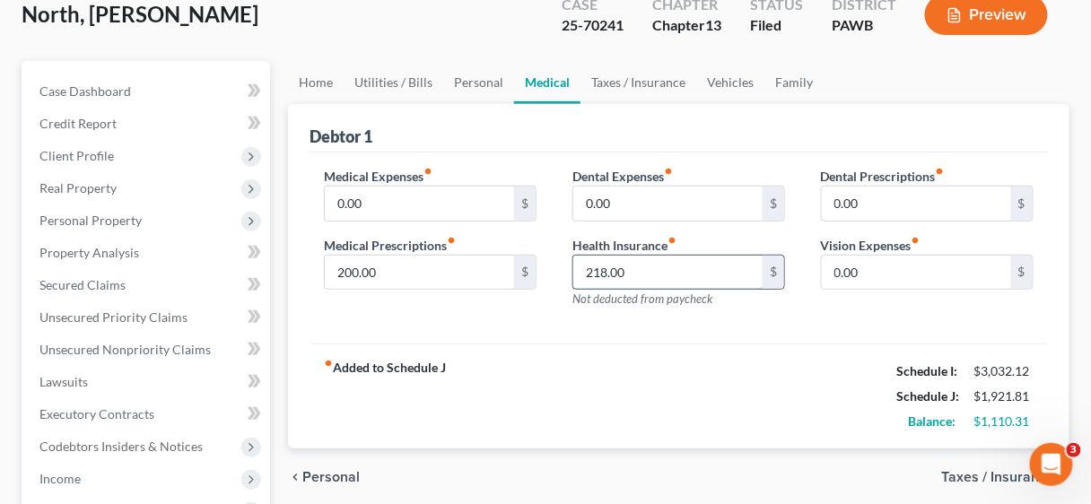
click at [696, 264] on input "218.00" at bounding box center [667, 273] width 189 height 34
click at [696, 266] on input "218.00" at bounding box center [667, 273] width 189 height 34
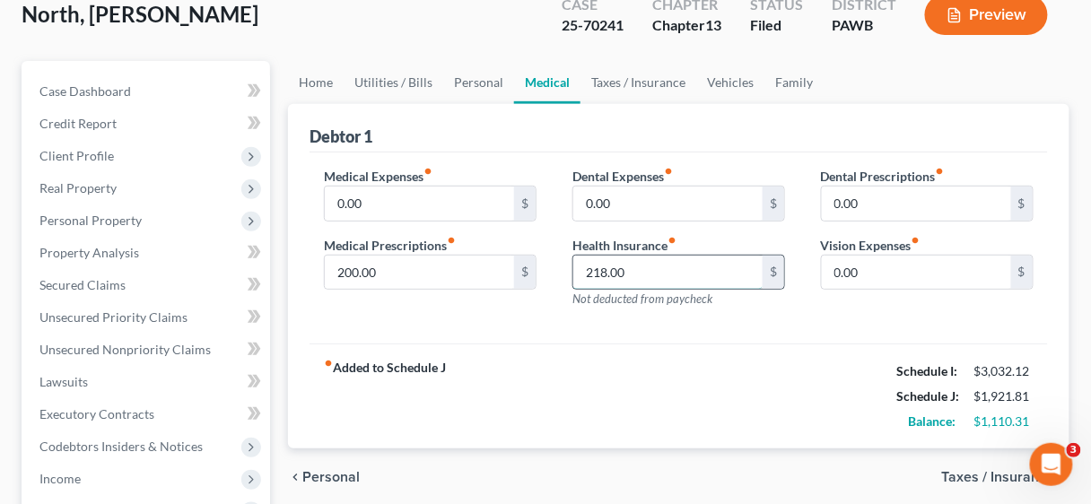
click at [696, 266] on input "218.00" at bounding box center [667, 273] width 189 height 34
click at [306, 74] on link "Home" at bounding box center [316, 82] width 56 height 43
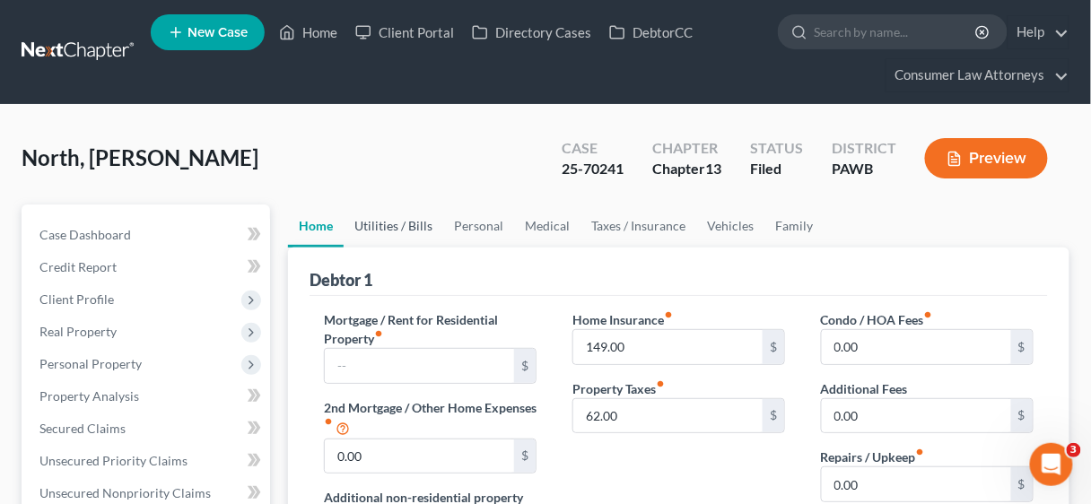
click at [398, 219] on link "Utilities / Bills" at bounding box center [394, 226] width 100 height 43
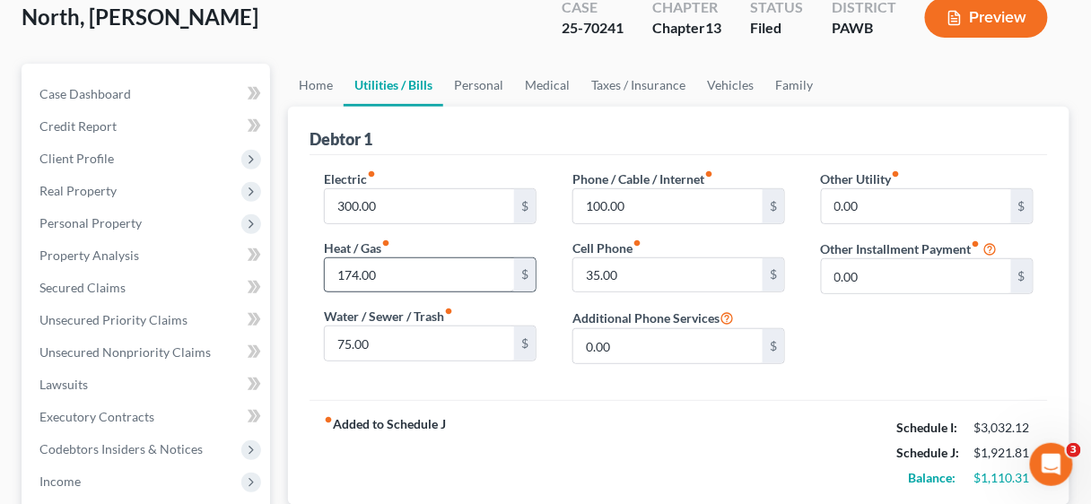
scroll to position [144, 0]
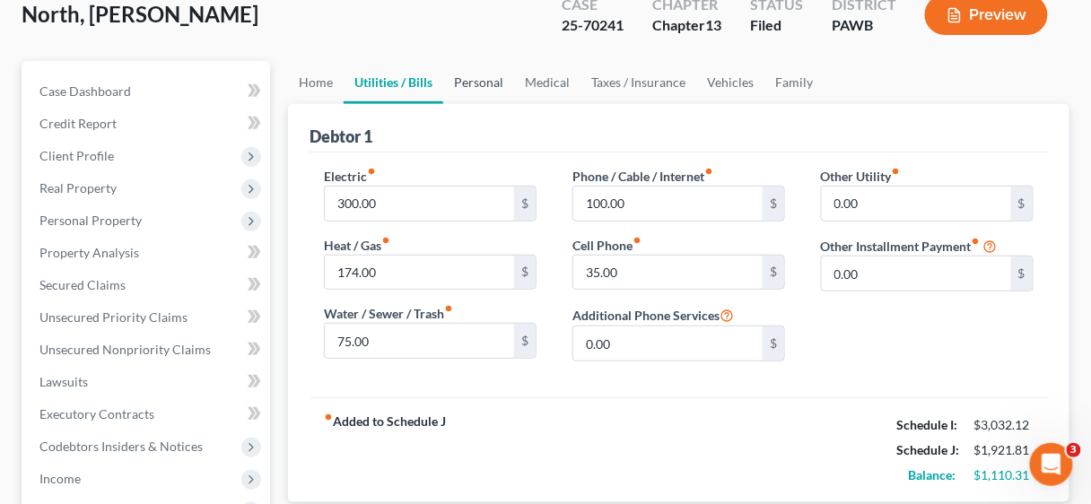
click at [481, 77] on link "Personal" at bounding box center [478, 82] width 71 height 43
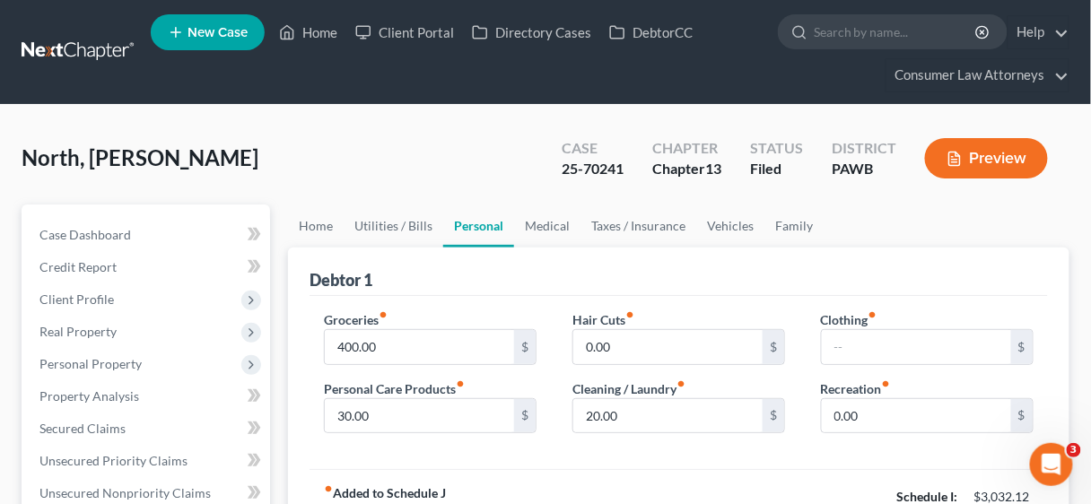
scroll to position [72, 0]
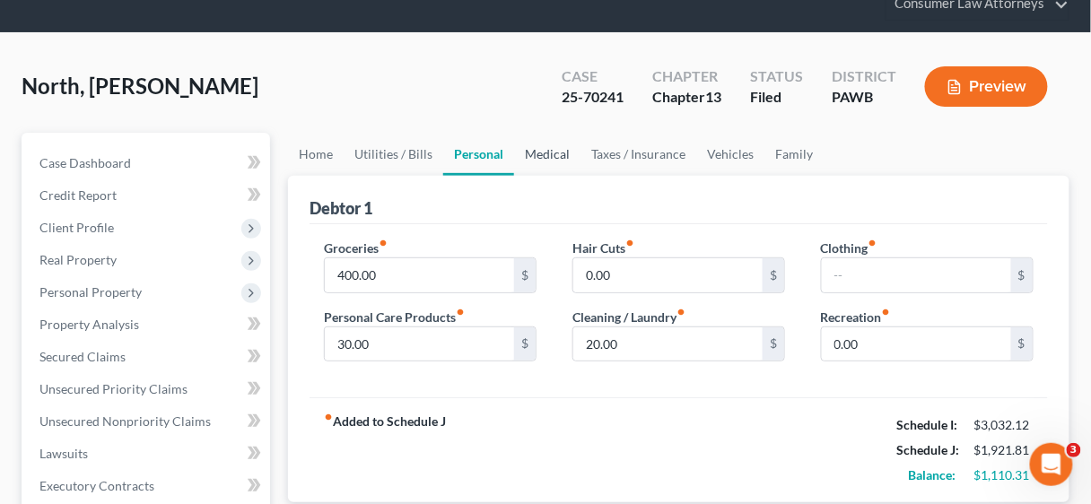
click at [548, 146] on link "Medical" at bounding box center [547, 154] width 66 height 43
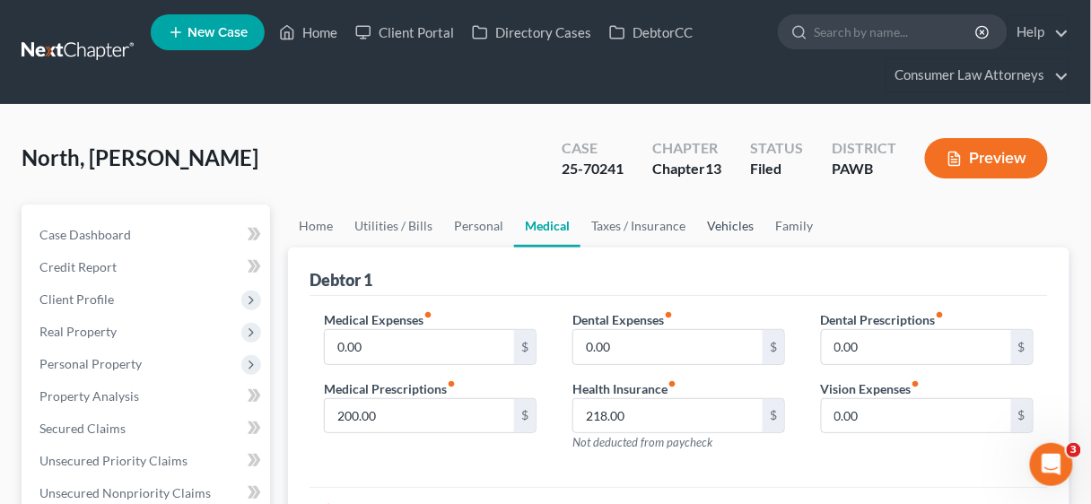
click at [725, 224] on link "Vehicles" at bounding box center [730, 226] width 68 height 43
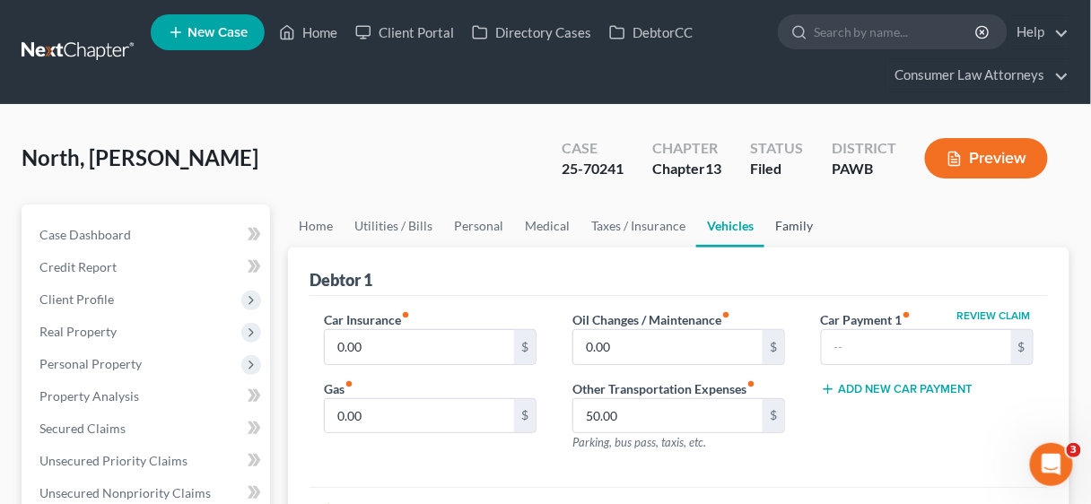
click at [795, 224] on link "Family" at bounding box center [793, 226] width 59 height 43
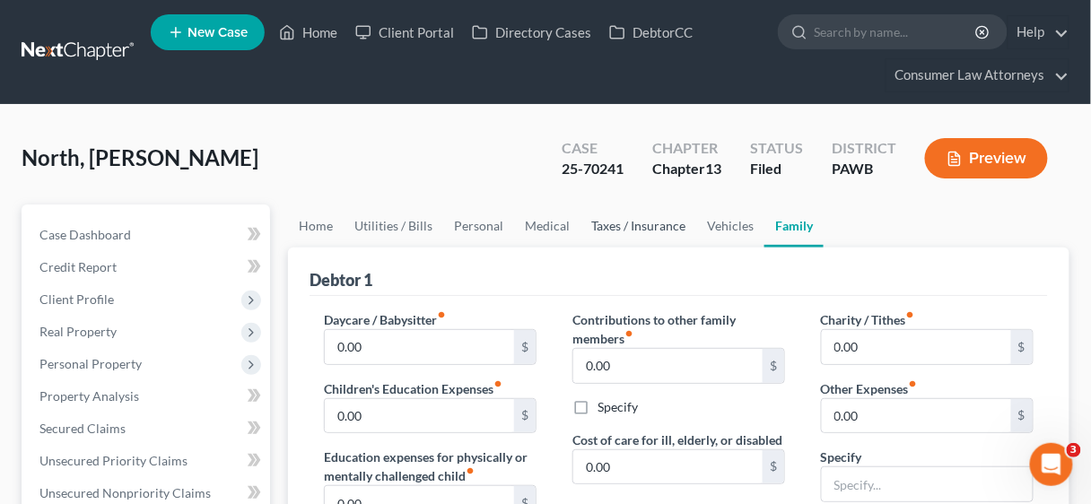
click at [659, 223] on link "Taxes / Insurance" at bounding box center [639, 226] width 116 height 43
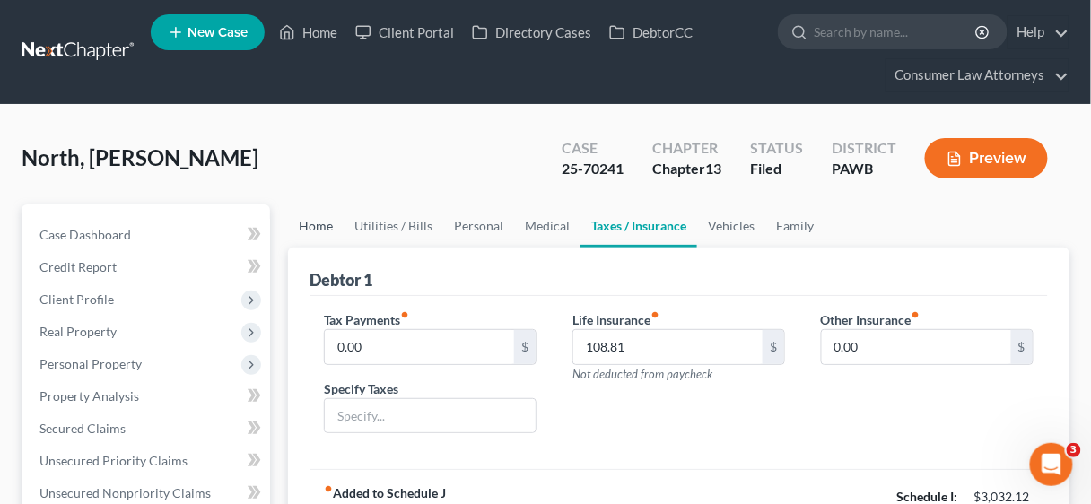
click at [319, 220] on link "Home" at bounding box center [316, 226] width 56 height 43
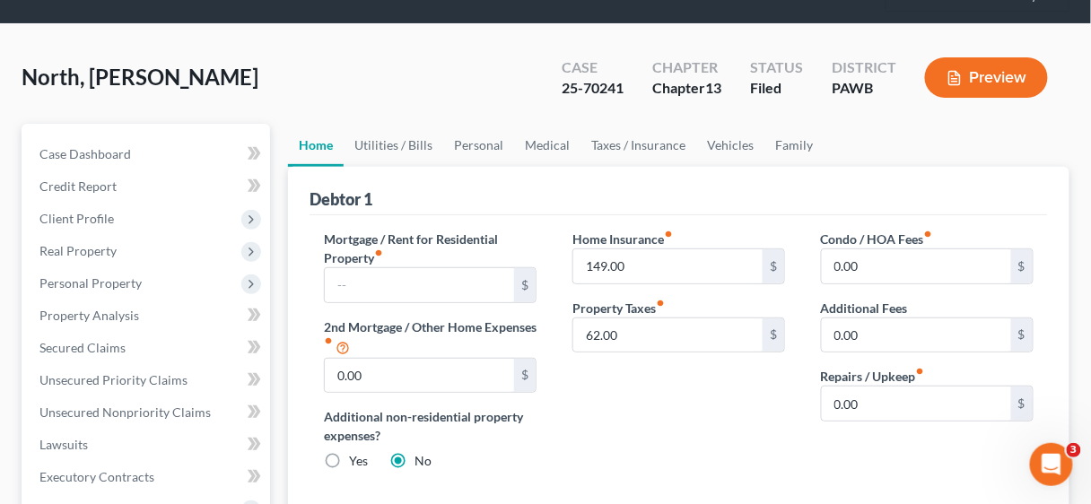
scroll to position [72, 0]
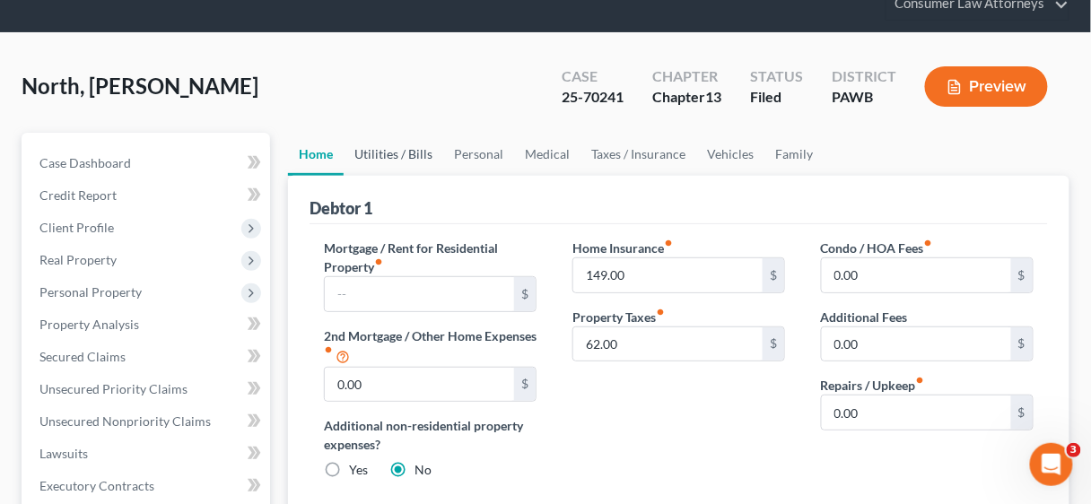
click at [404, 152] on link "Utilities / Bills" at bounding box center [394, 154] width 100 height 43
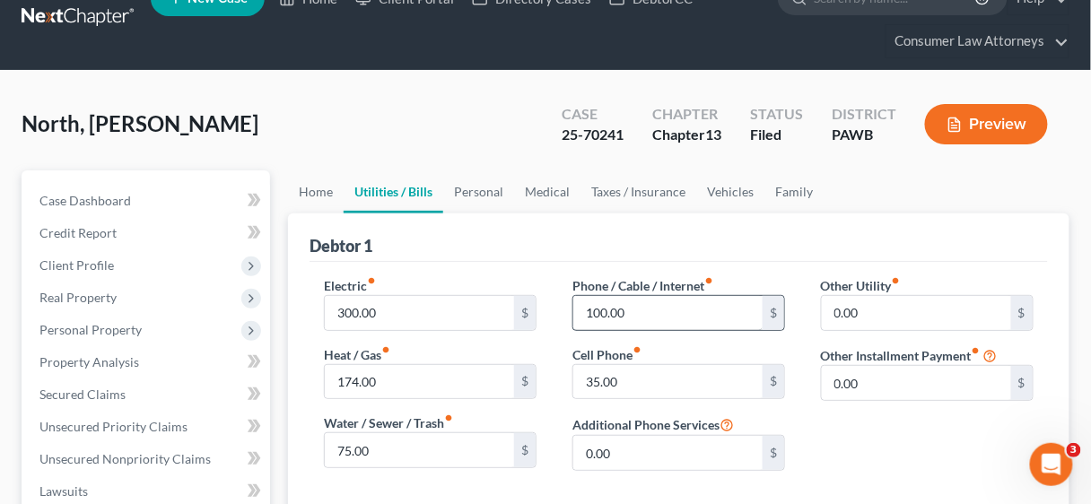
scroll to position [72, 0]
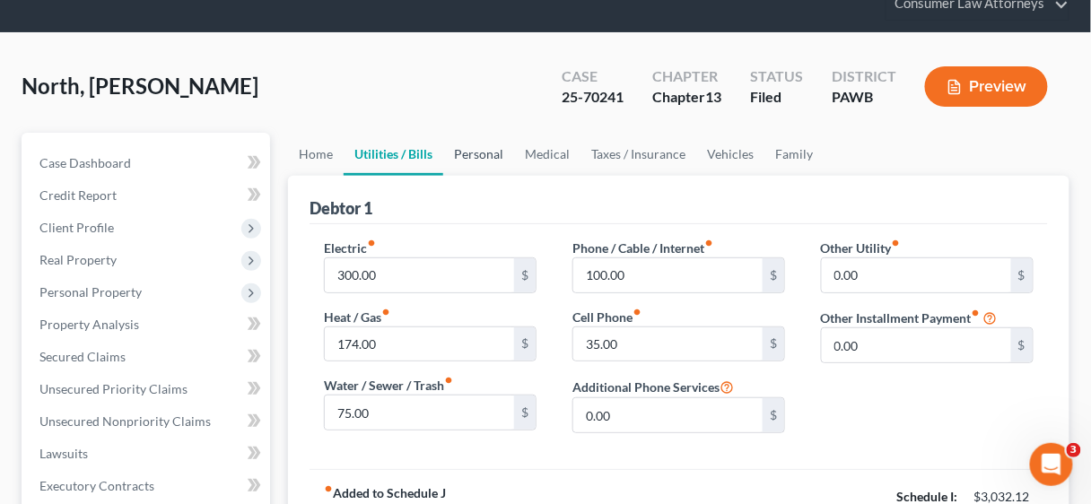
click at [479, 154] on link "Personal" at bounding box center [478, 154] width 71 height 43
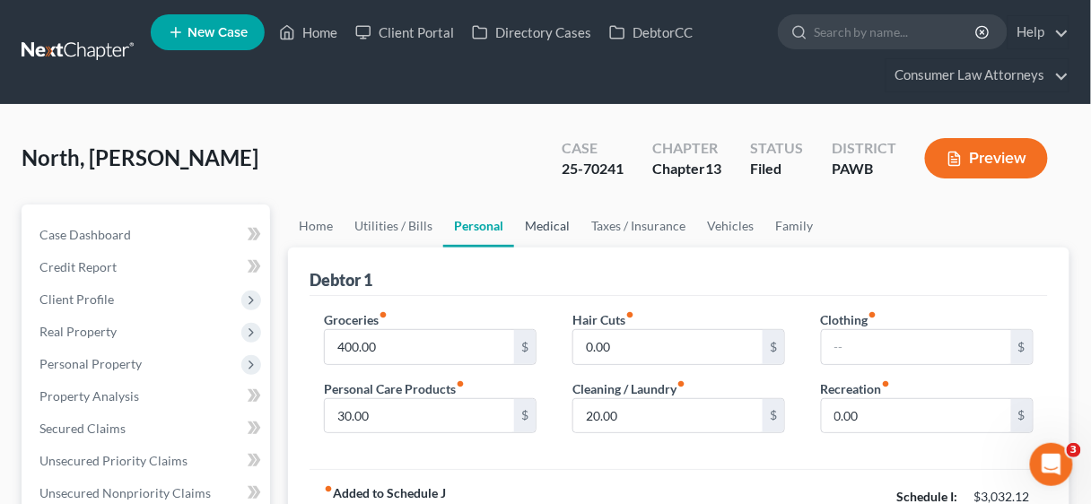
click at [561, 225] on link "Medical" at bounding box center [547, 226] width 66 height 43
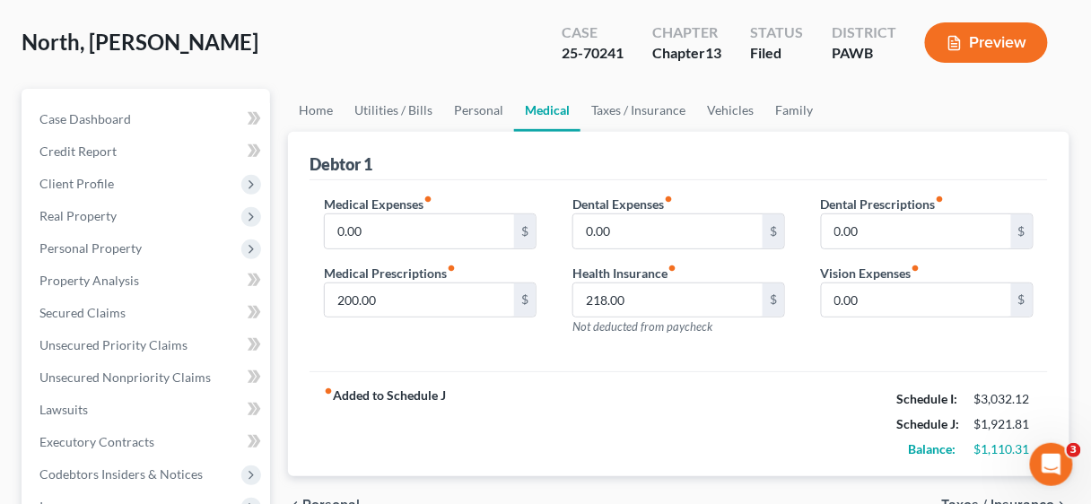
scroll to position [144, 0]
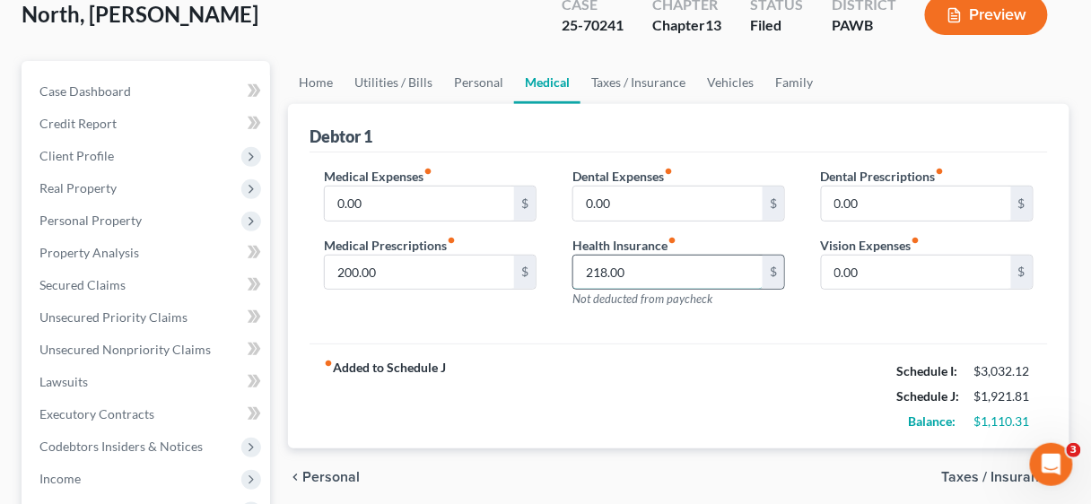
click at [668, 271] on input "218.00" at bounding box center [667, 273] width 189 height 34
